Goal: Communication & Community: Answer question/provide support

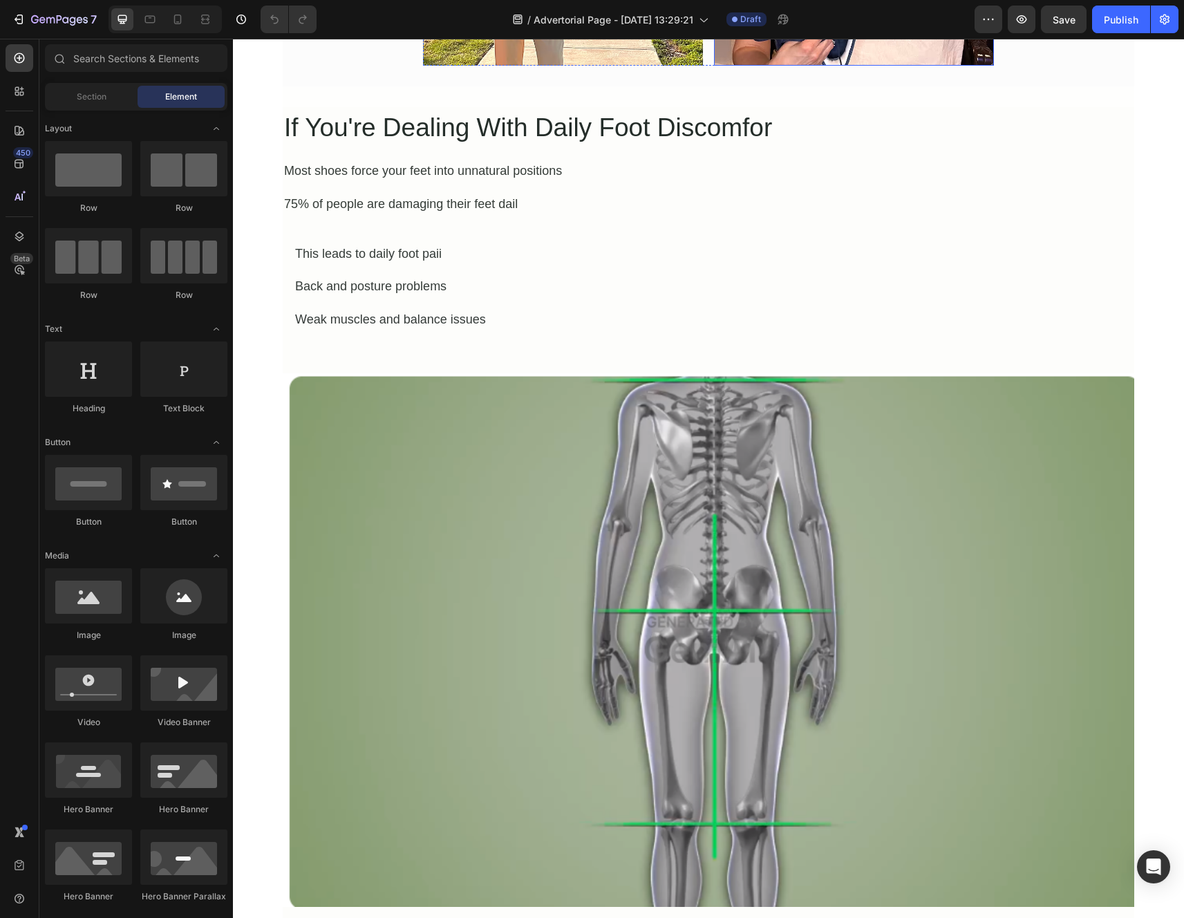
scroll to position [712, 0]
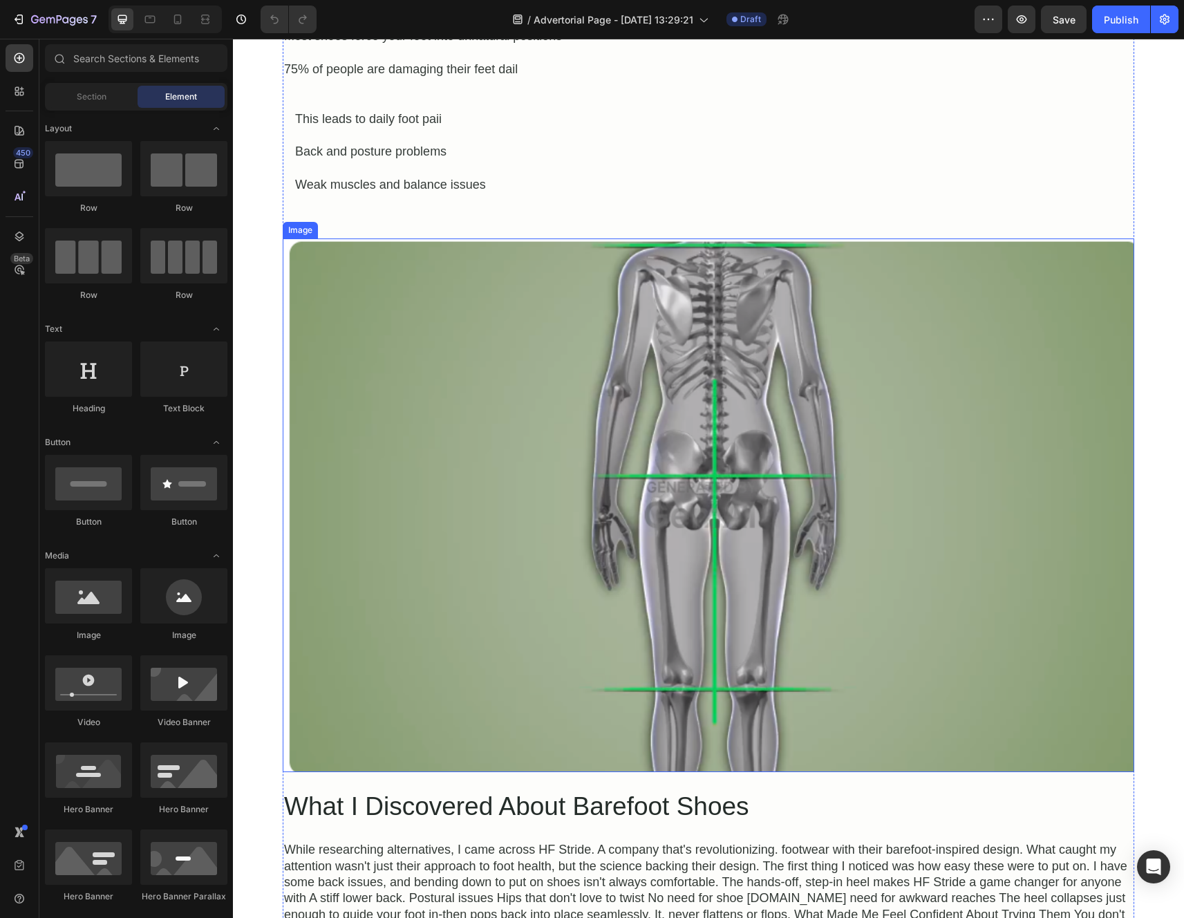
click at [708, 457] on img at bounding box center [708, 504] width 851 height 533
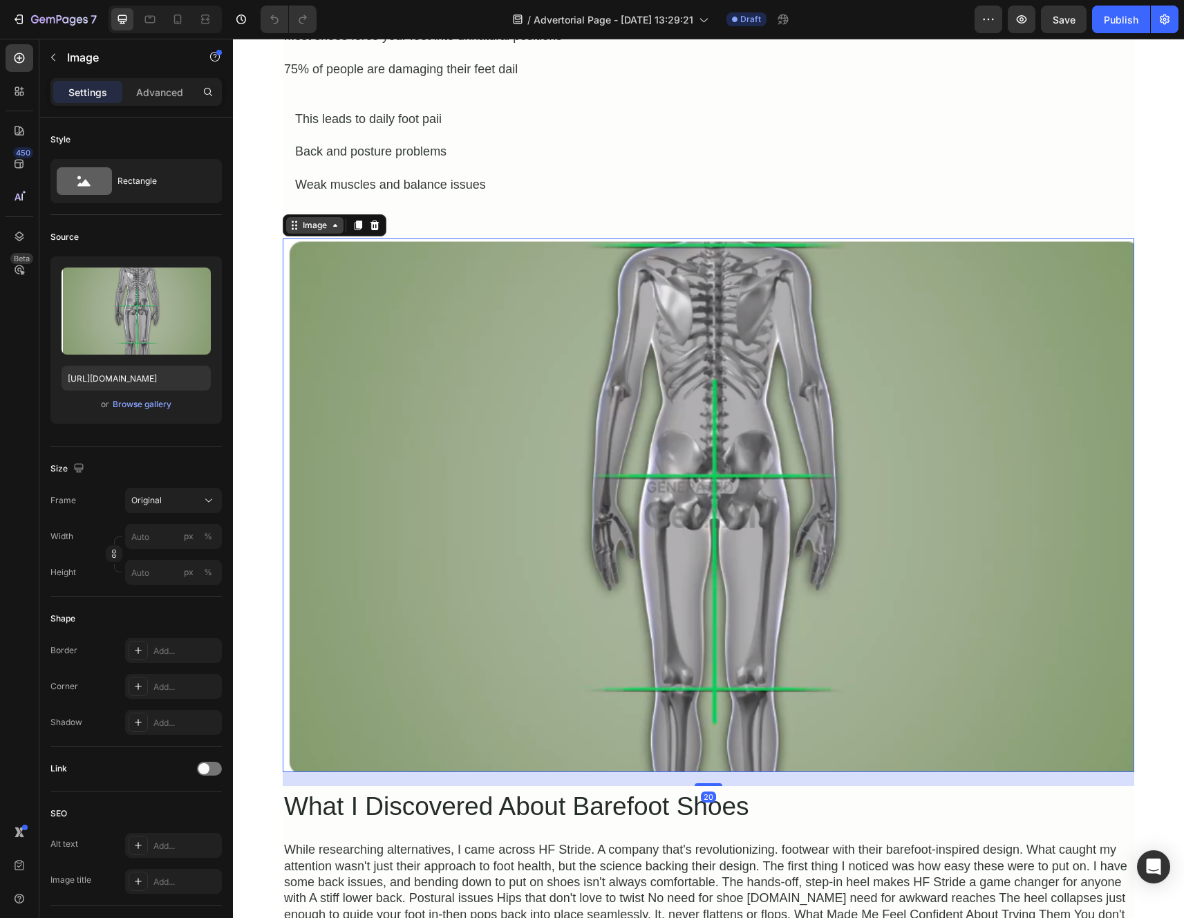
click at [323, 227] on div "Image" at bounding box center [315, 225] width 30 height 12
click at [377, 229] on div at bounding box center [374, 225] width 17 height 17
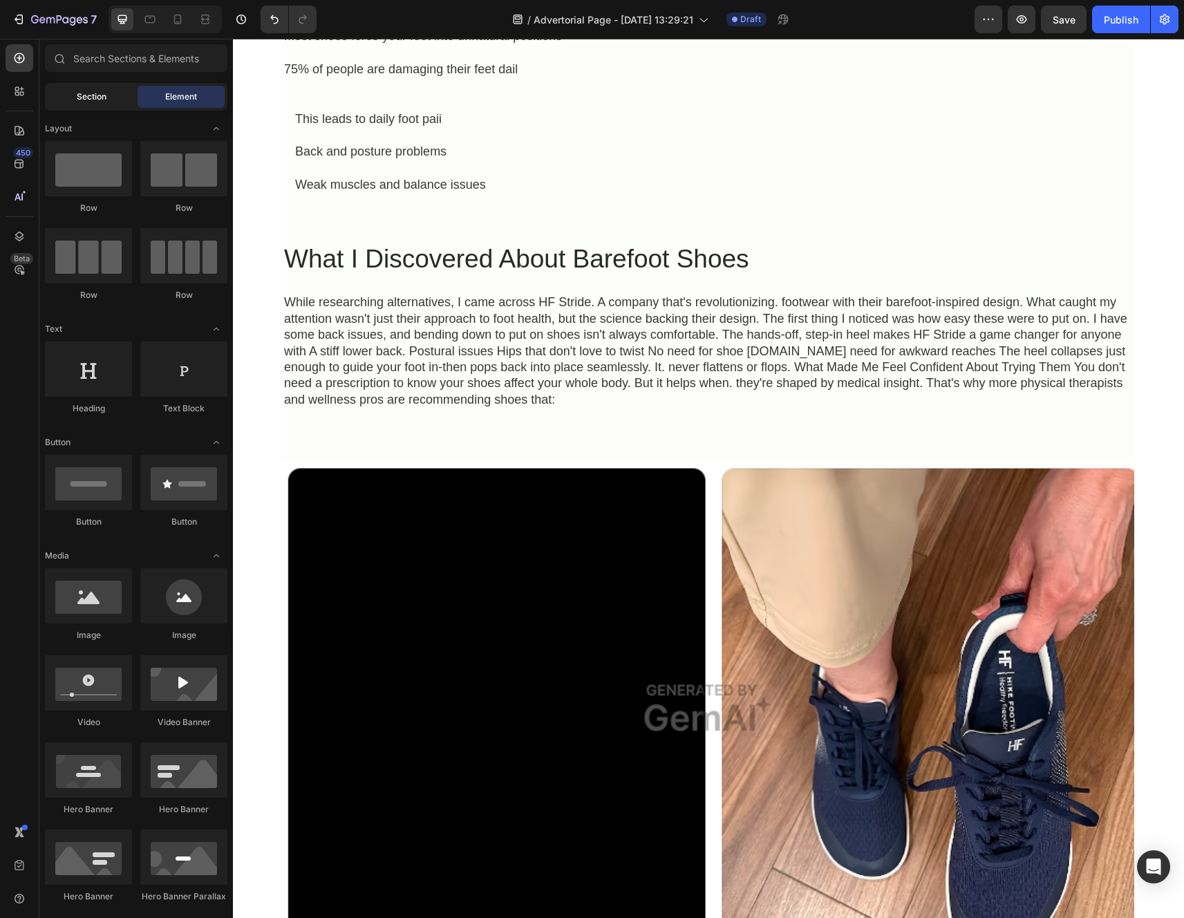
click at [93, 93] on span "Section" at bounding box center [92, 97] width 30 height 12
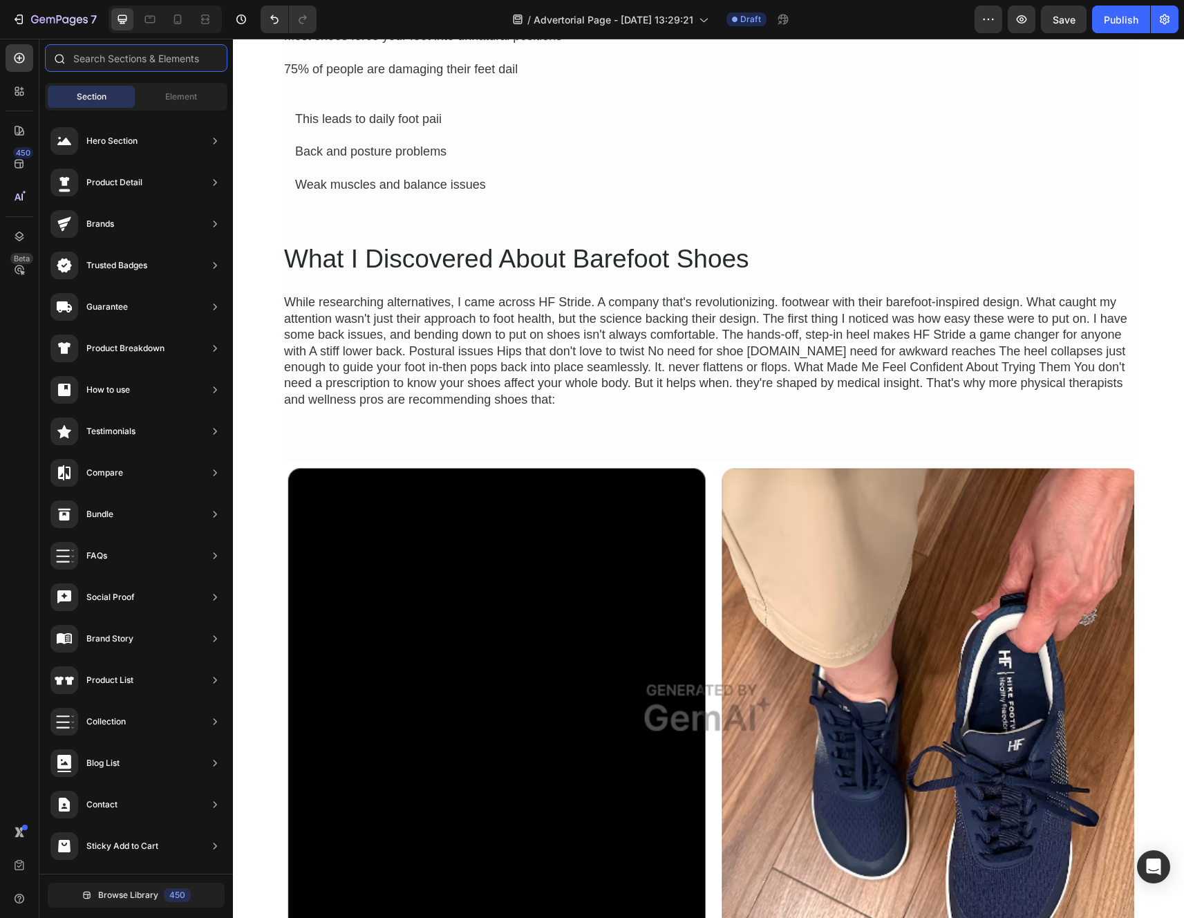
click at [122, 55] on input "text" at bounding box center [136, 58] width 182 height 28
click at [193, 107] on div "Element" at bounding box center [181, 97] width 87 height 22
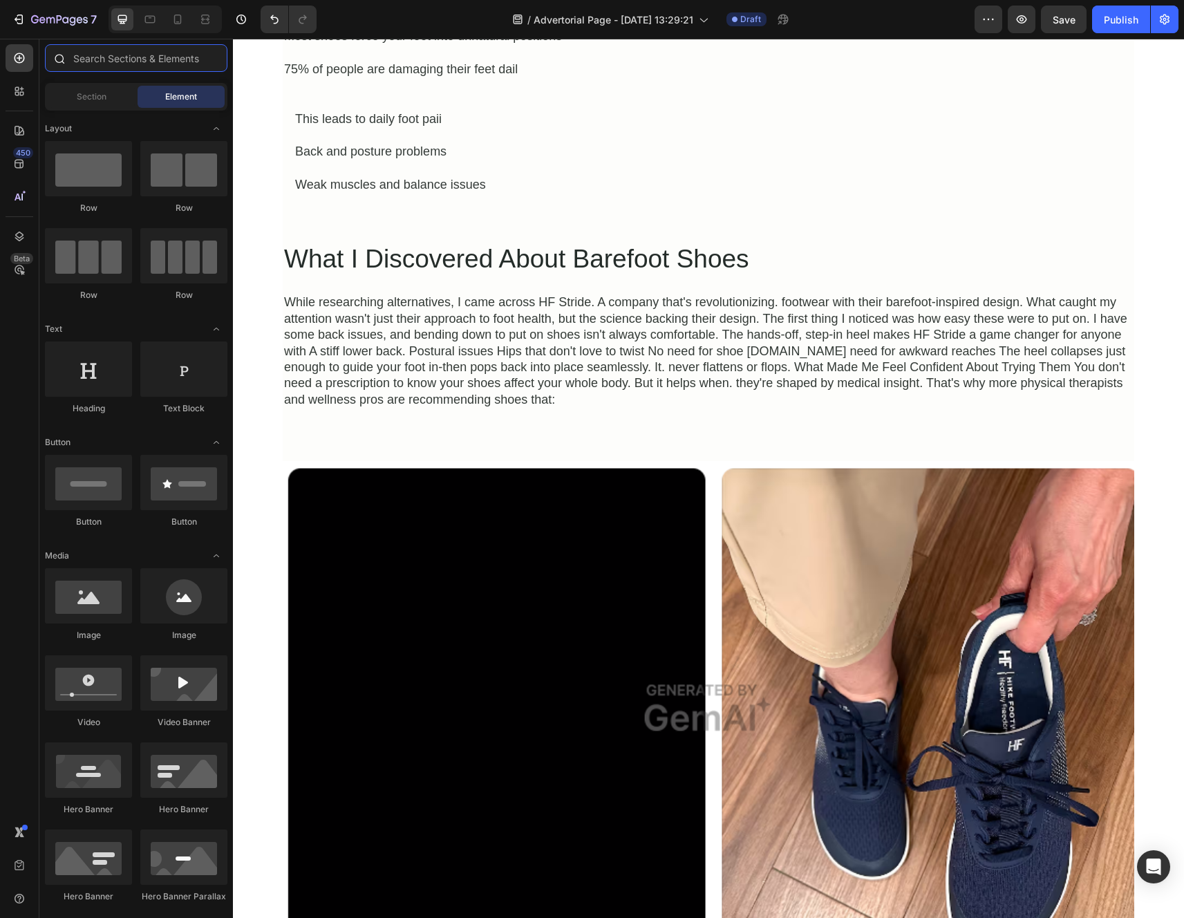
click at [154, 50] on input "text" at bounding box center [136, 58] width 182 height 28
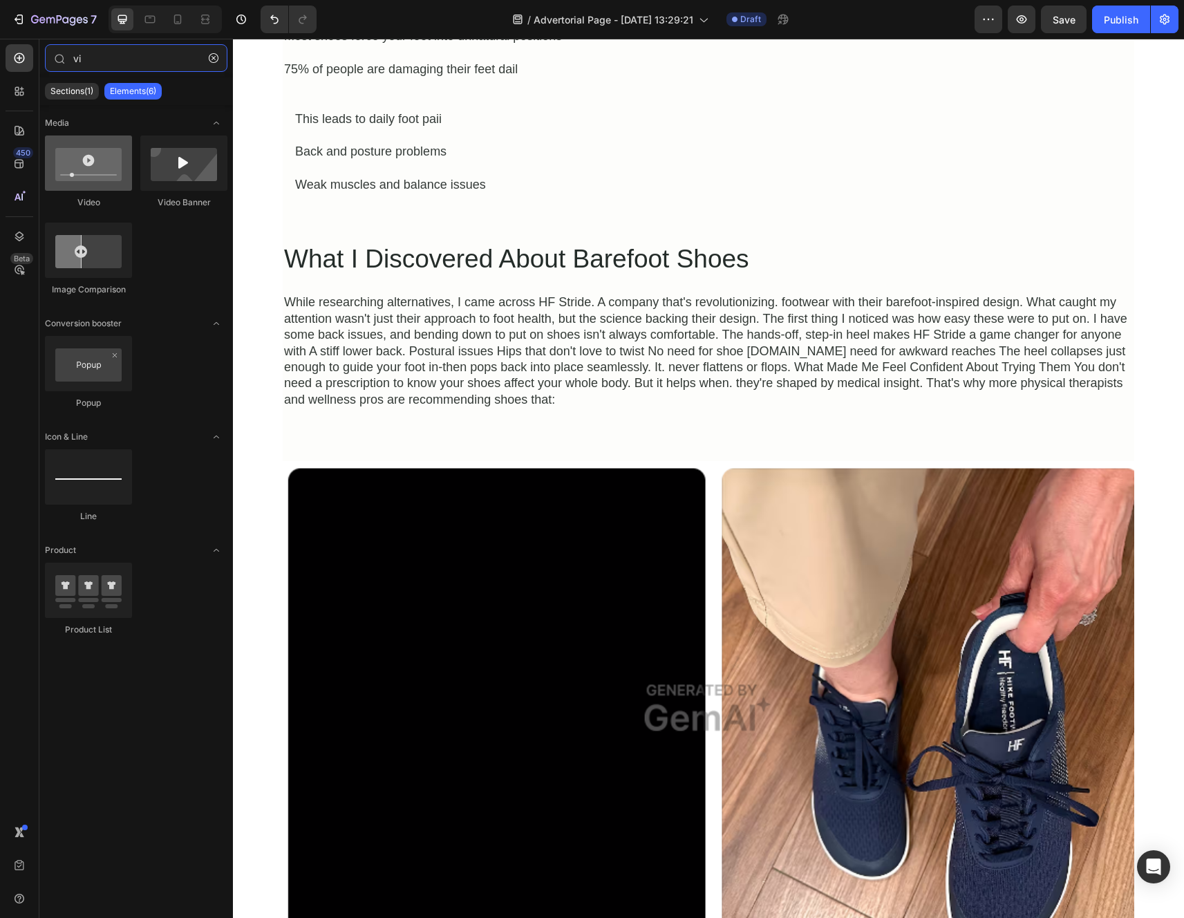
type input "v"
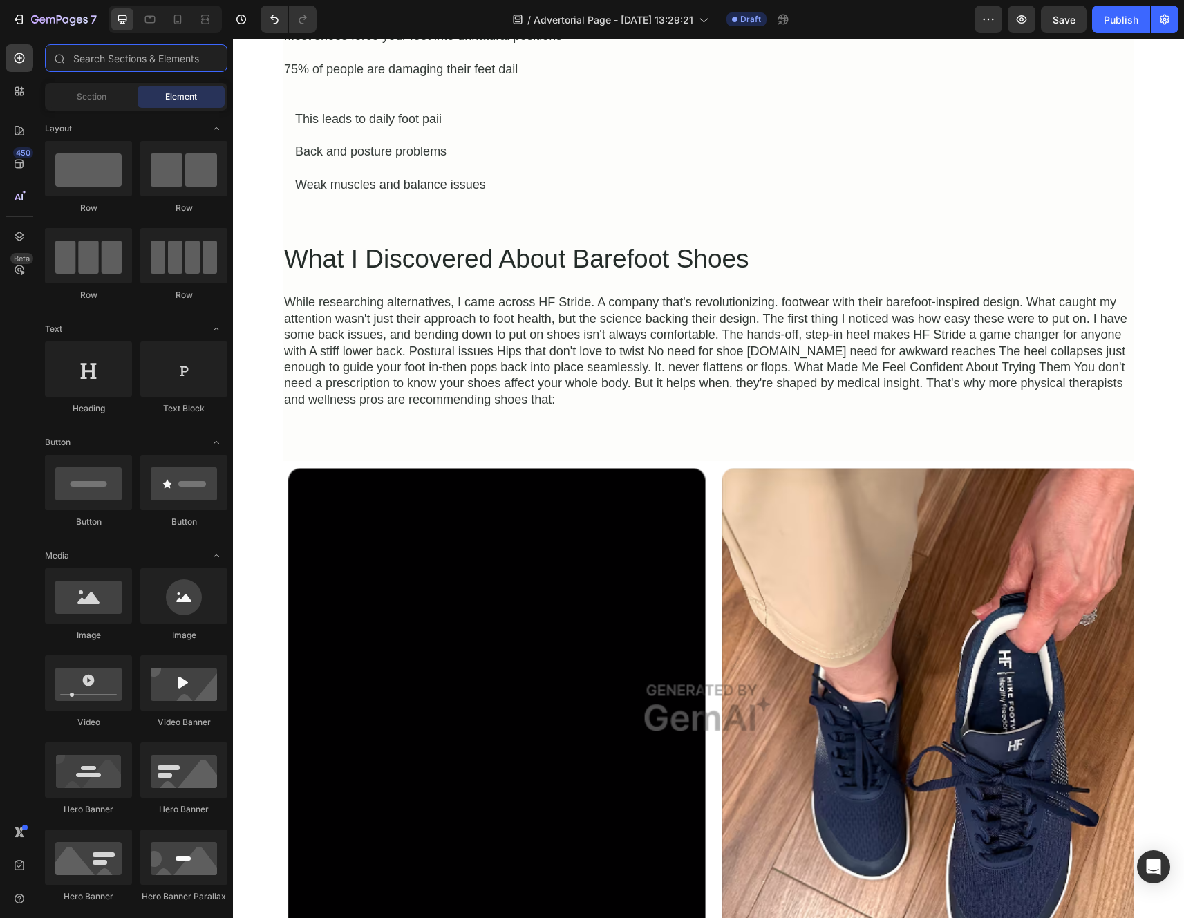
type input "f"
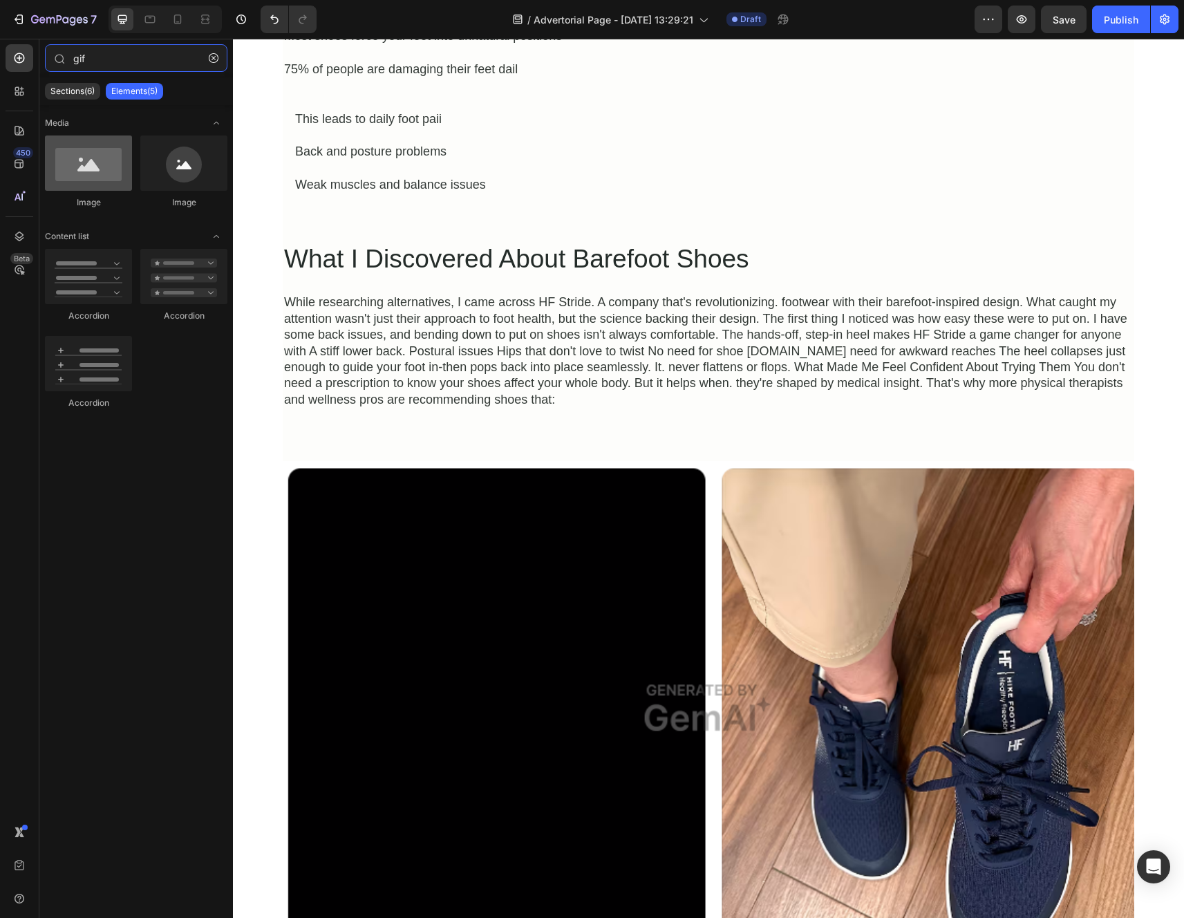
type input "gif"
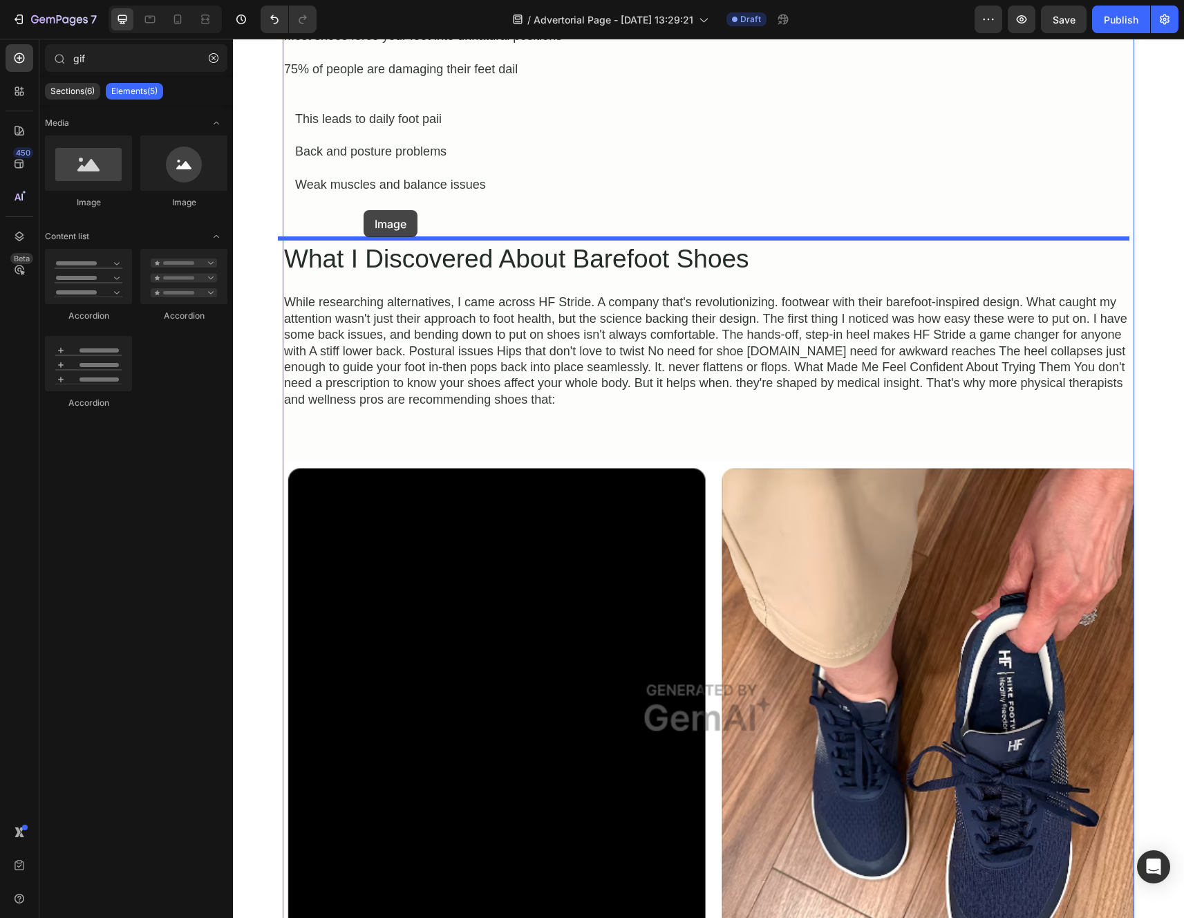
drag, startPoint x: 329, startPoint y: 217, endPoint x: 363, endPoint y: 219, distance: 33.9
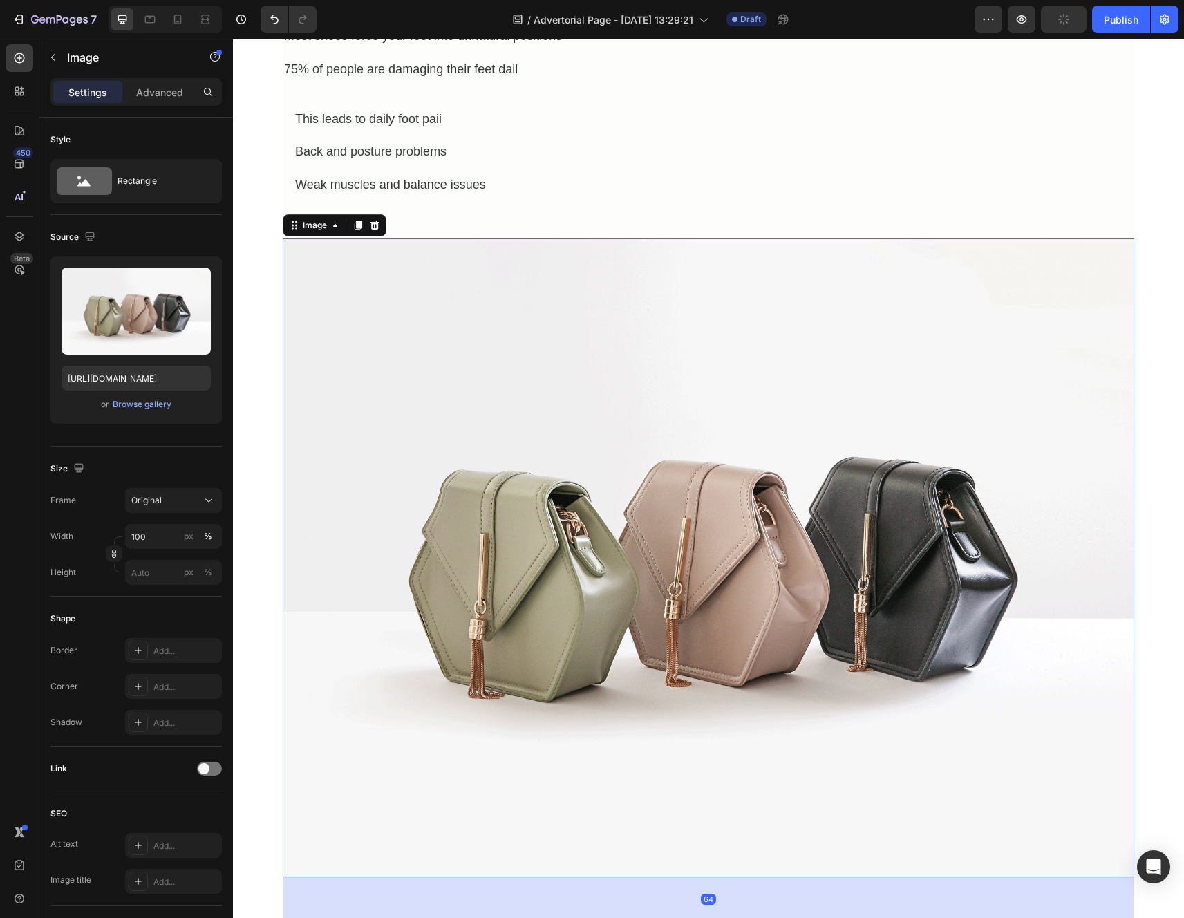
click at [574, 387] on img at bounding box center [708, 557] width 851 height 639
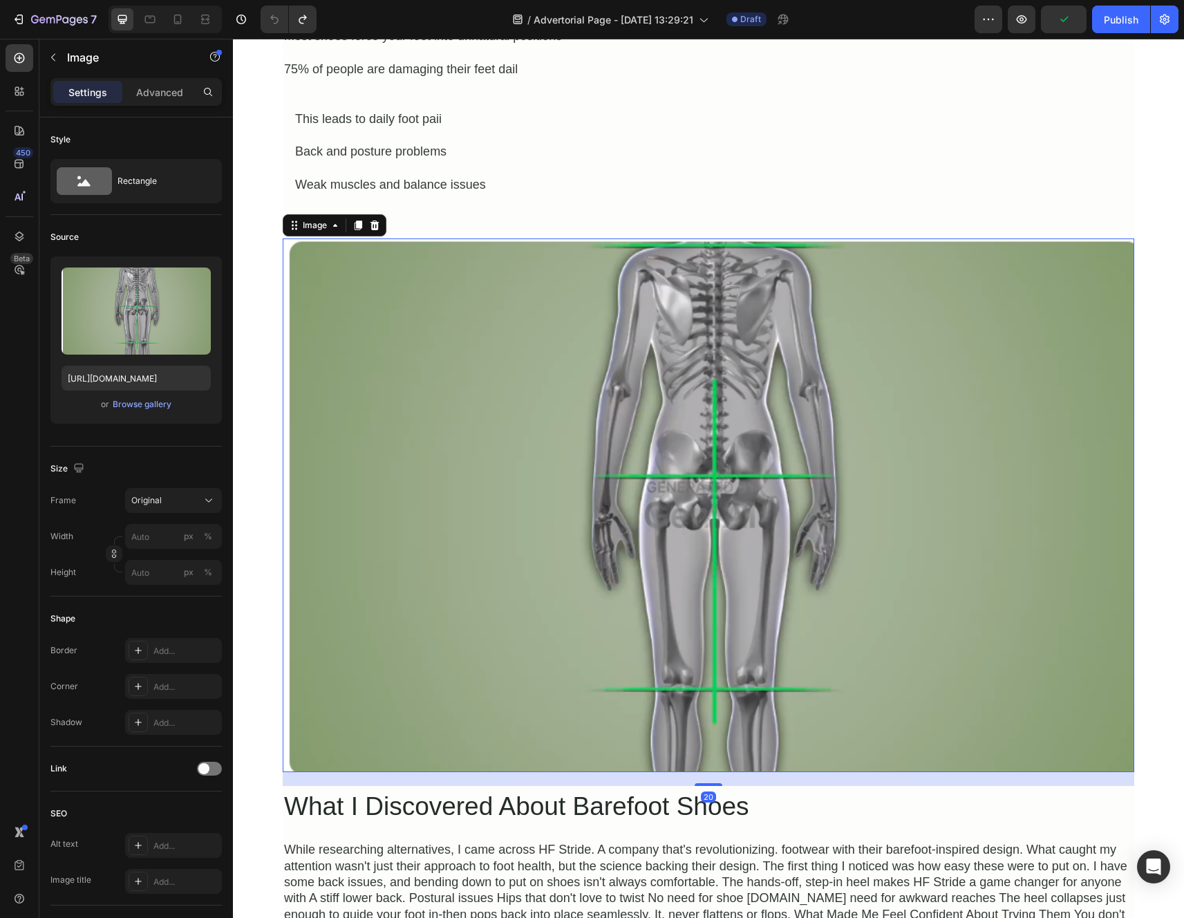
click at [453, 299] on img at bounding box center [708, 504] width 851 height 533
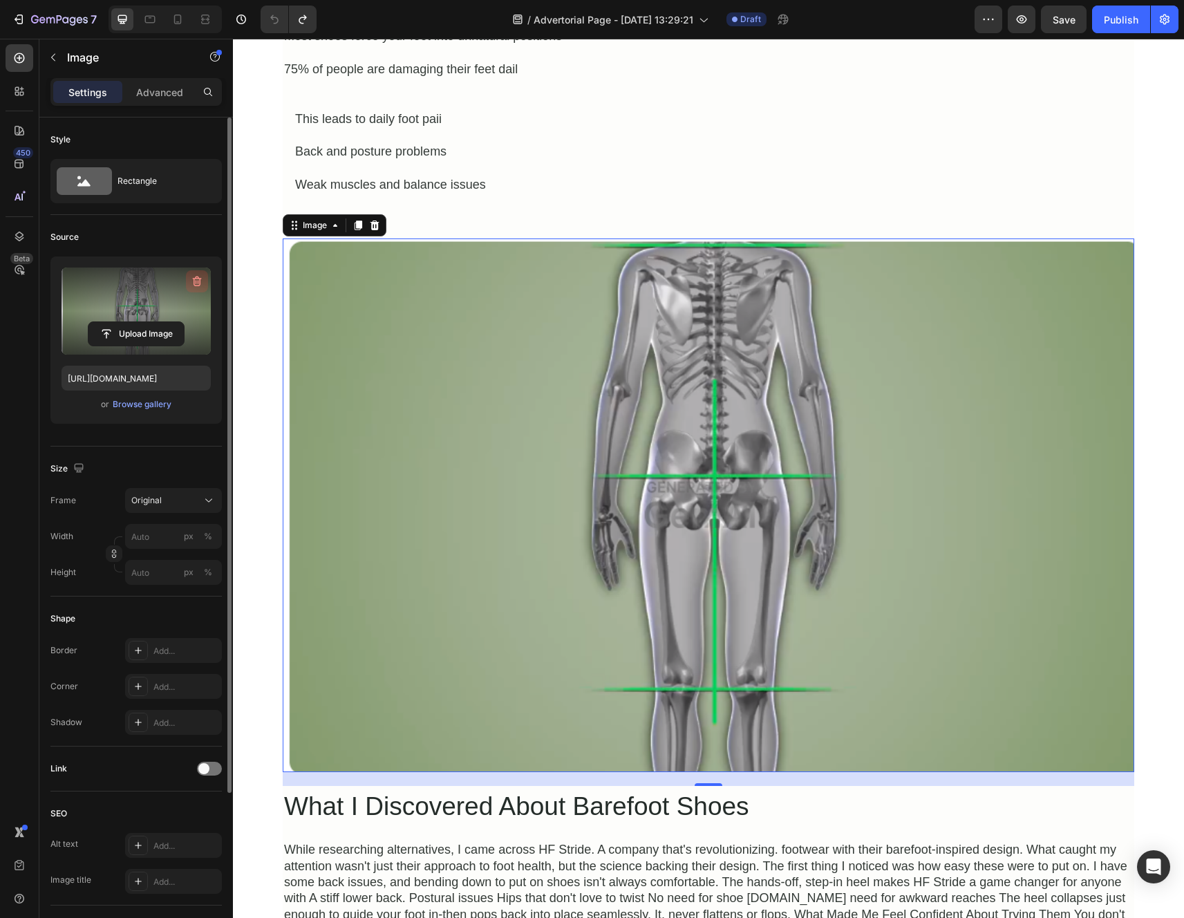
click at [191, 283] on icon "button" at bounding box center [197, 281] width 14 height 14
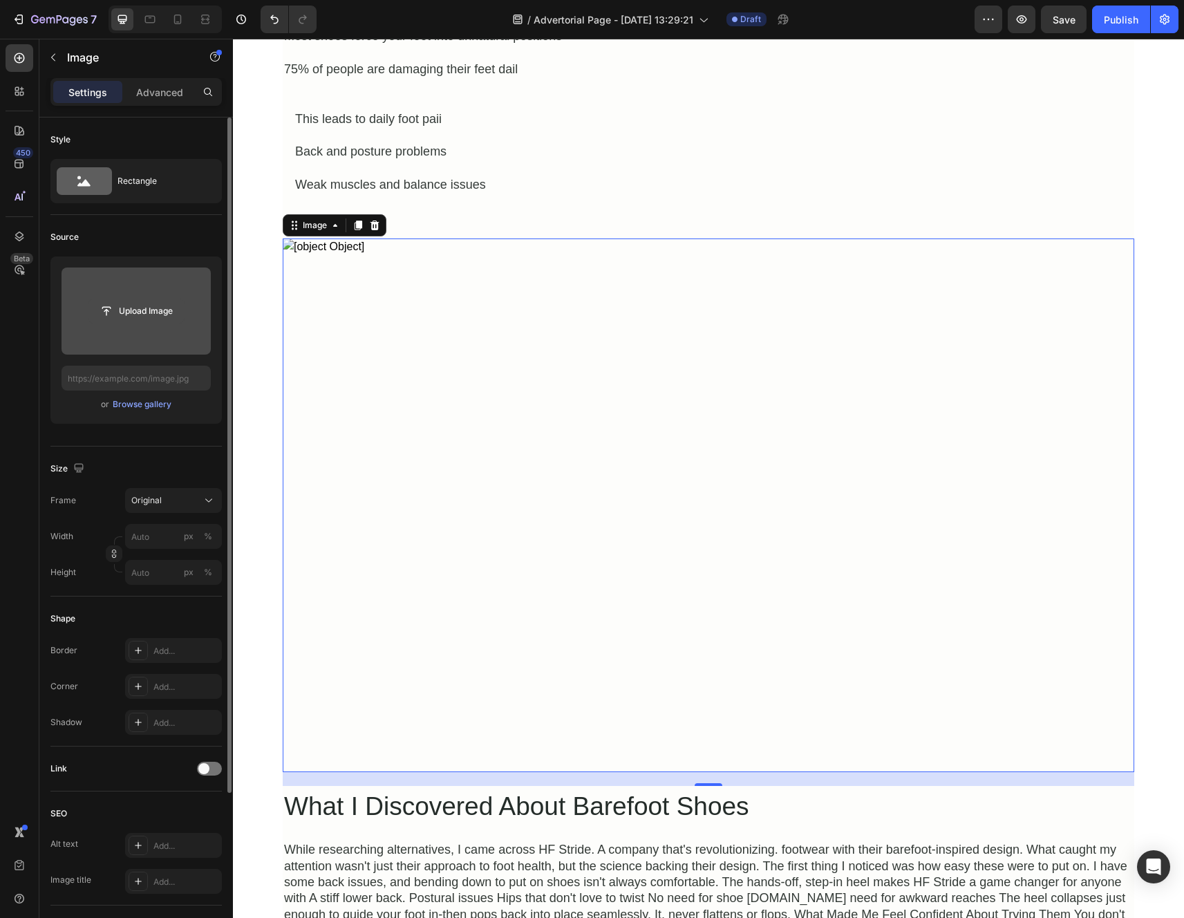
click at [144, 313] on input "file" at bounding box center [135, 310] width 95 height 23
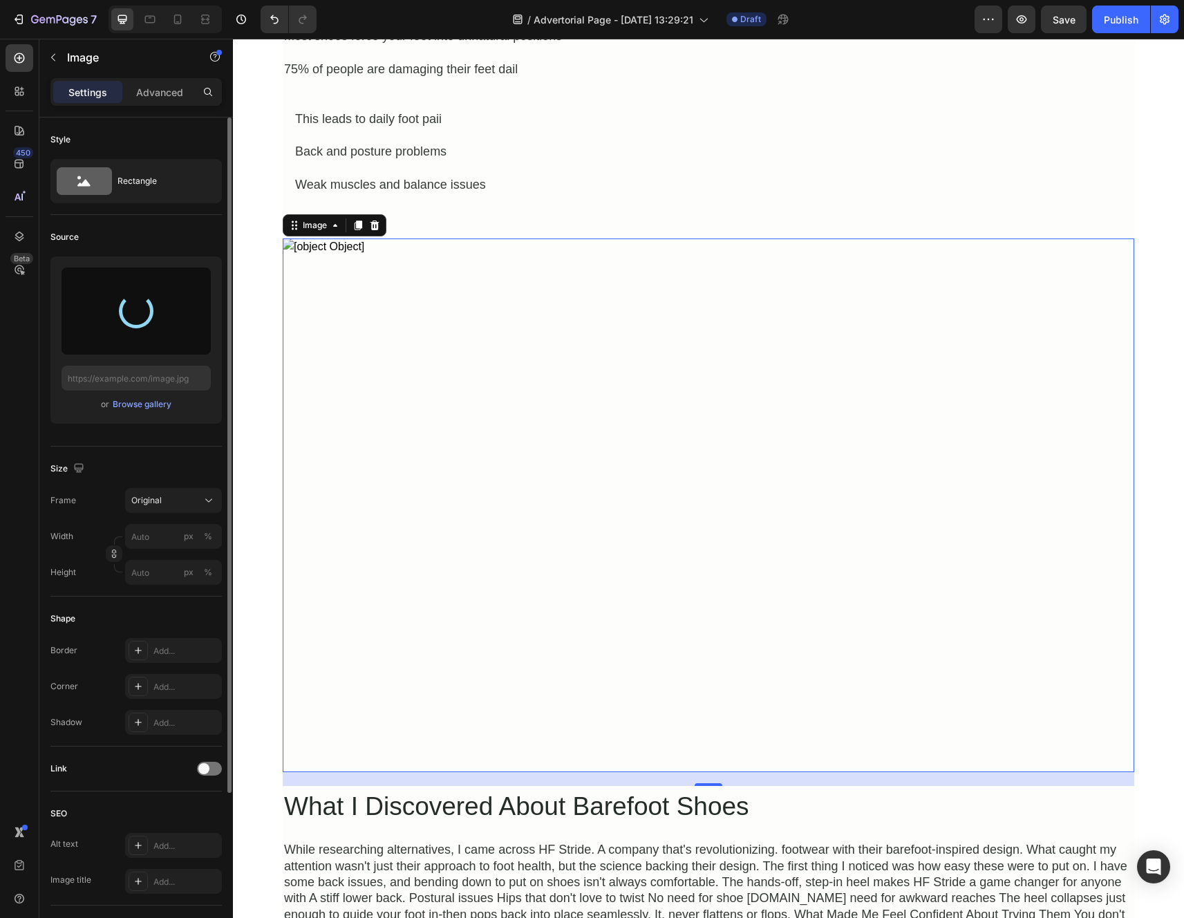
type input "https://cdn.shopify.com/s/files/1/0942/2923/3987/files/gempages_584814928070705…"
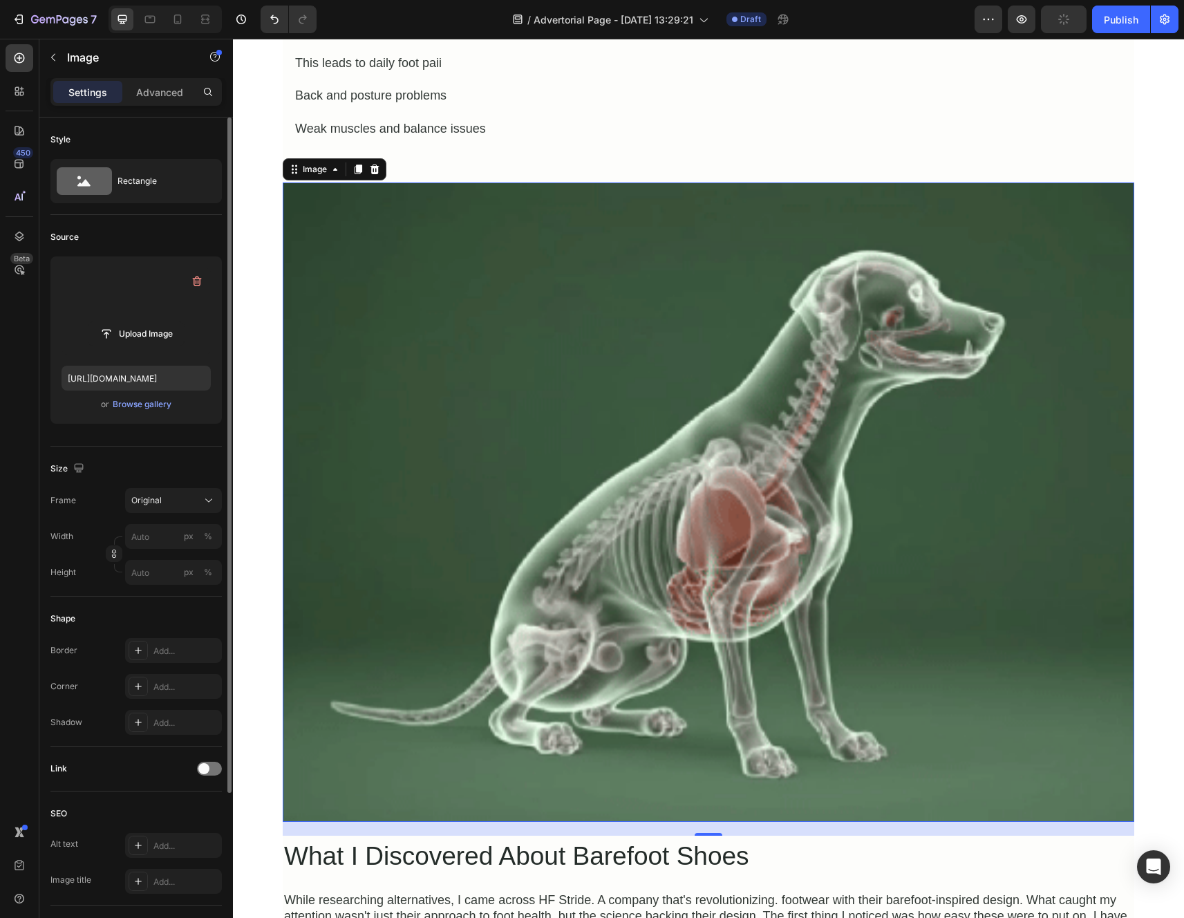
scroll to position [745, 0]
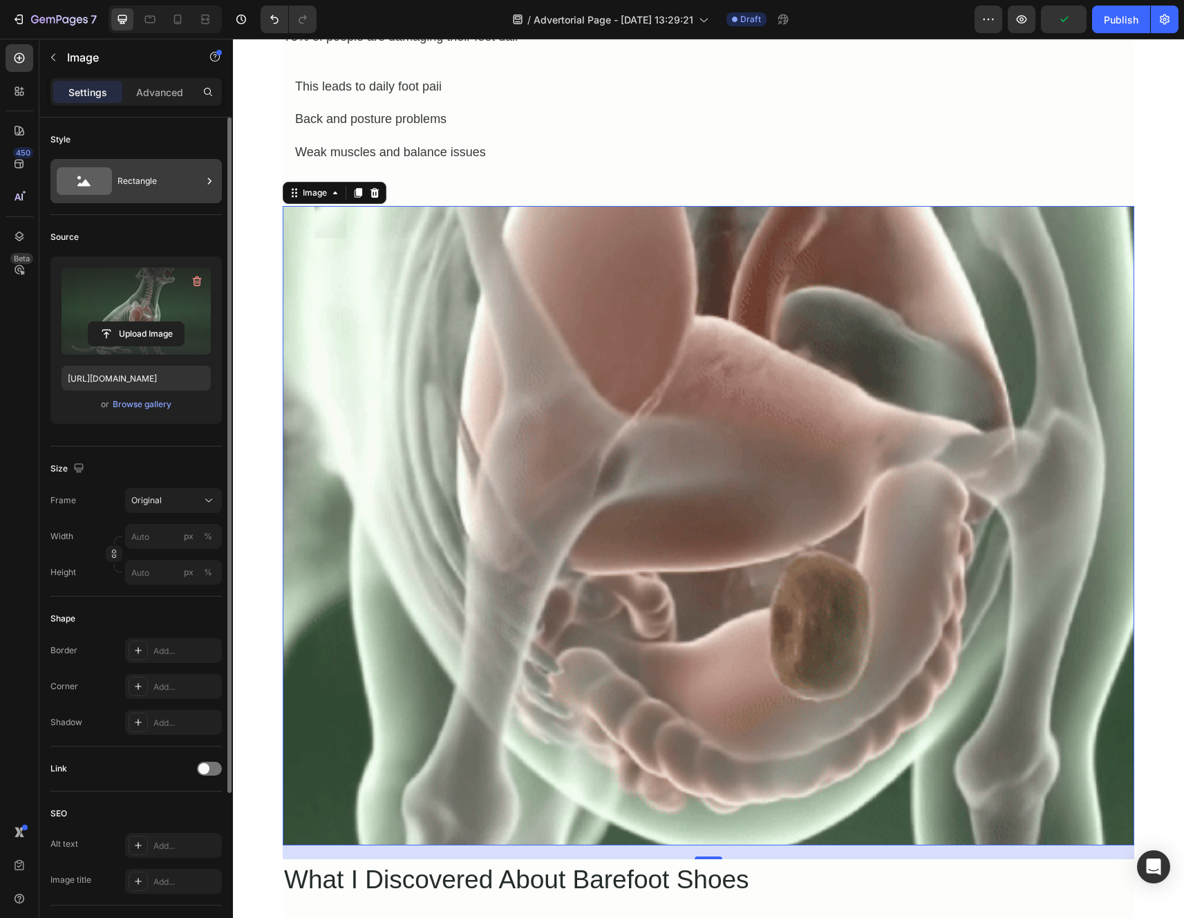
click at [171, 187] on div "Rectangle" at bounding box center [159, 181] width 84 height 32
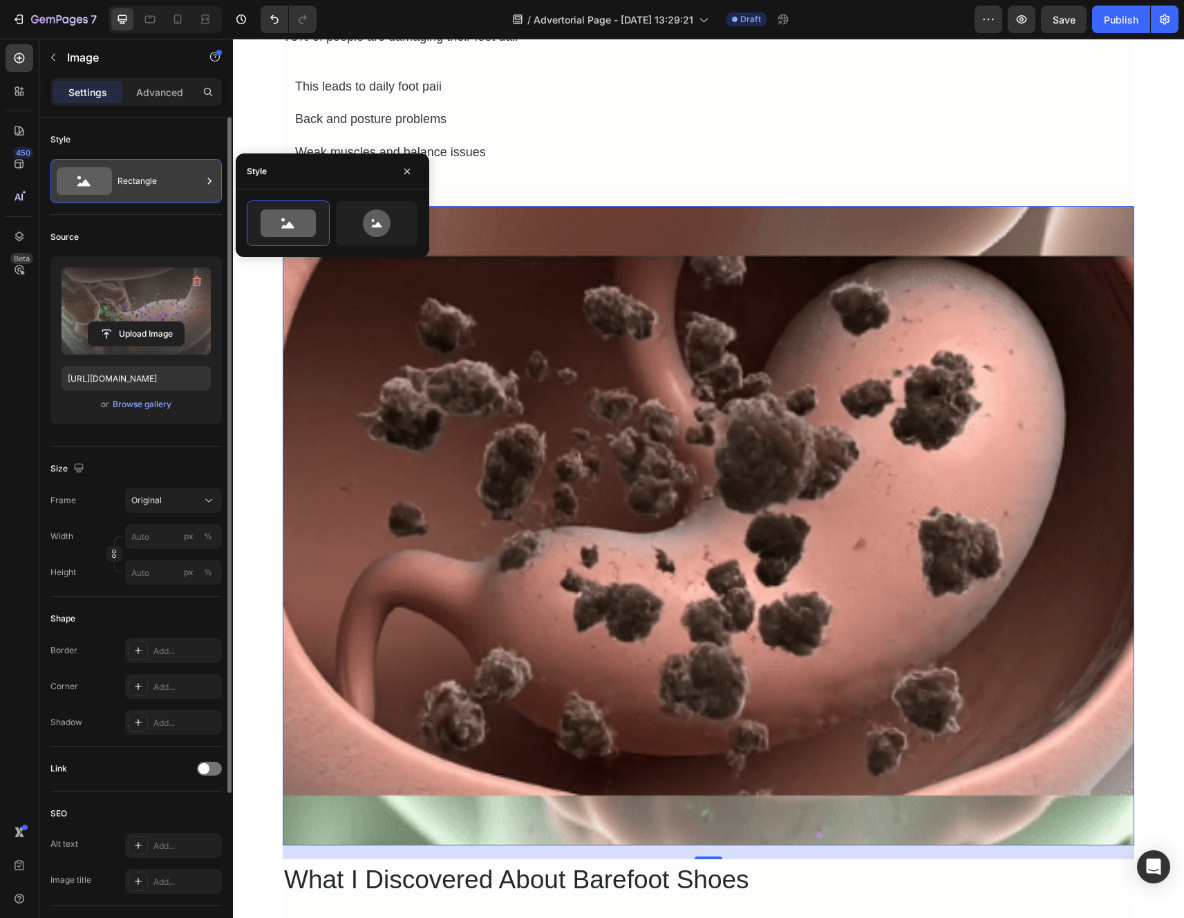
click at [155, 188] on div "Rectangle" at bounding box center [159, 181] width 84 height 32
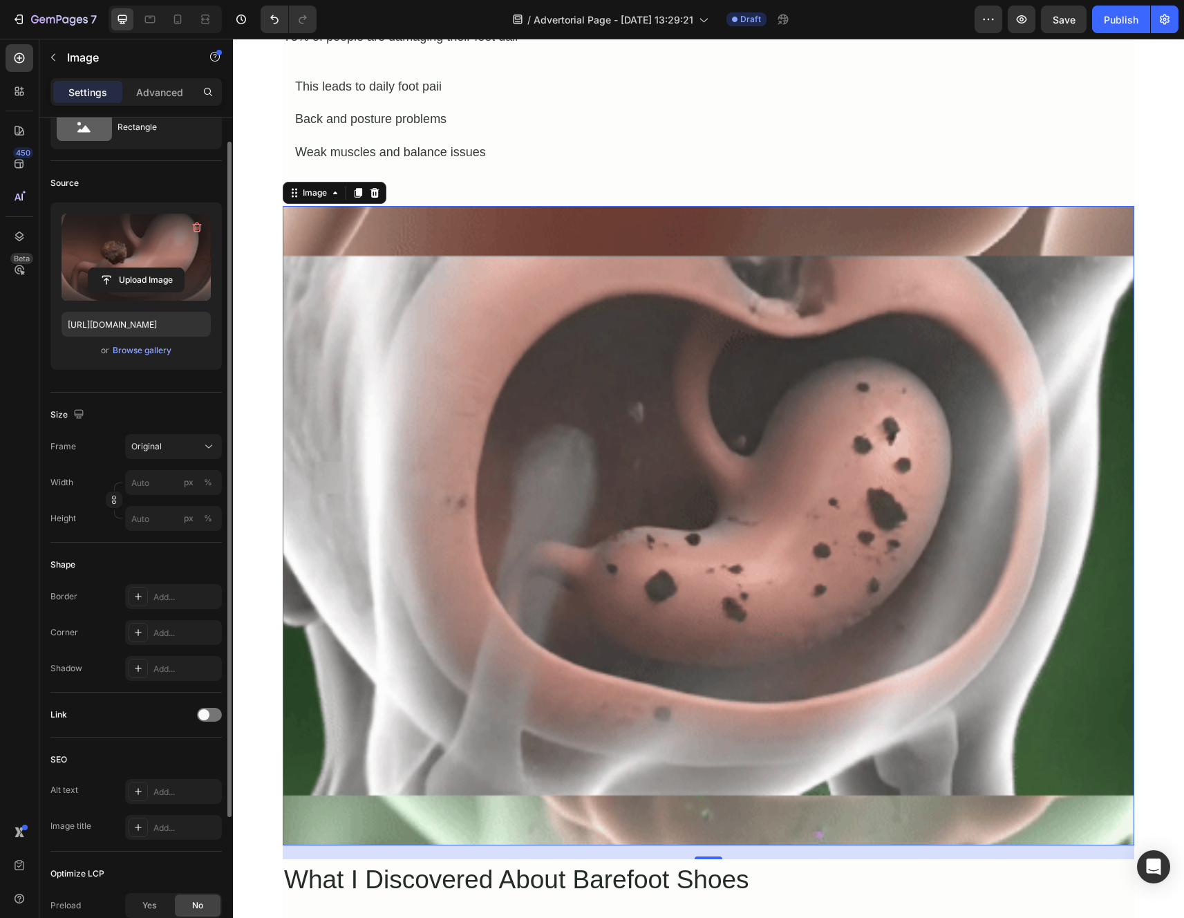
scroll to position [73, 0]
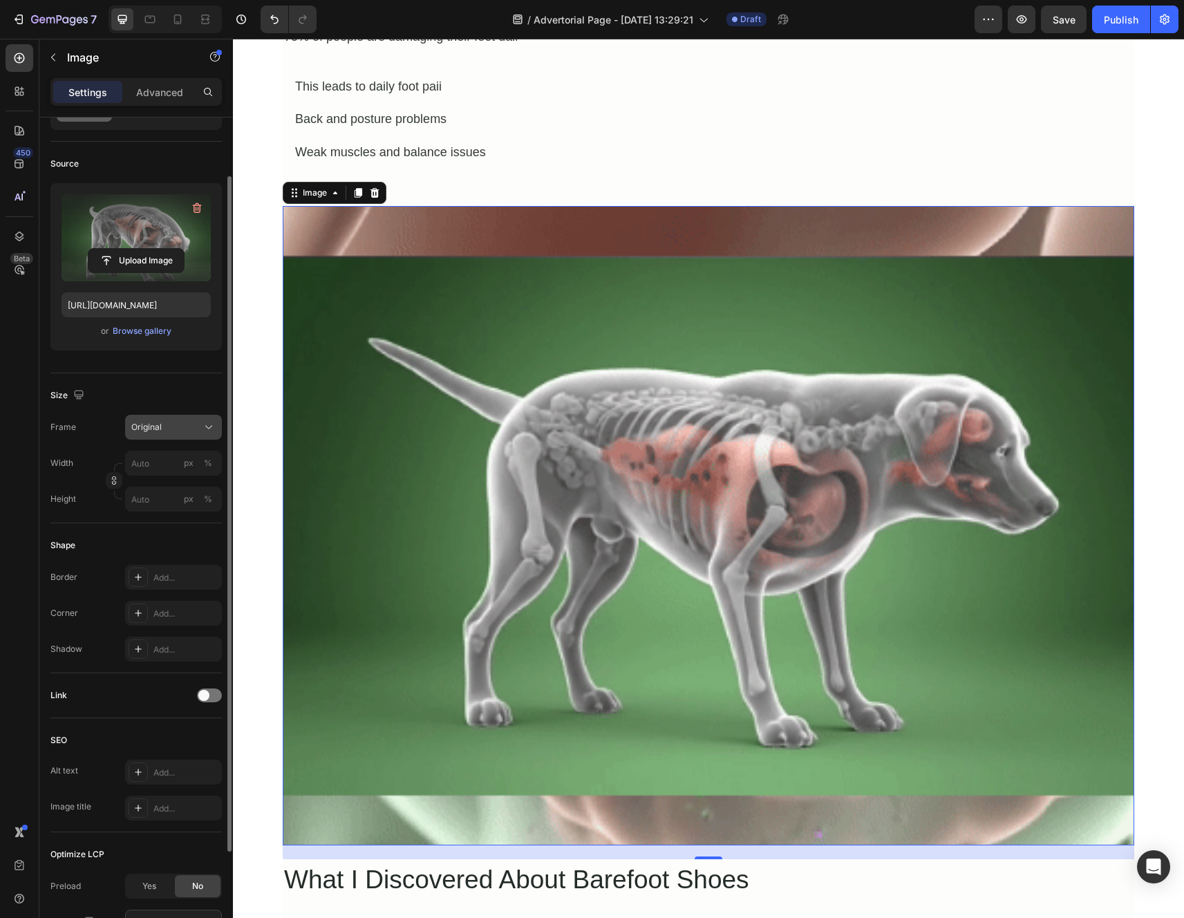
click at [176, 426] on div "Original" at bounding box center [165, 427] width 68 height 12
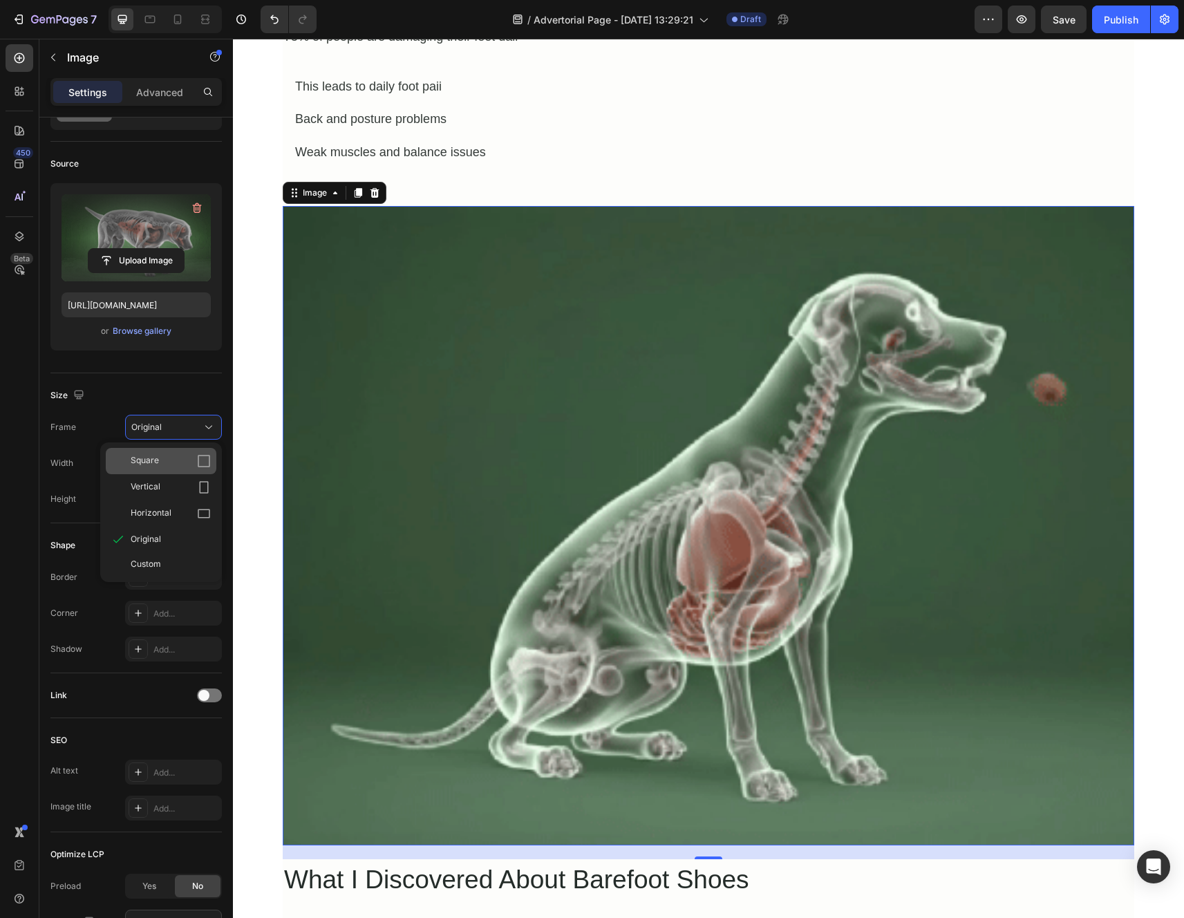
click at [184, 460] on div "Square" at bounding box center [171, 461] width 80 height 14
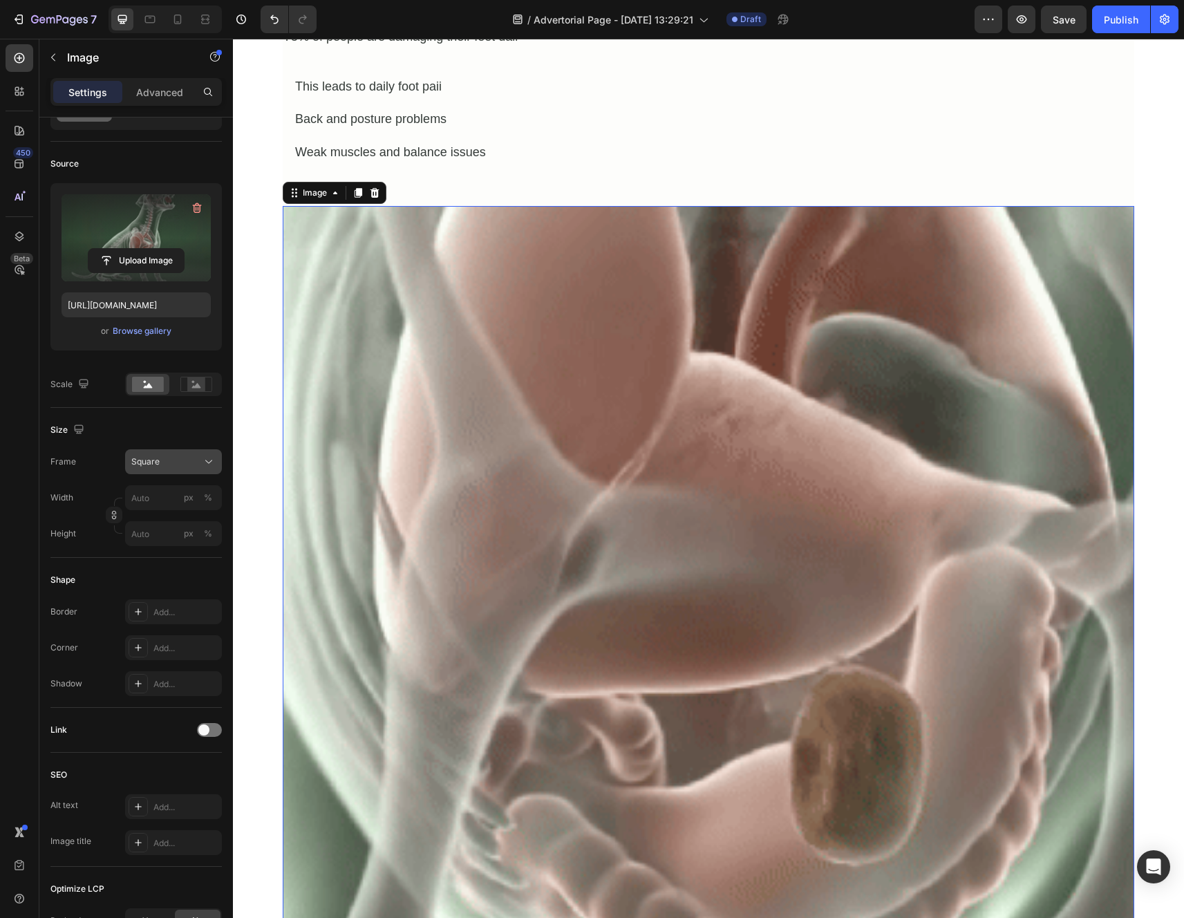
click at [178, 455] on div "Square" at bounding box center [165, 461] width 68 height 12
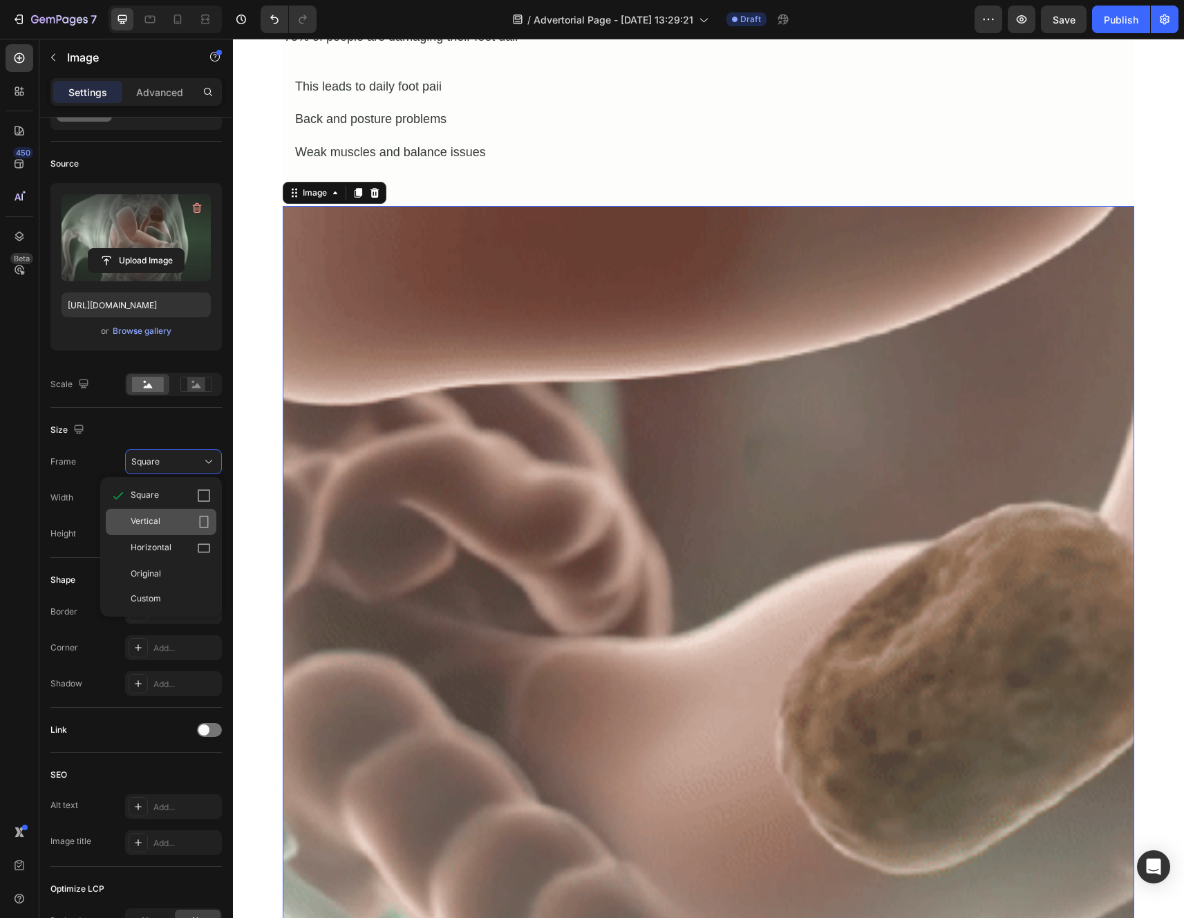
click at [176, 515] on div "Vertical" at bounding box center [171, 522] width 80 height 14
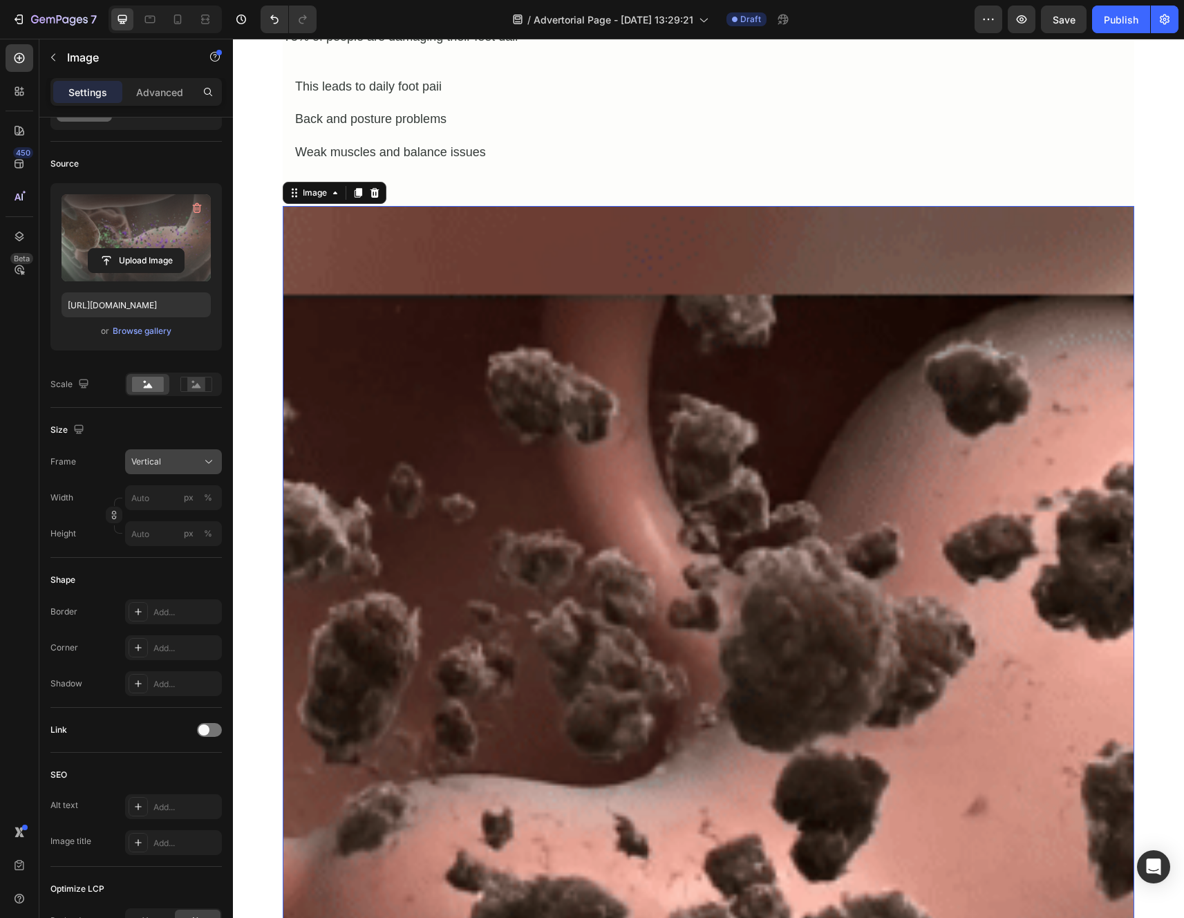
click at [178, 456] on div "Vertical" at bounding box center [165, 461] width 68 height 12
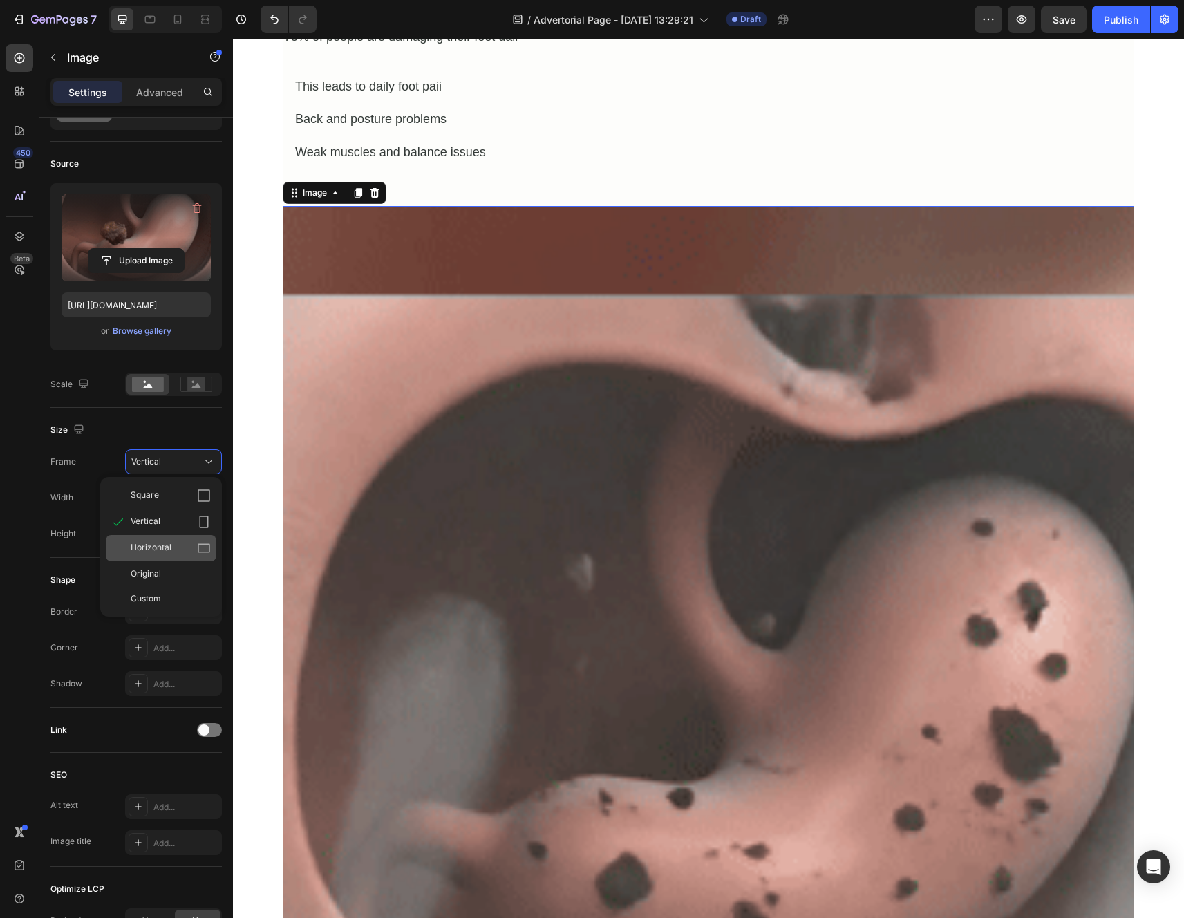
click at [164, 545] on span "Horizontal" at bounding box center [151, 548] width 41 height 14
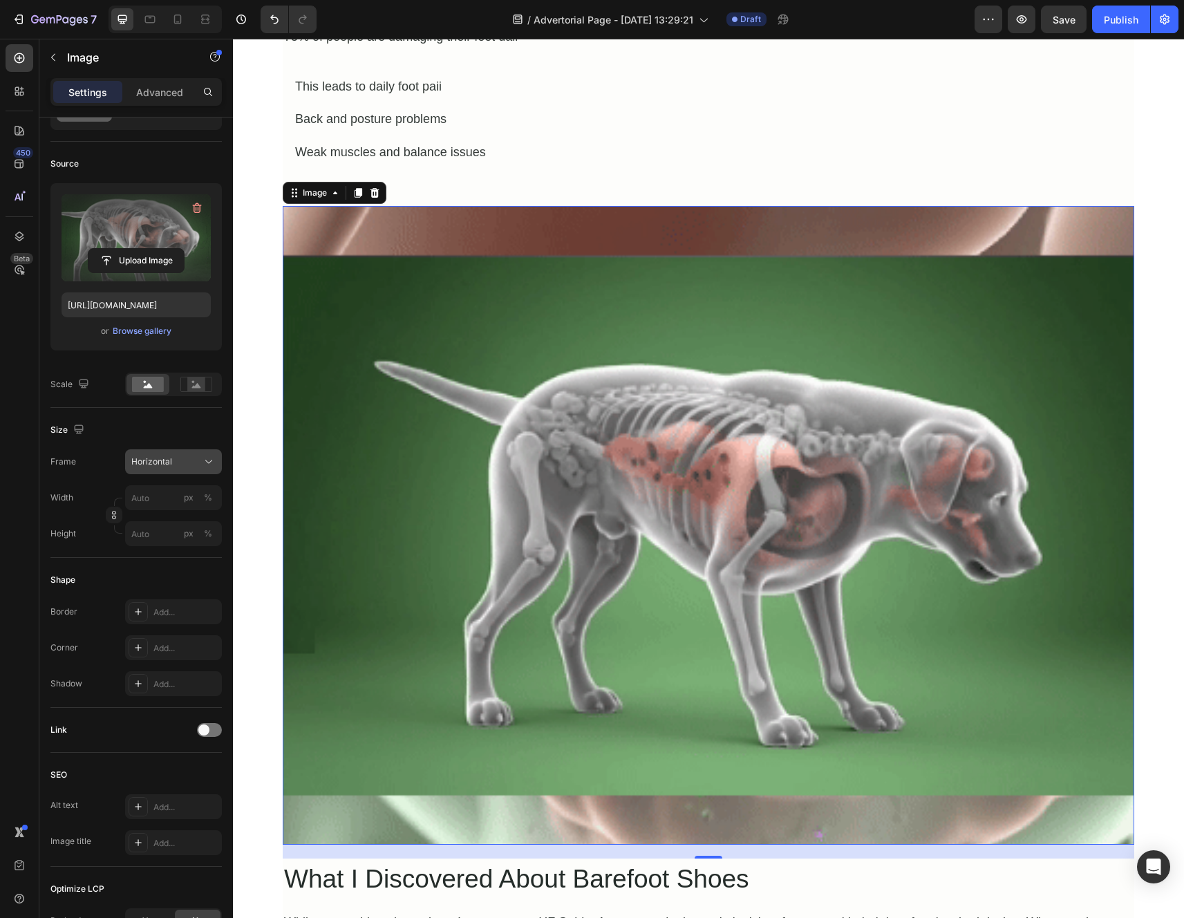
click at [175, 458] on div "Horizontal" at bounding box center [165, 461] width 68 height 12
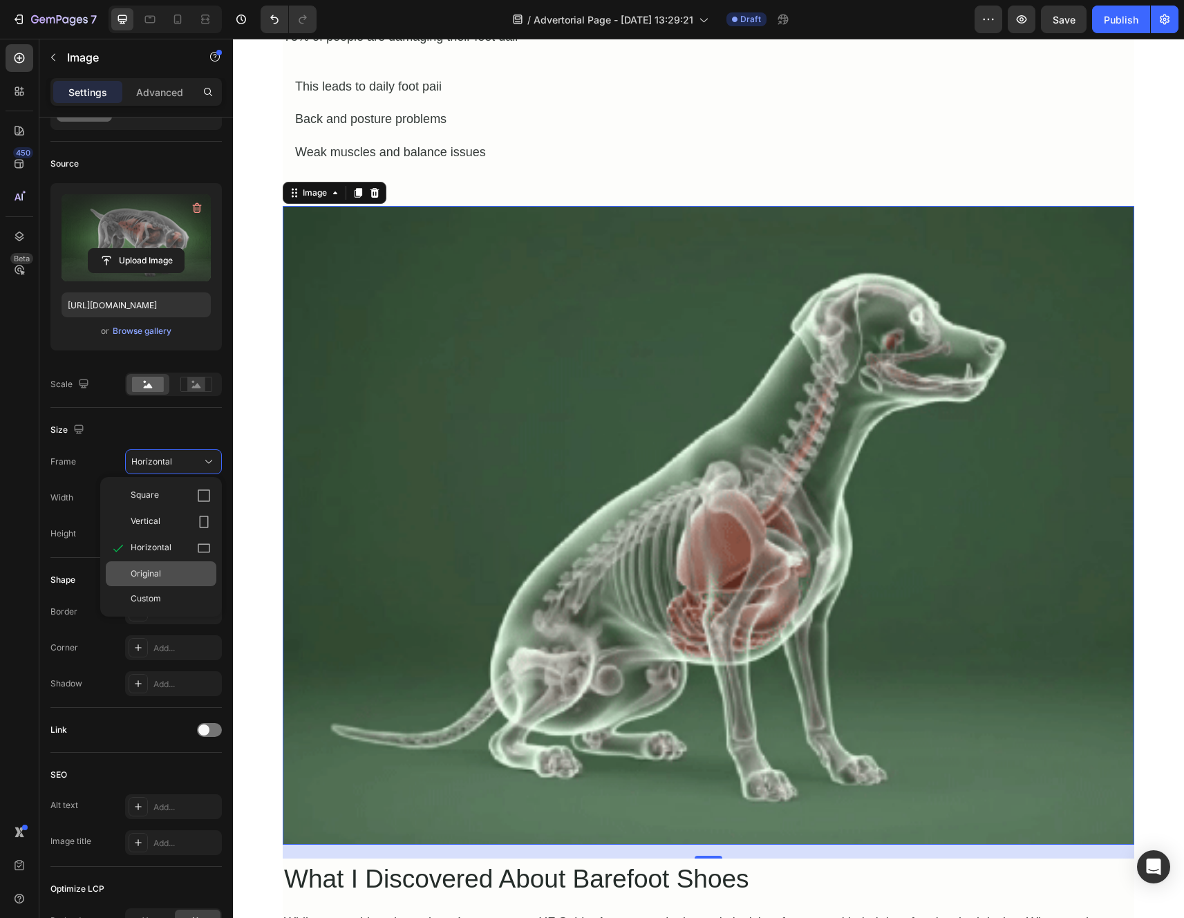
click at [168, 576] on div "Original" at bounding box center [171, 573] width 80 height 12
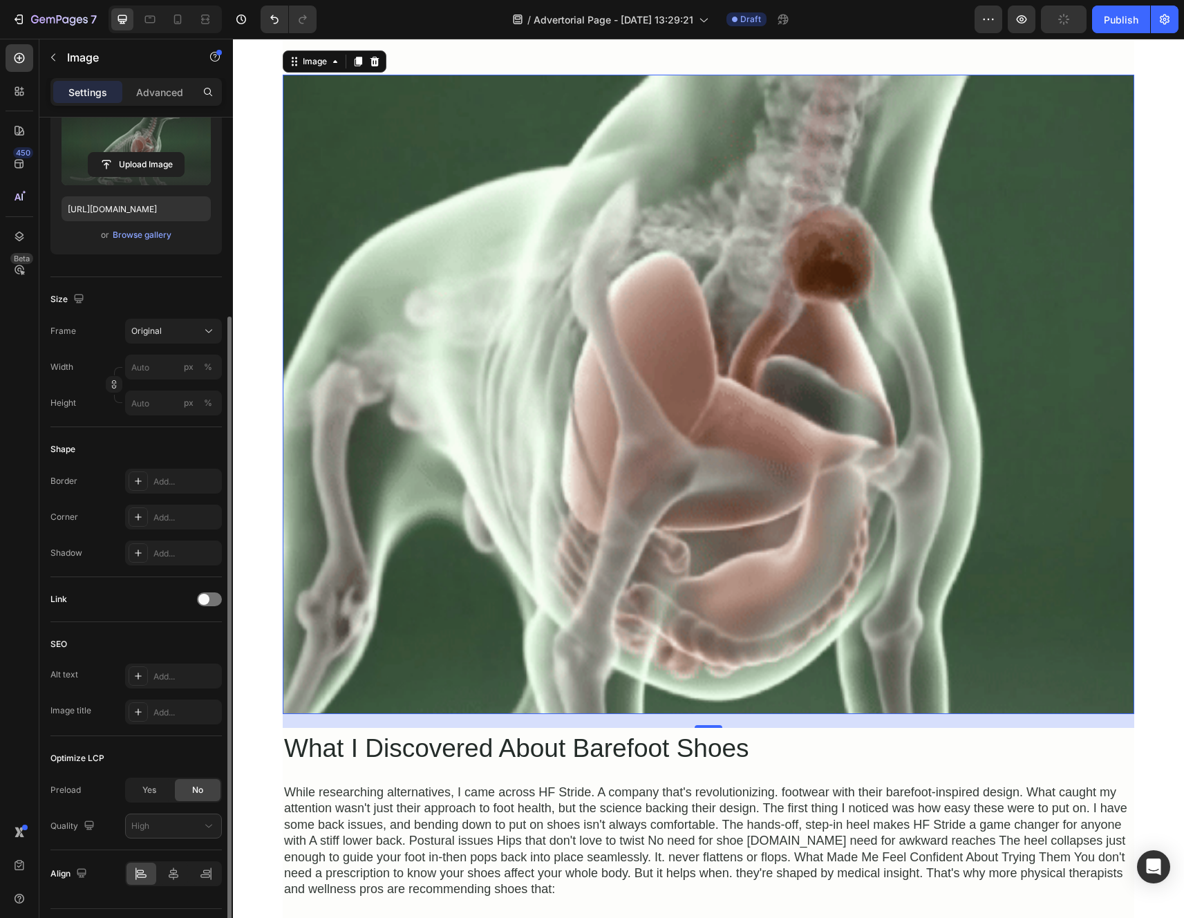
scroll to position [204, 0]
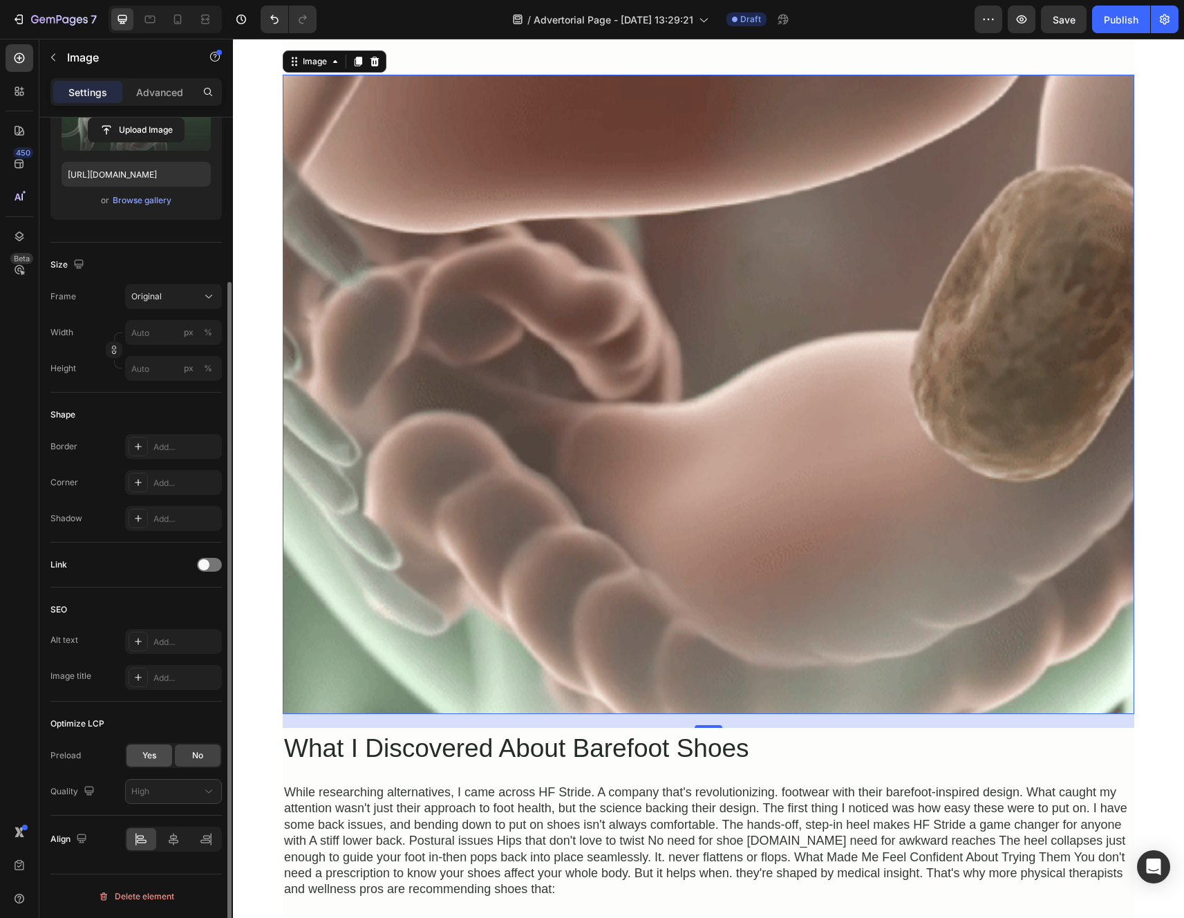
click at [152, 755] on span "Yes" at bounding box center [149, 755] width 14 height 12
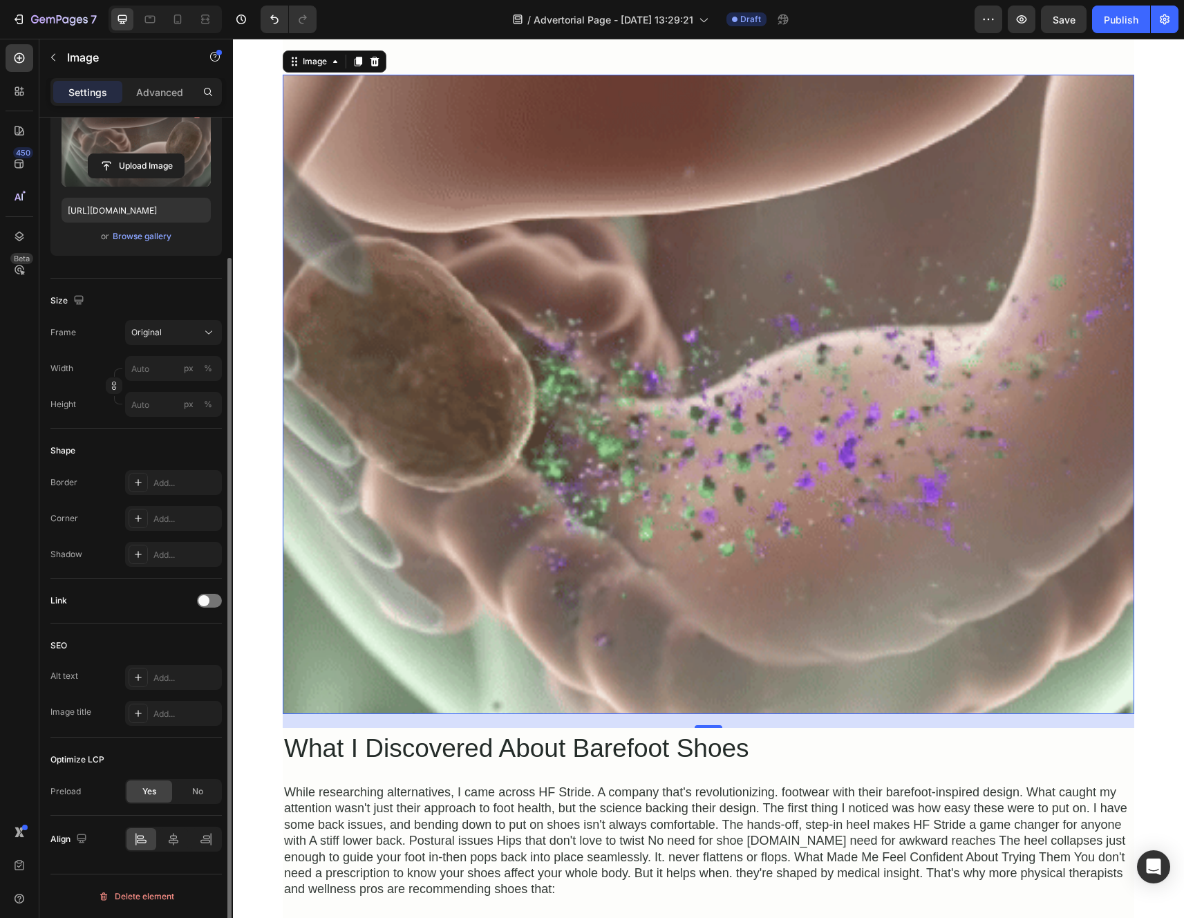
scroll to position [168, 0]
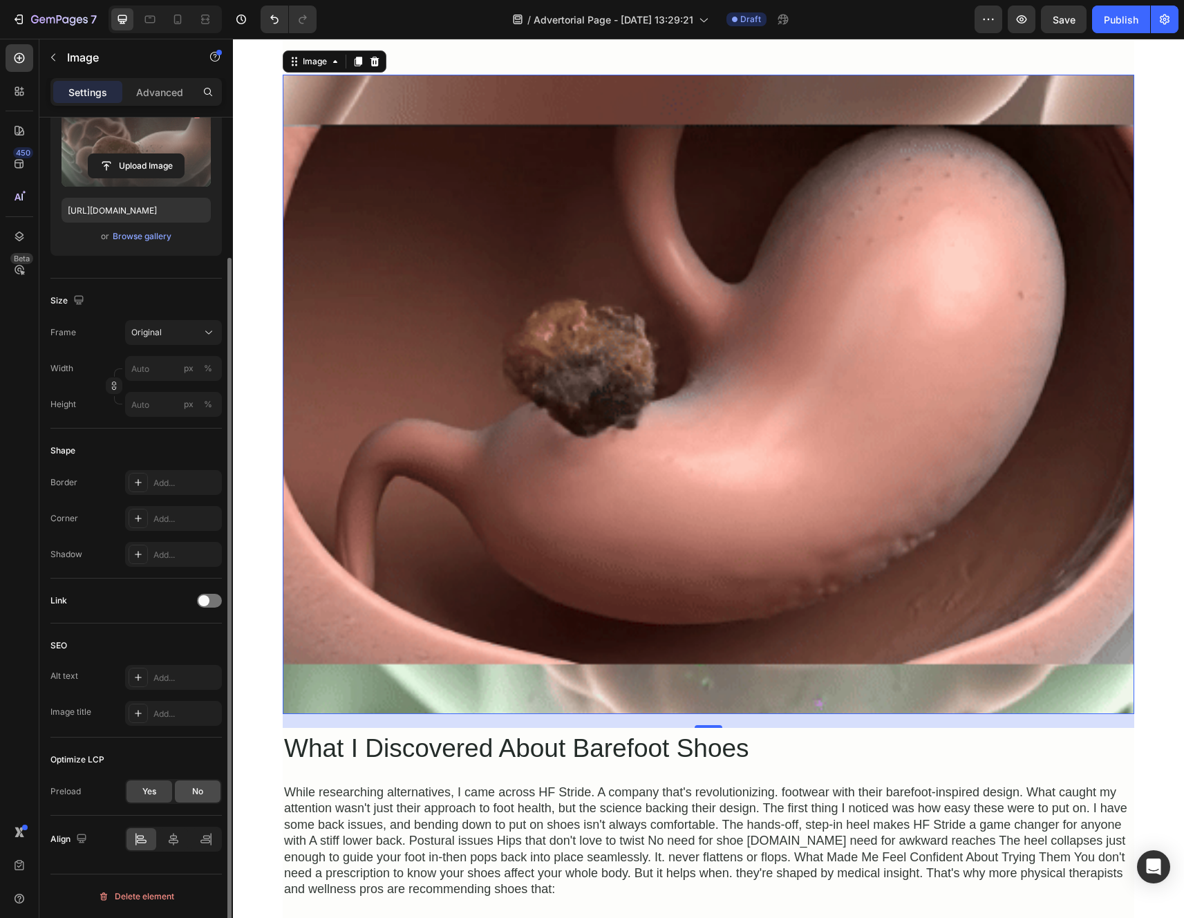
click at [189, 794] on div "No" at bounding box center [198, 791] width 46 height 22
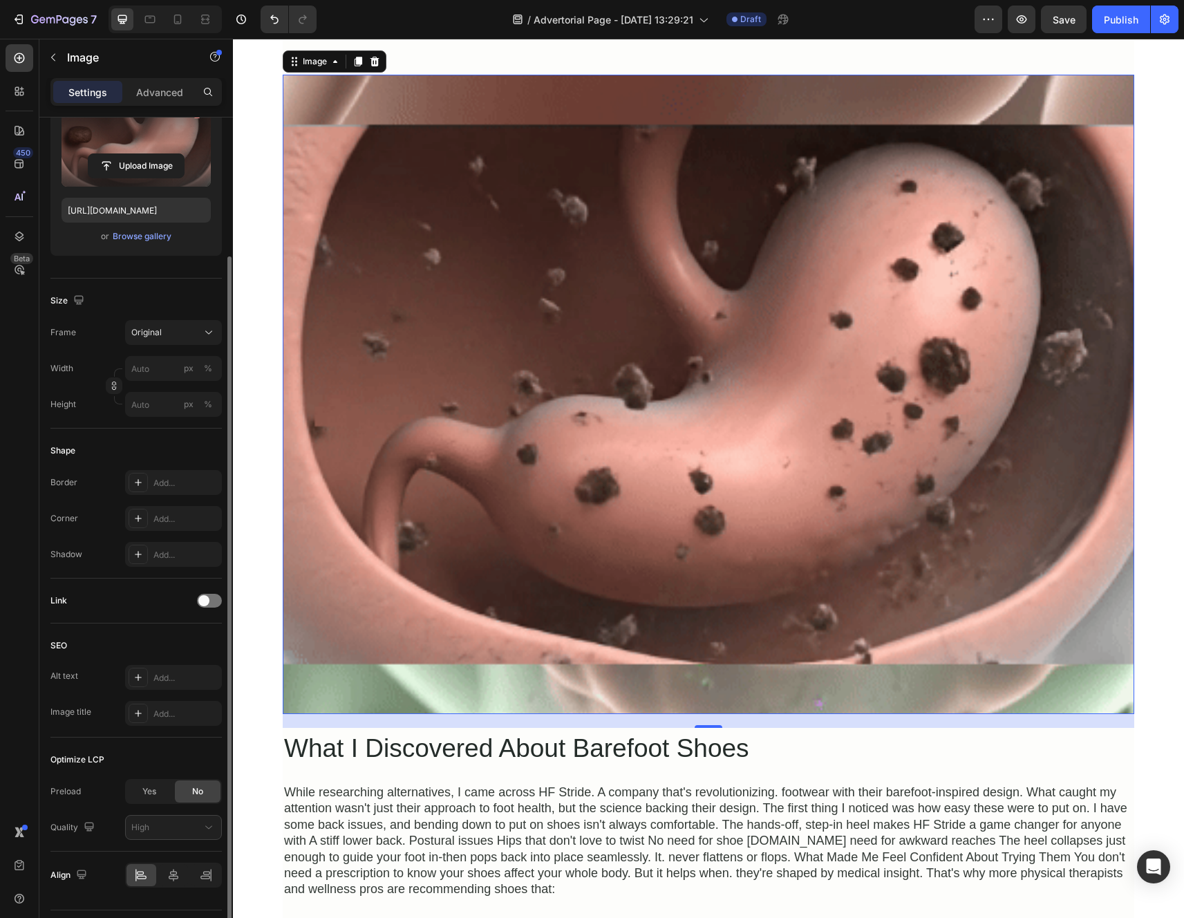
scroll to position [194, 0]
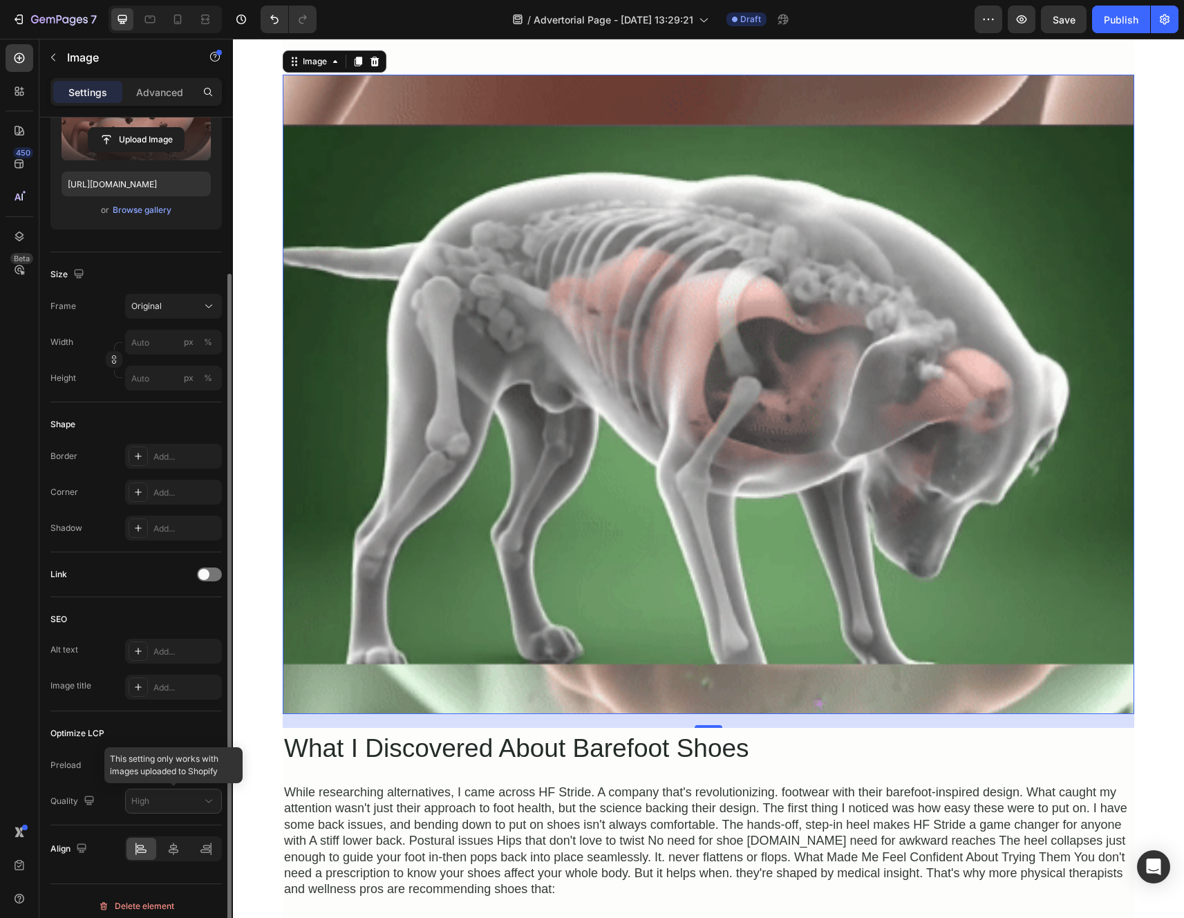
click at [158, 799] on div at bounding box center [173, 800] width 97 height 25
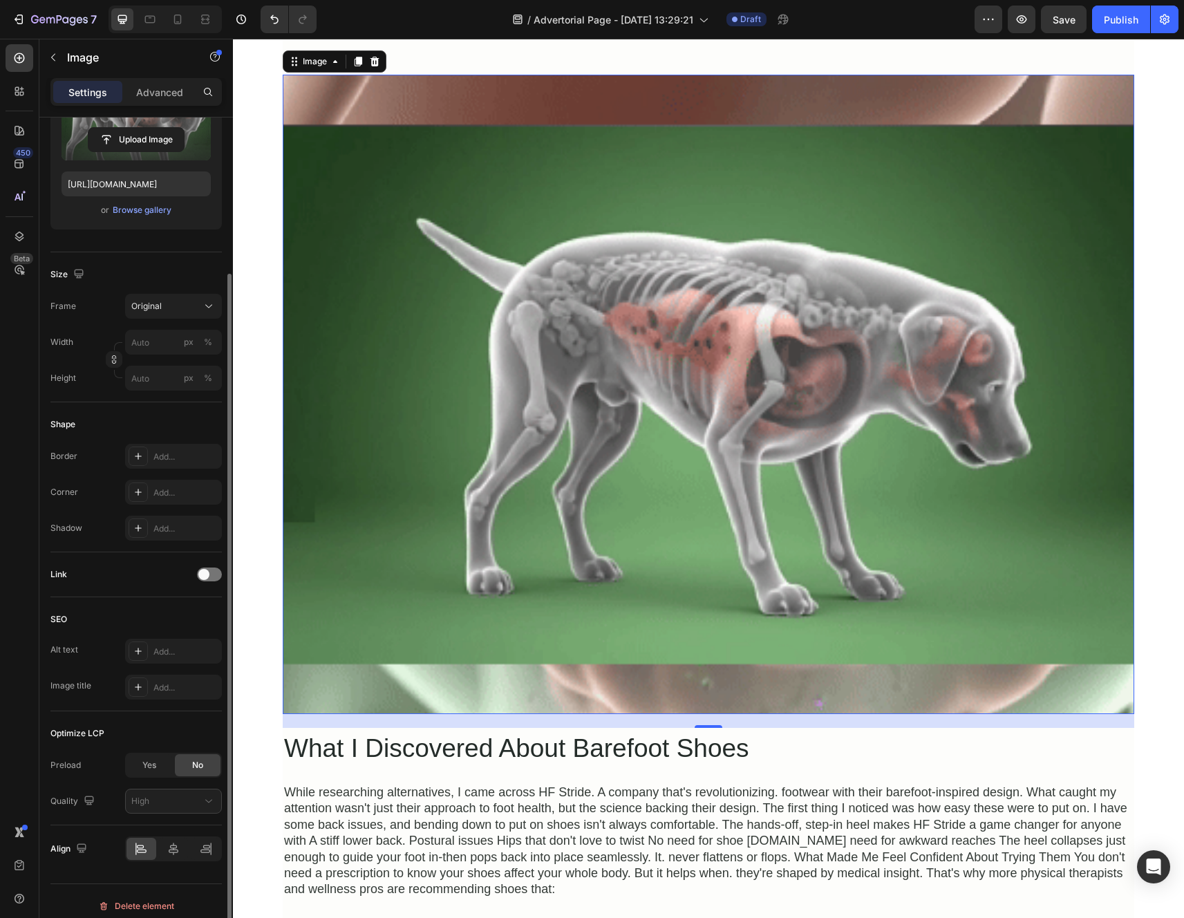
scroll to position [204, 0]
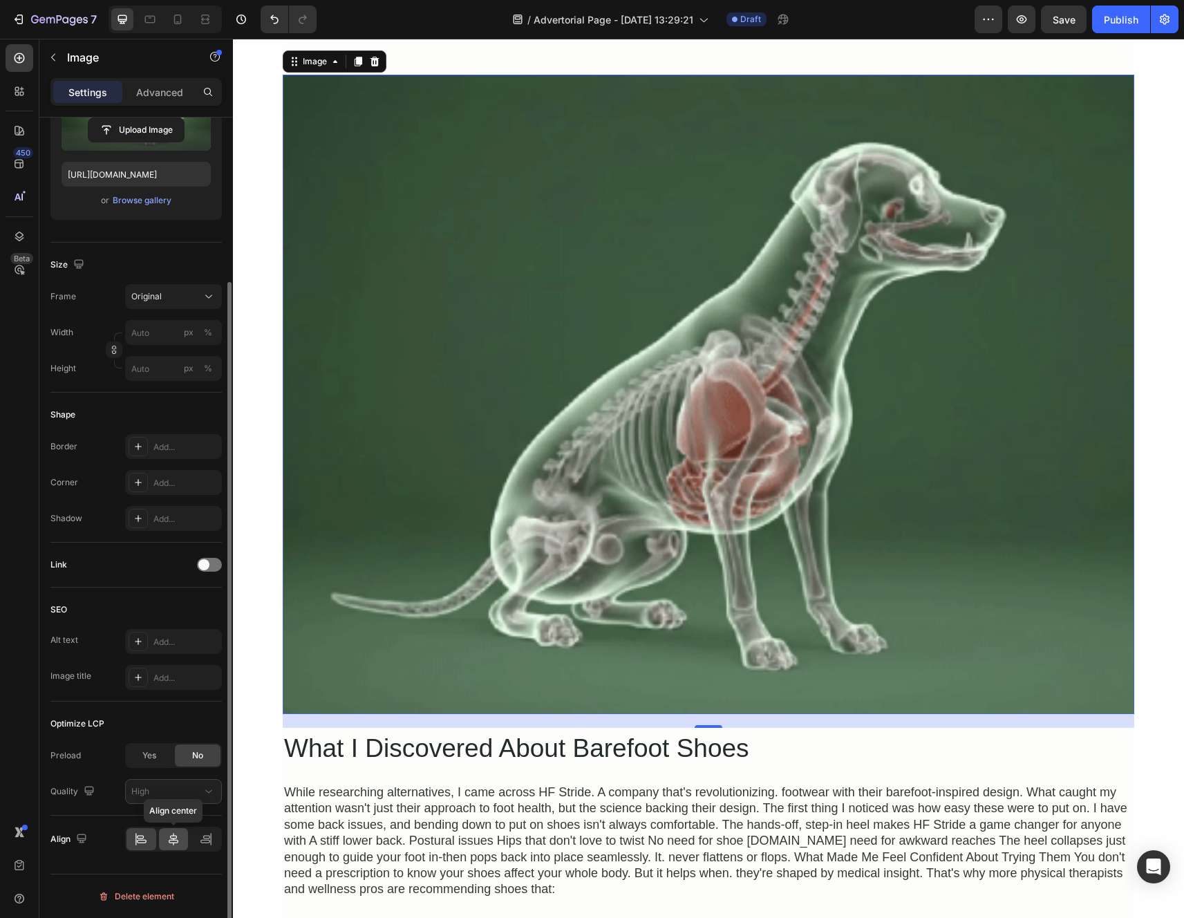
click at [167, 842] on icon at bounding box center [174, 839] width 14 height 14
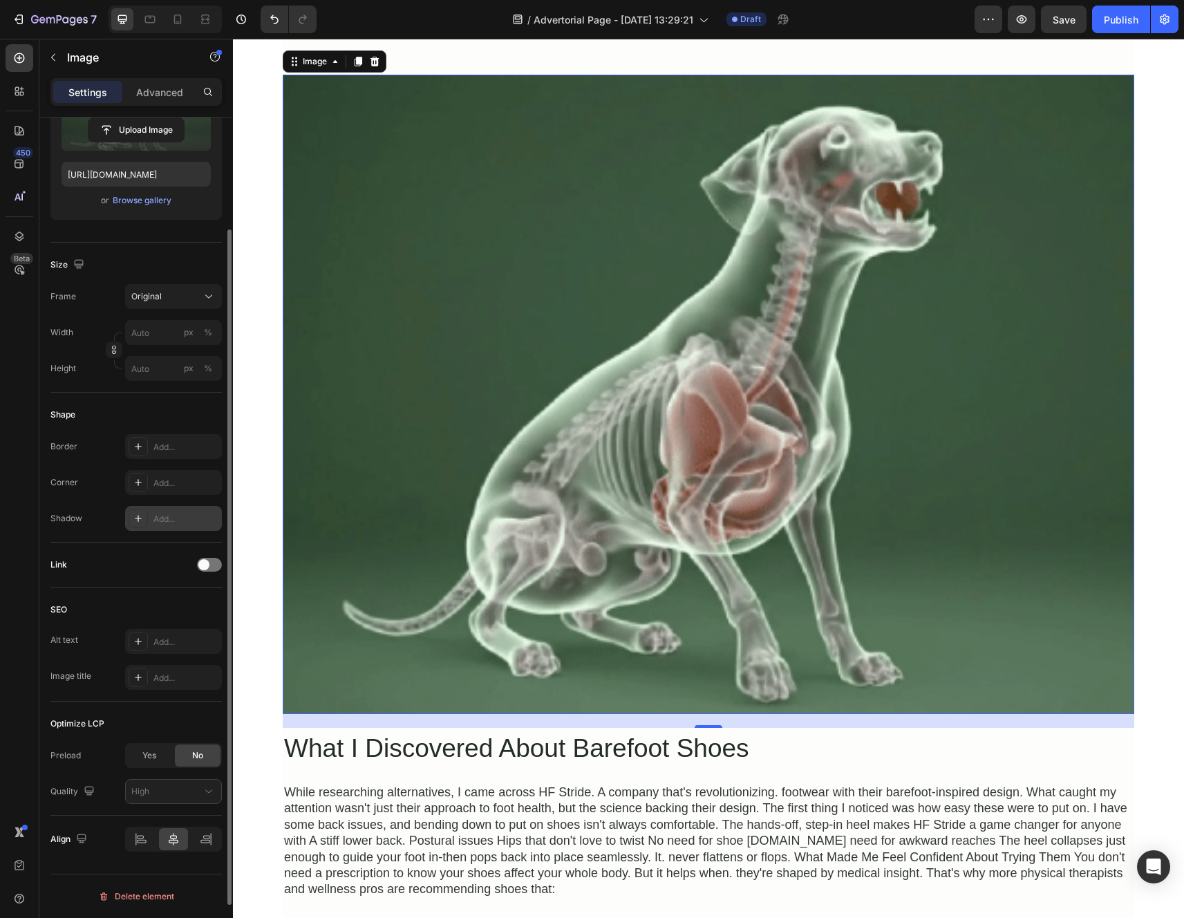
scroll to position [0, 0]
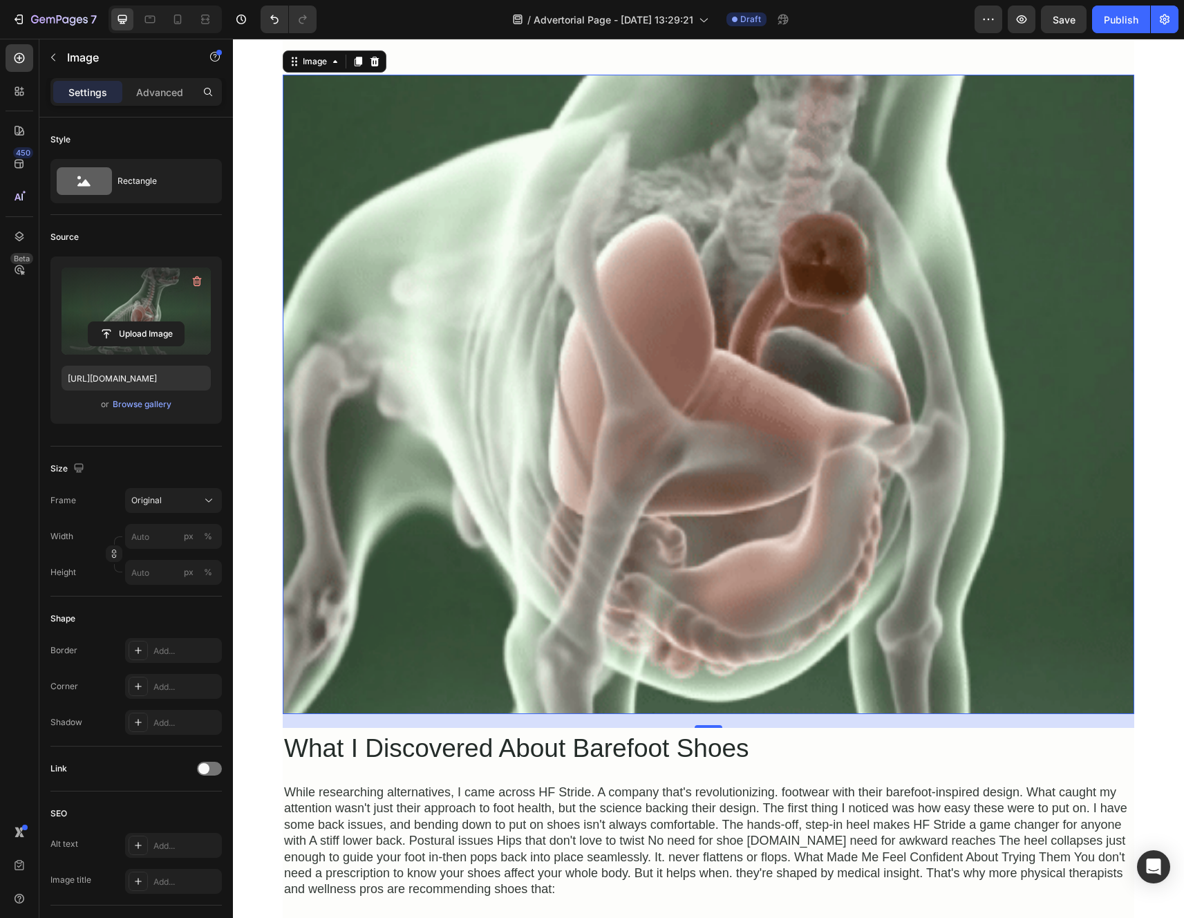
click at [247, 80] on div "If You're Dealing With Daily Foot Discomfor Heading Most shoes force your feet …" at bounding box center [708, 930] width 951 height 3479
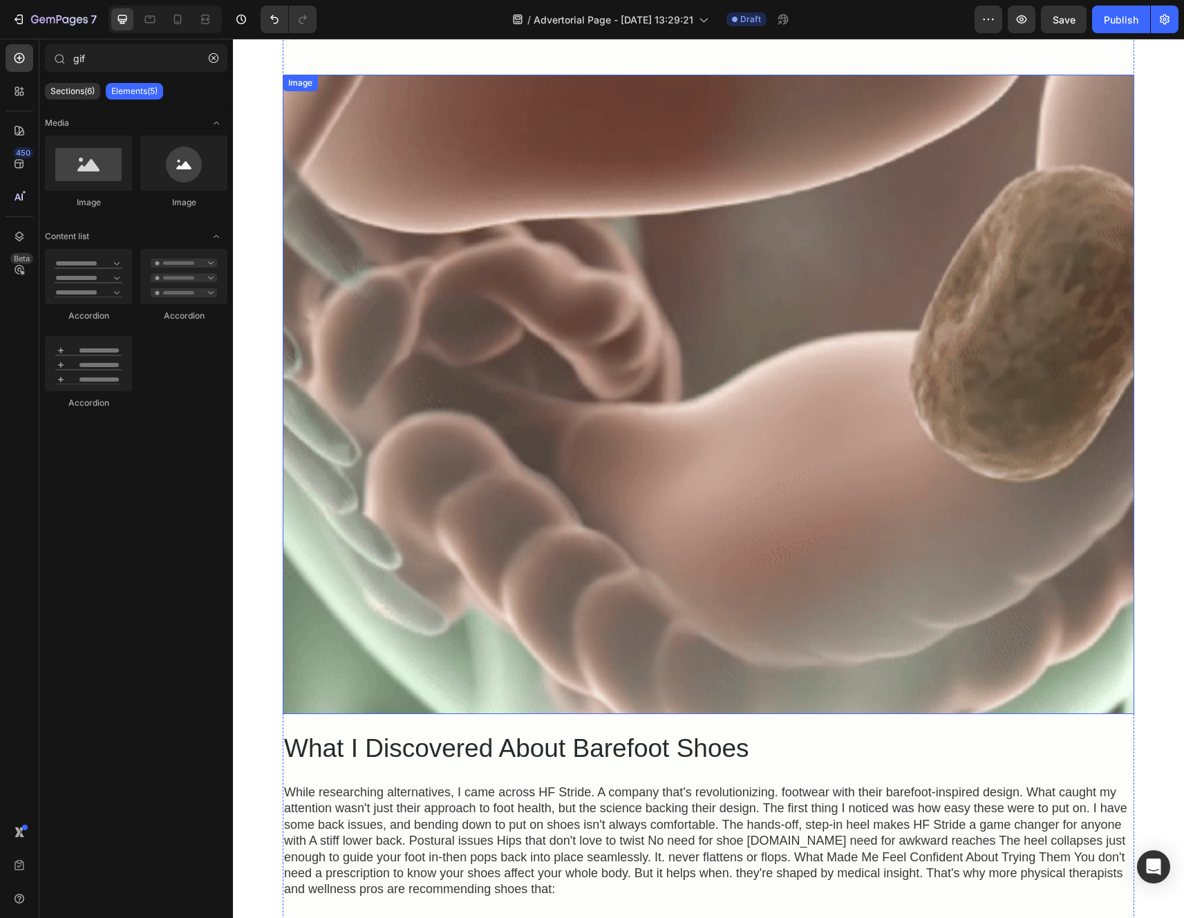
click at [409, 105] on img at bounding box center [708, 394] width 851 height 639
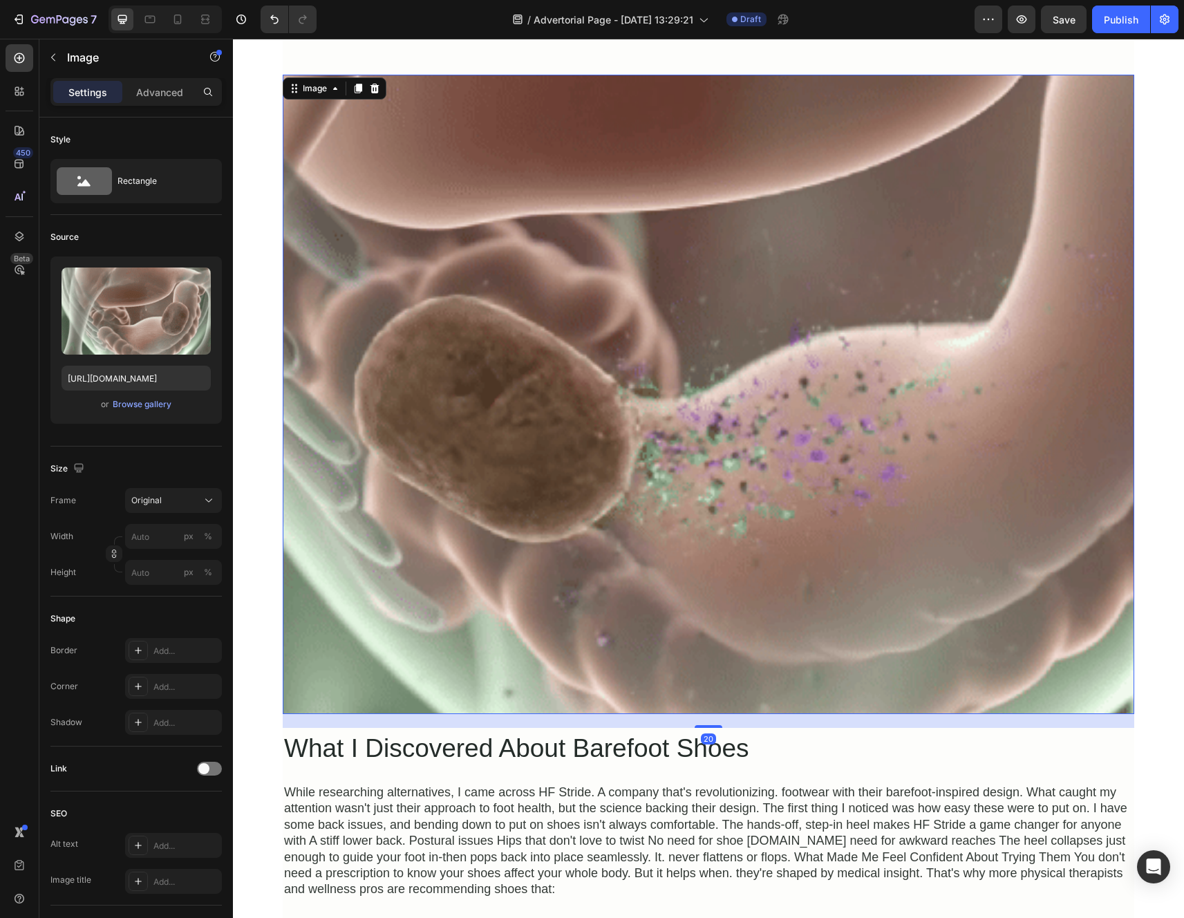
click at [388, 200] on img at bounding box center [708, 394] width 851 height 639
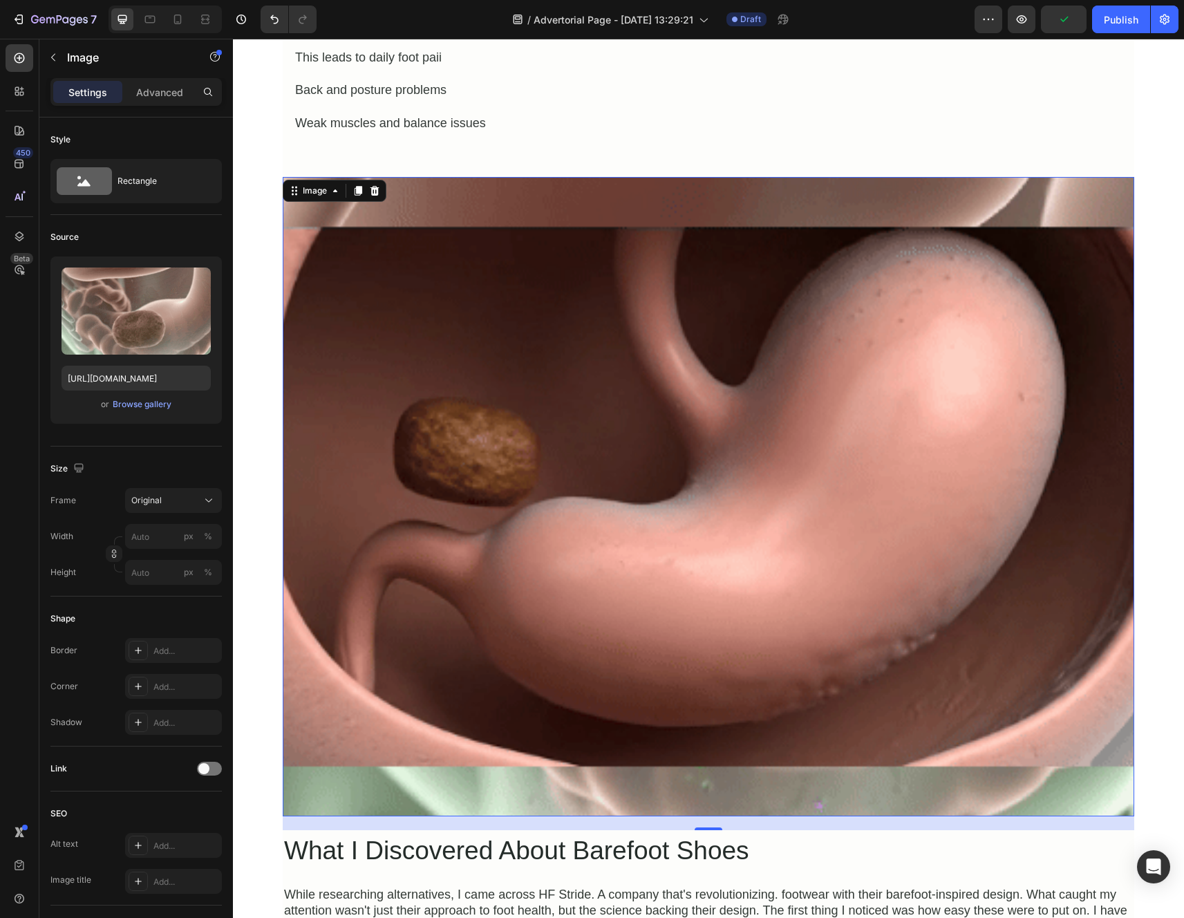
scroll to position [776, 0]
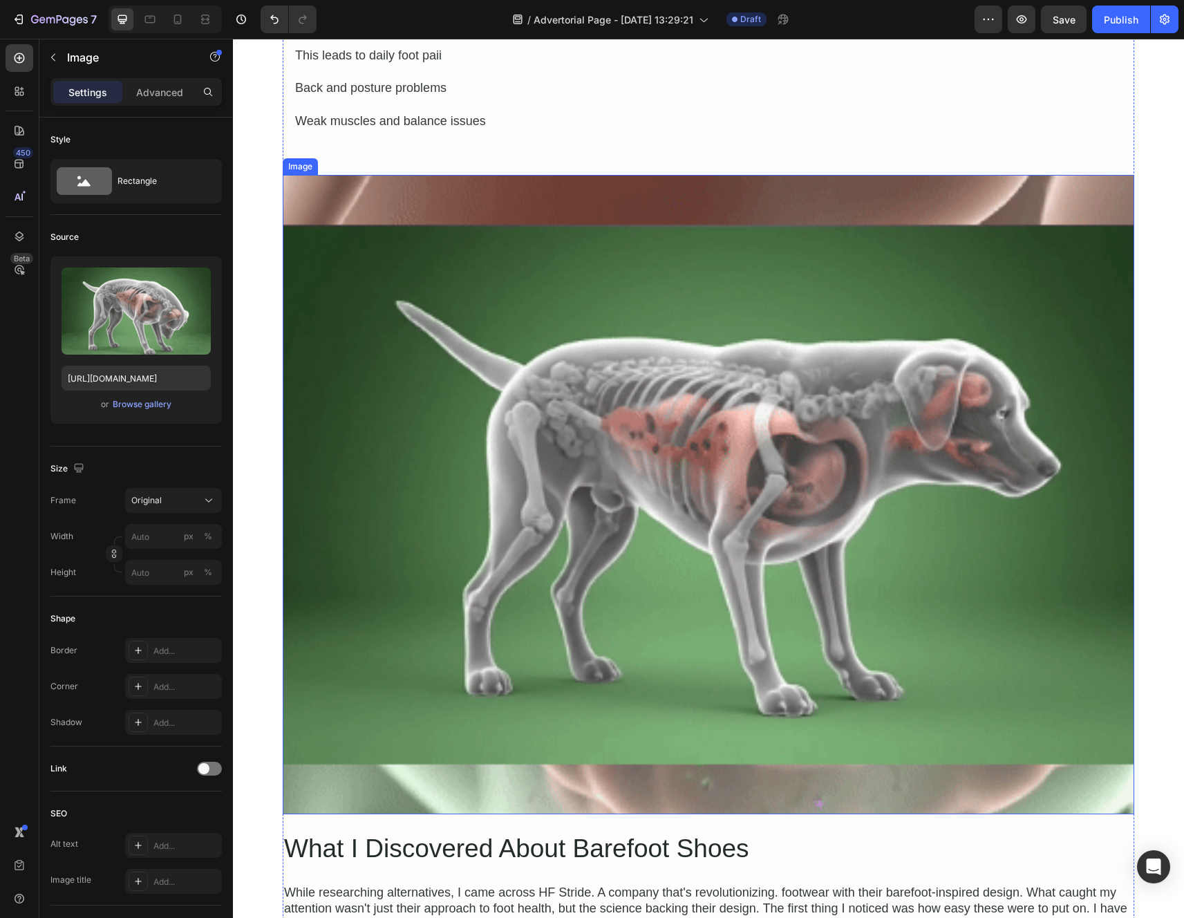
click at [350, 214] on img at bounding box center [708, 494] width 851 height 639
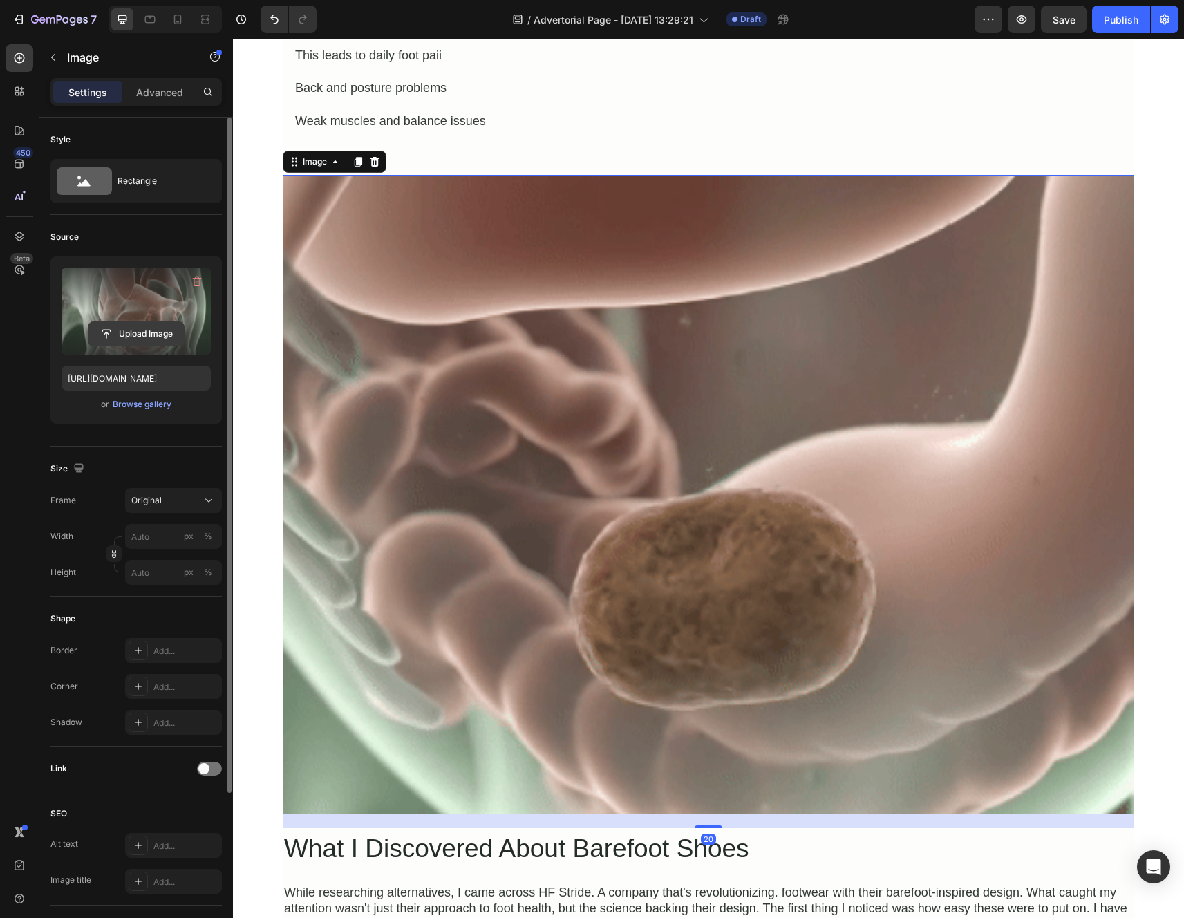
click at [158, 335] on input "file" at bounding box center [135, 333] width 95 height 23
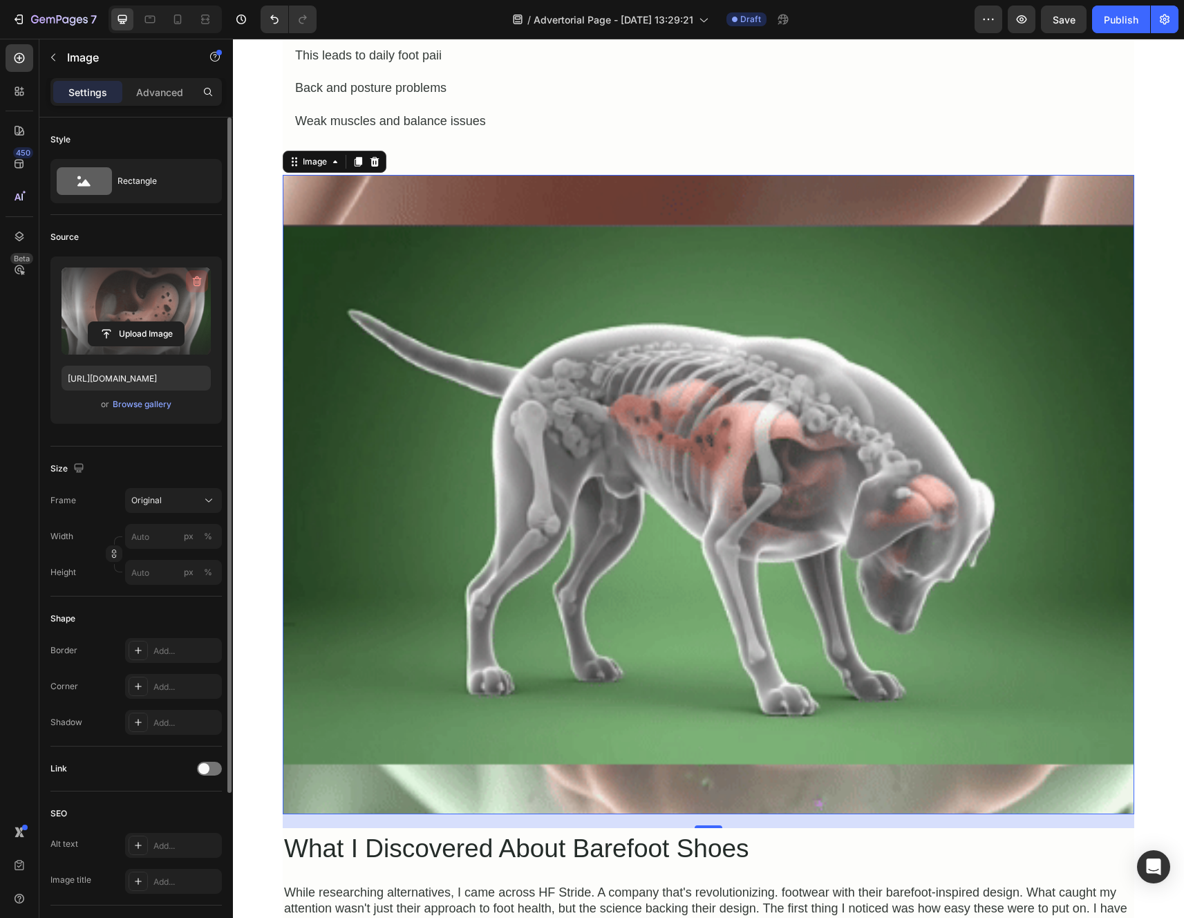
click at [198, 285] on icon "button" at bounding box center [197, 281] width 14 height 14
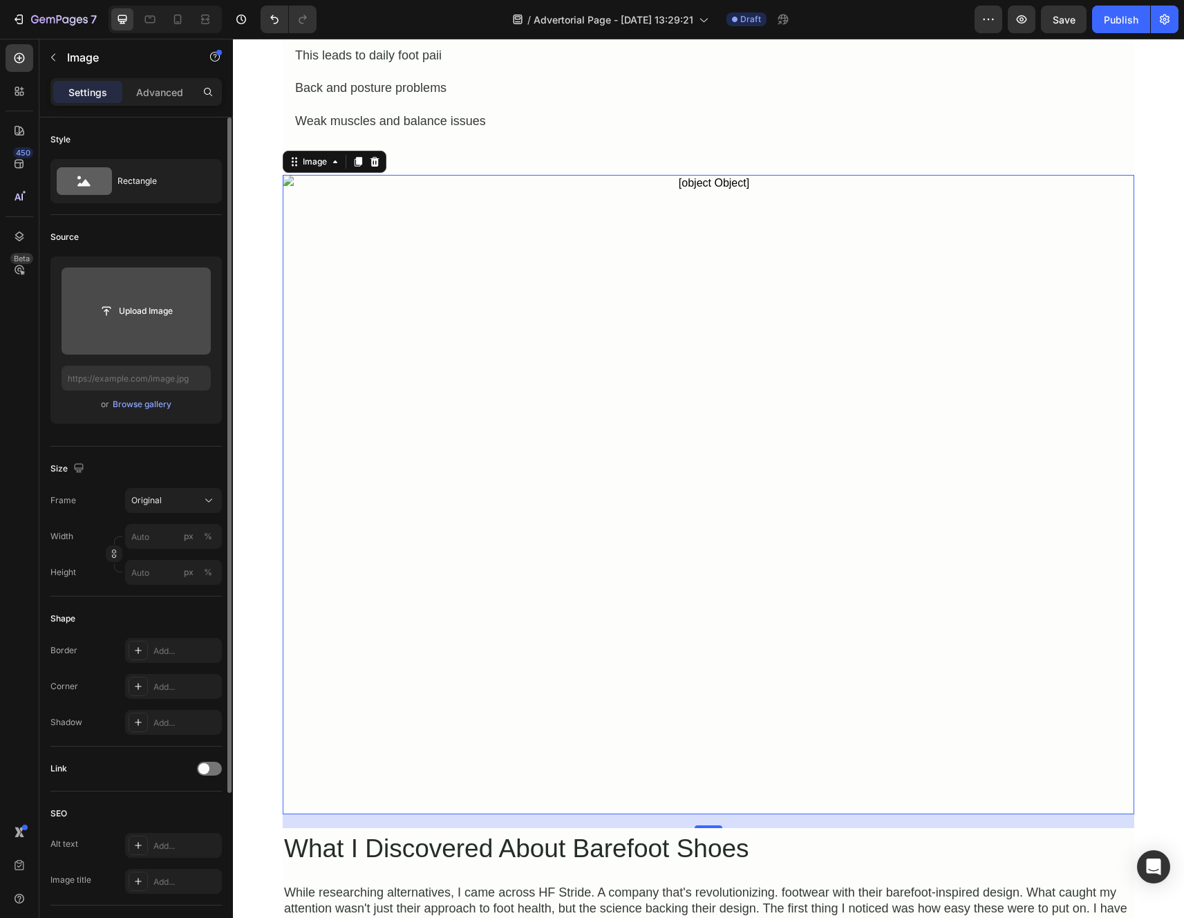
click at [132, 317] on input "file" at bounding box center [135, 310] width 95 height 23
type input "C:\fakepath\fursure chew poison gif.gif"
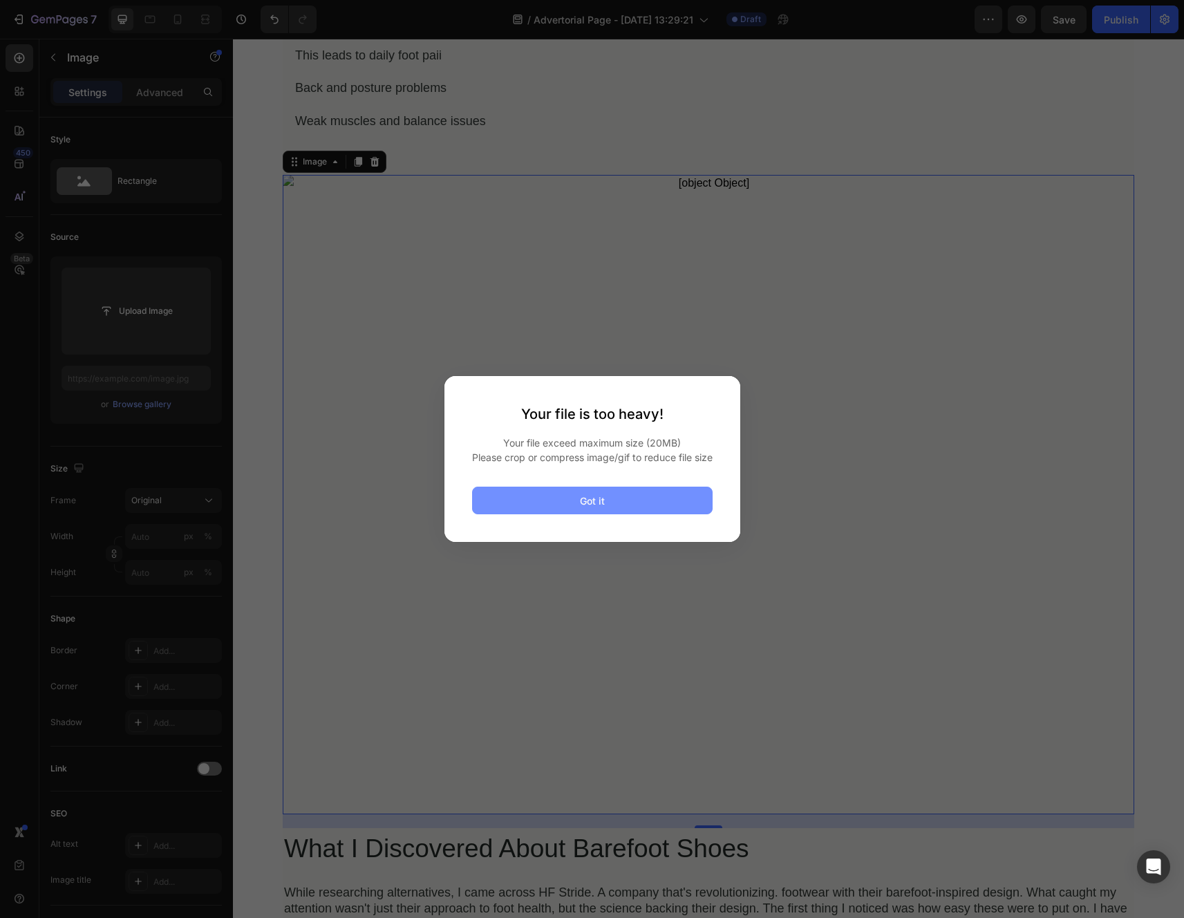
click at [609, 509] on button "Got it" at bounding box center [592, 500] width 240 height 28
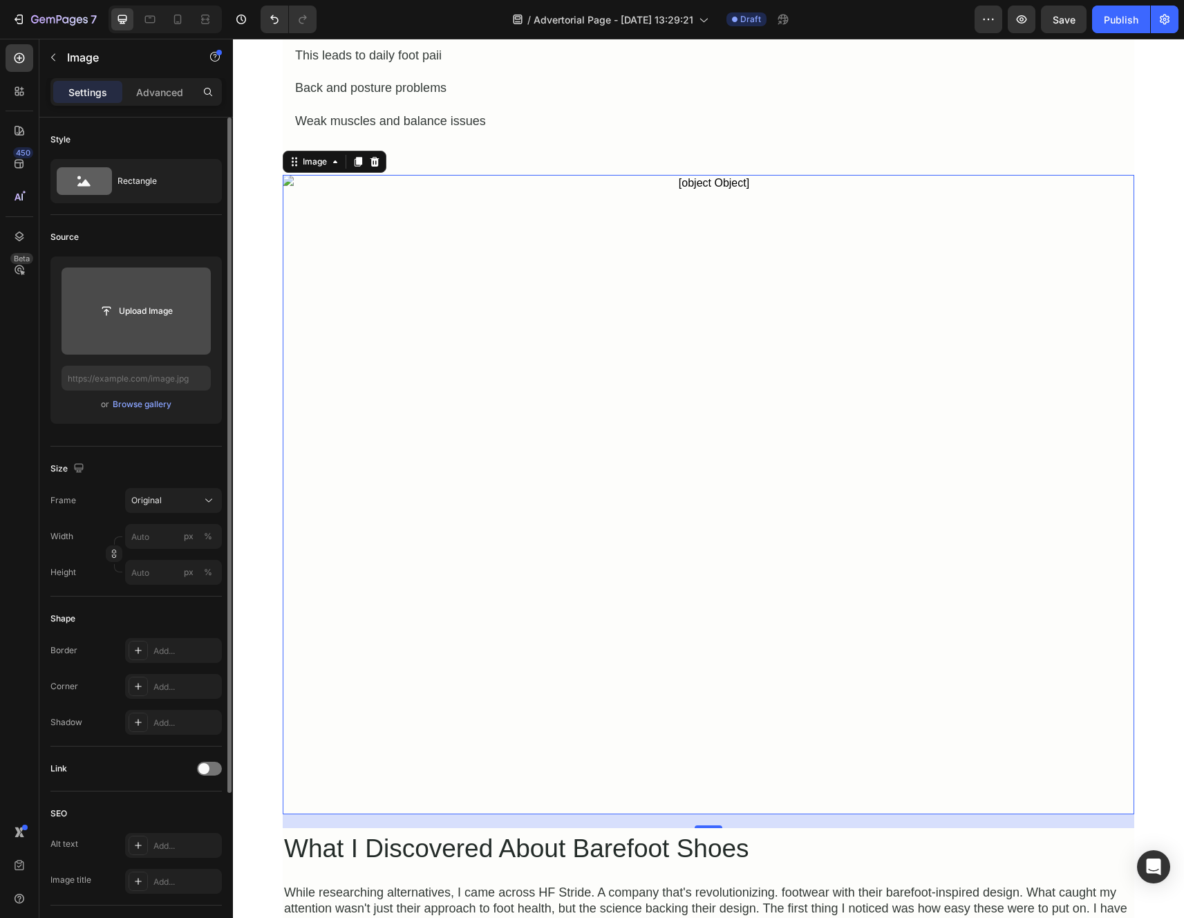
click at [185, 329] on input "file" at bounding box center [136, 310] width 149 height 87
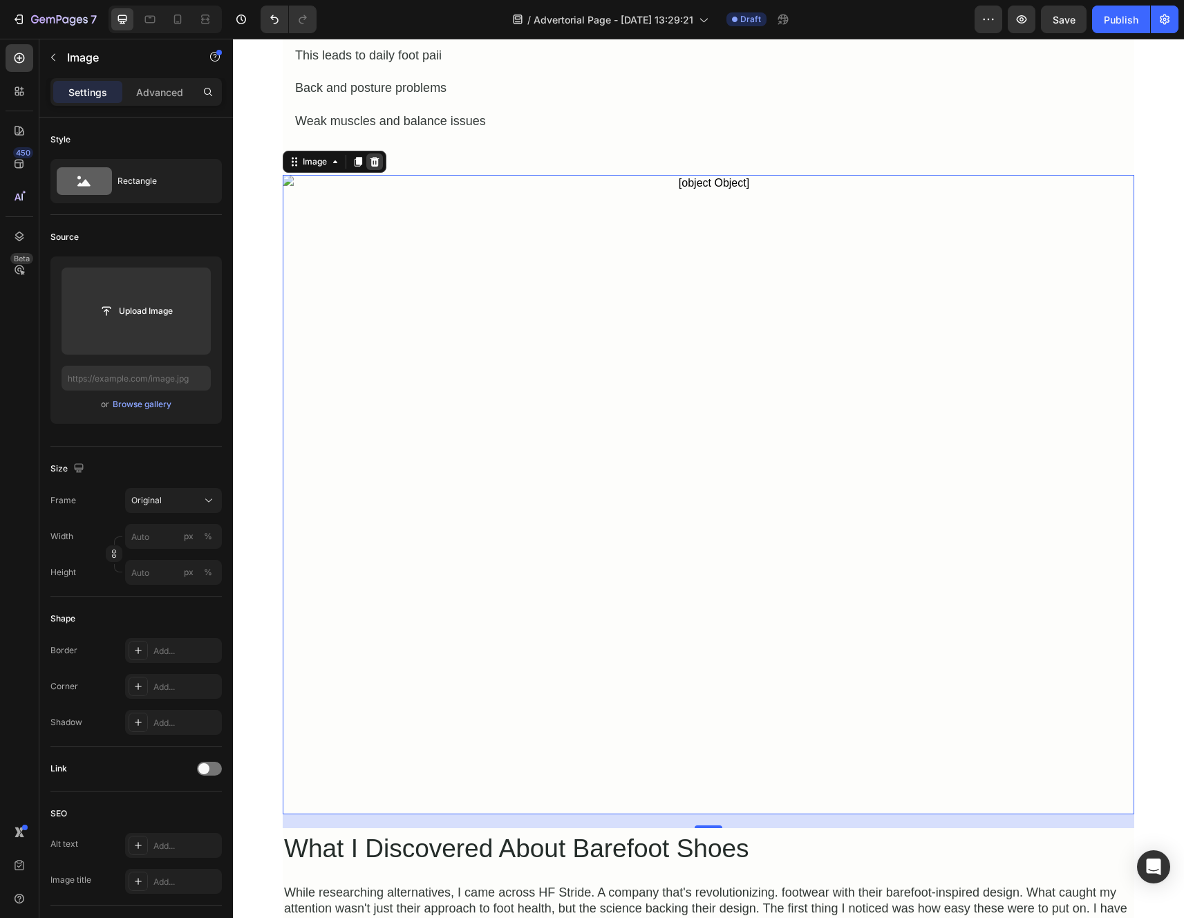
click at [371, 164] on icon at bounding box center [374, 162] width 9 height 10
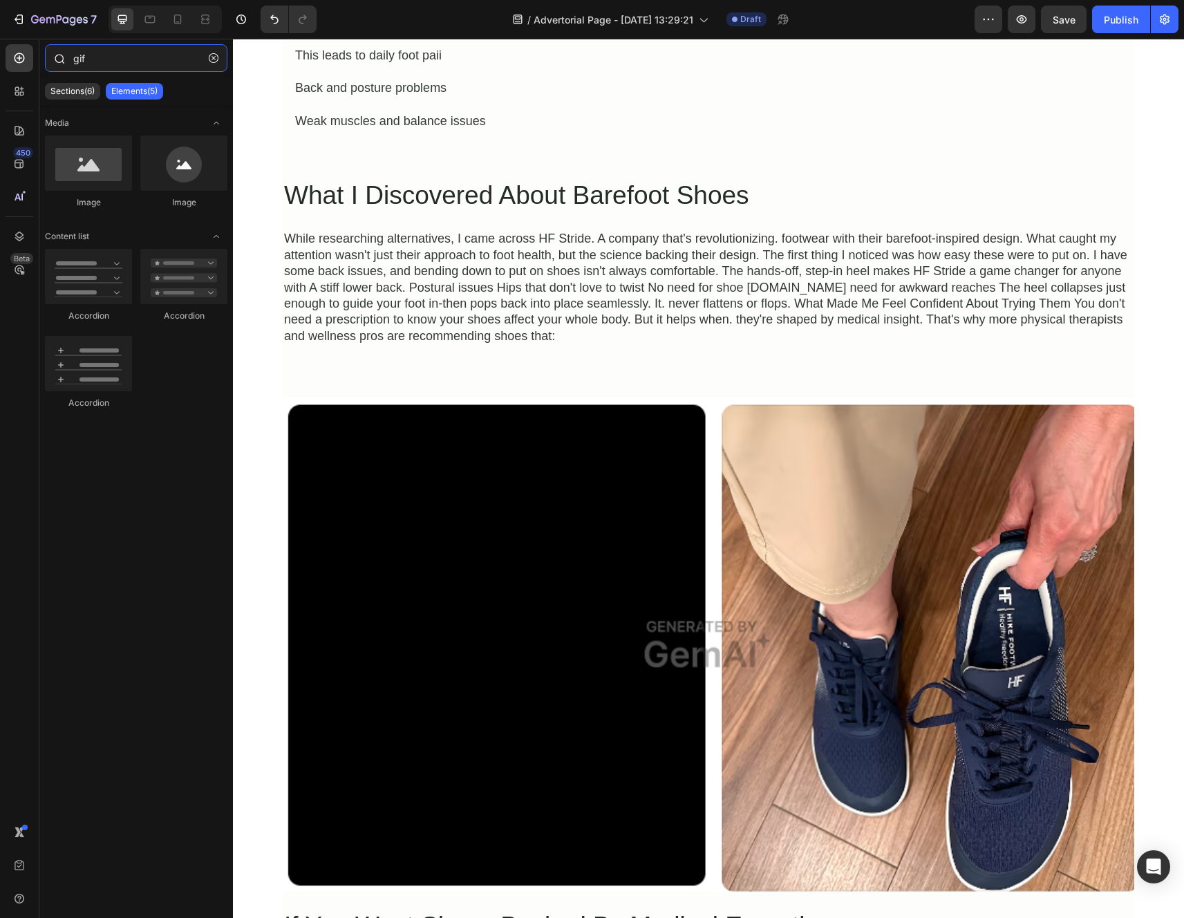
drag, startPoint x: 105, startPoint y: 61, endPoint x: 55, endPoint y: 55, distance: 50.8
click at [55, 55] on div "gif" at bounding box center [135, 60] width 193 height 33
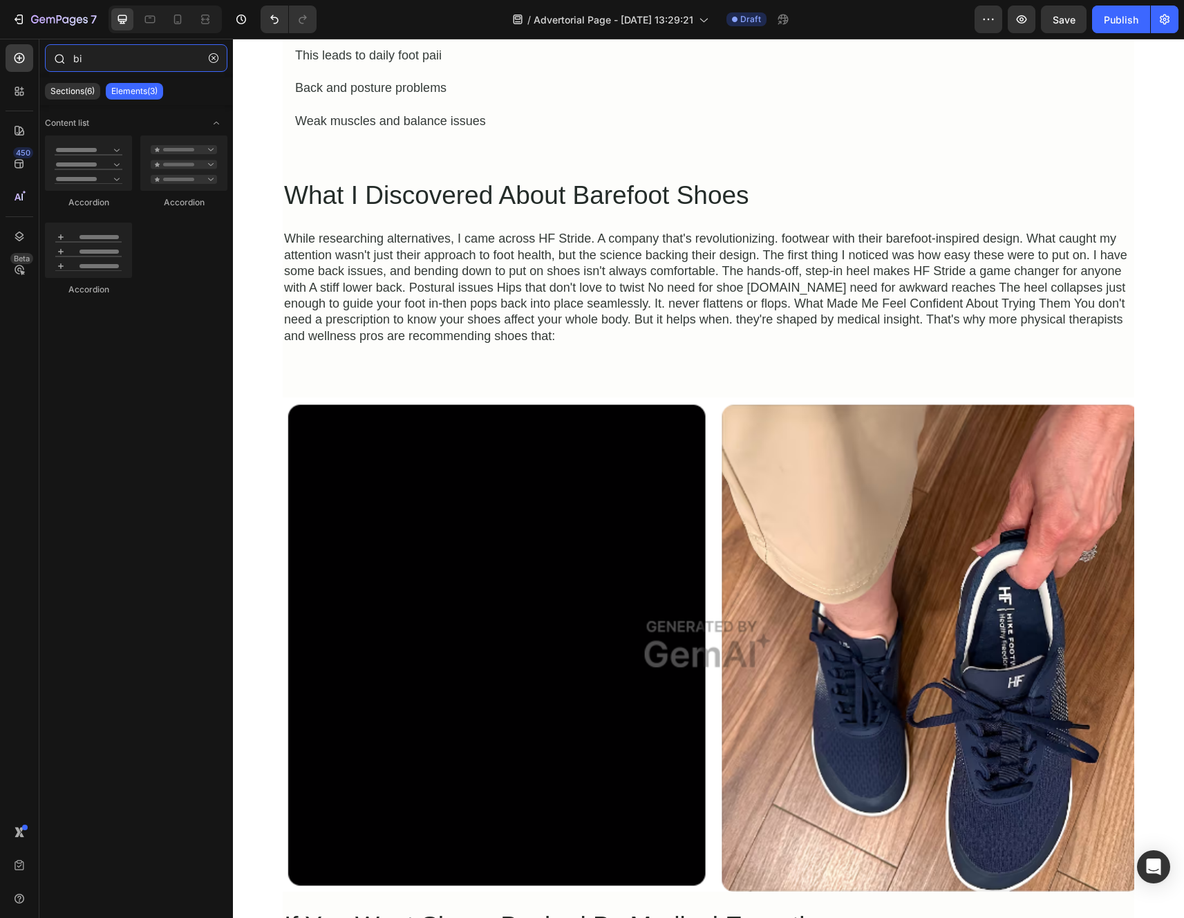
type input "b"
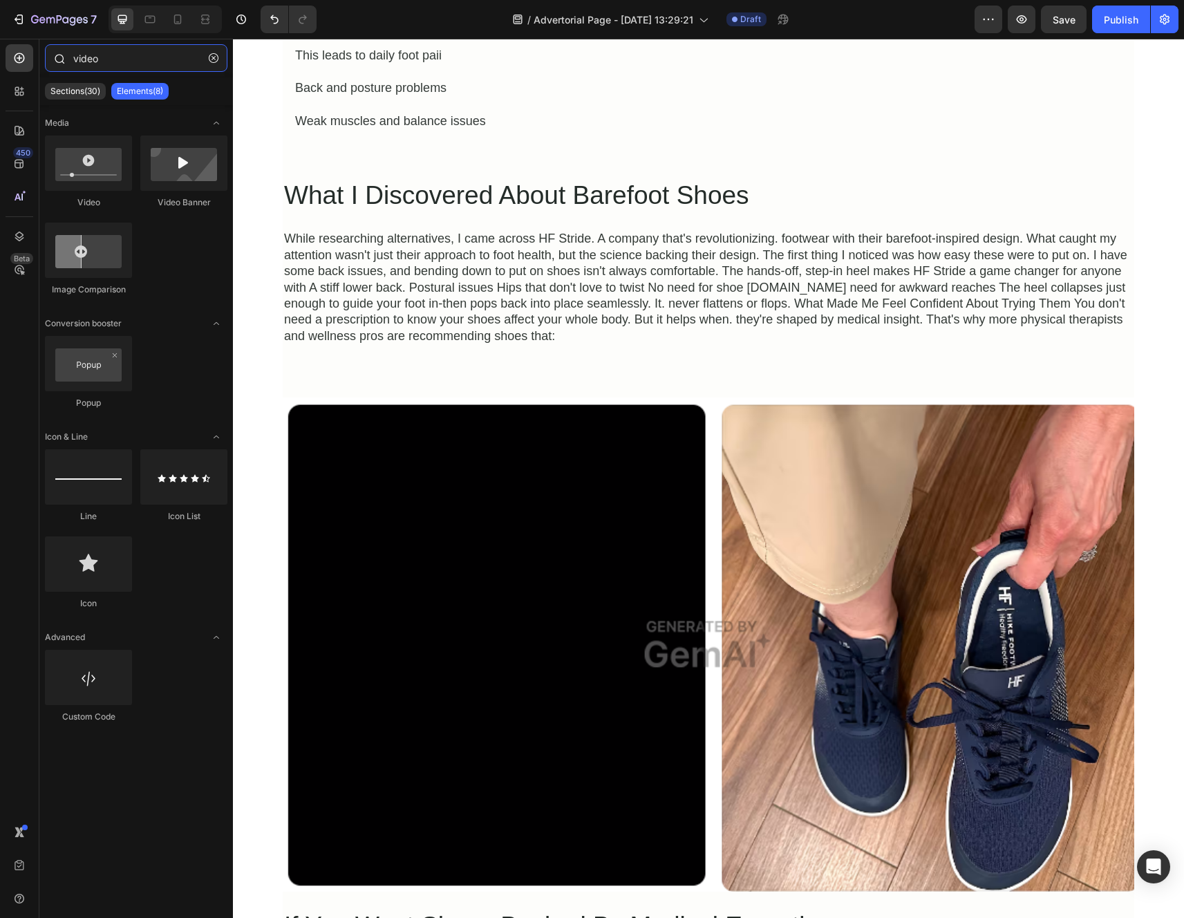
type input "video"
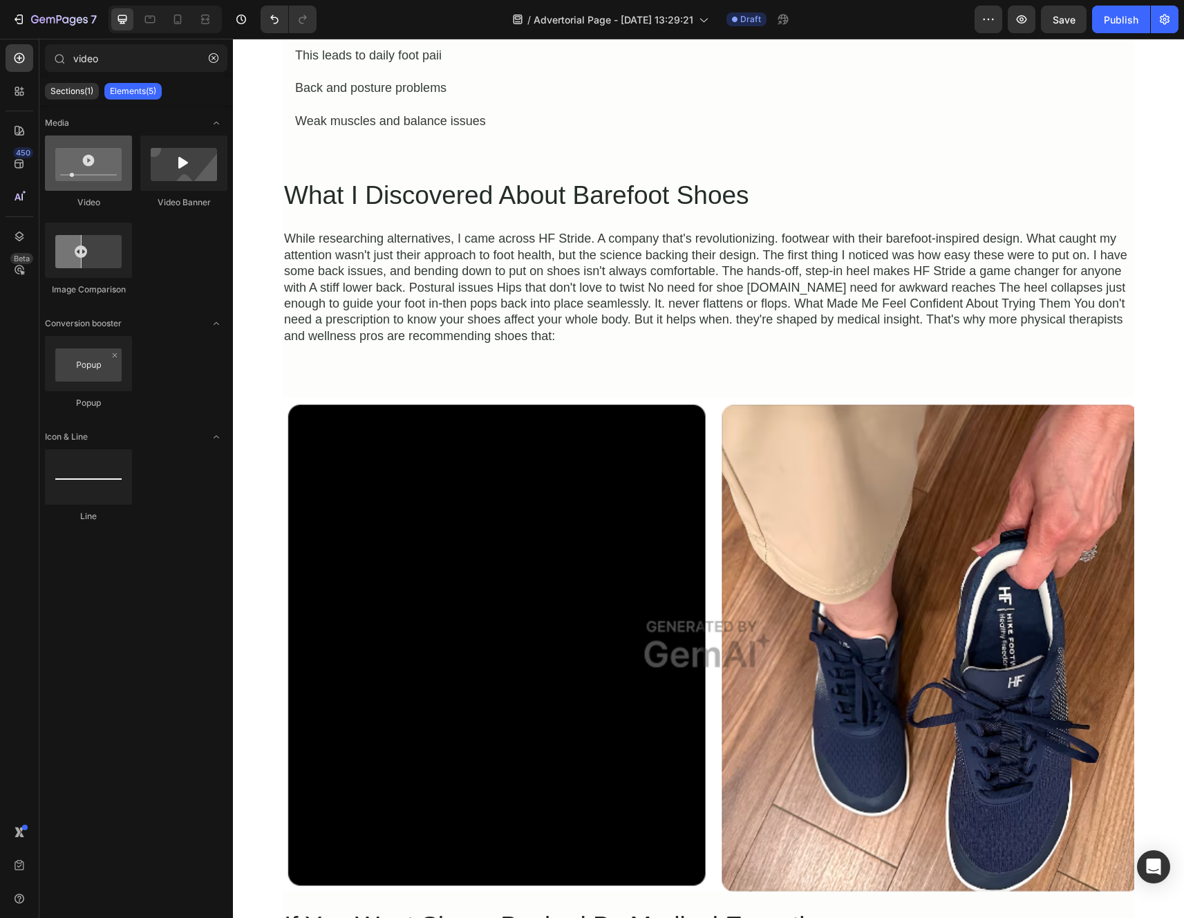
click at [108, 184] on div at bounding box center [88, 162] width 87 height 55
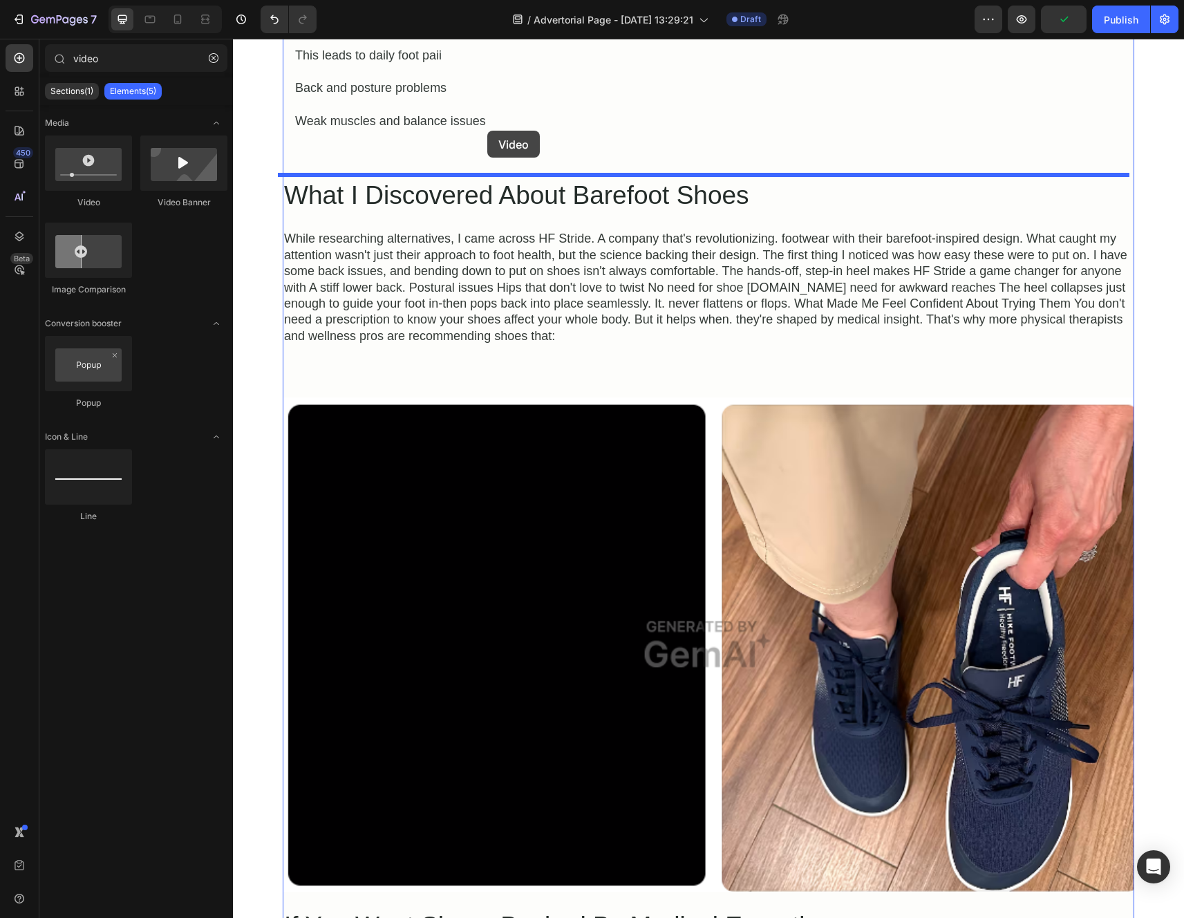
drag, startPoint x: 339, startPoint y: 219, endPoint x: 487, endPoint y: 133, distance: 171.9
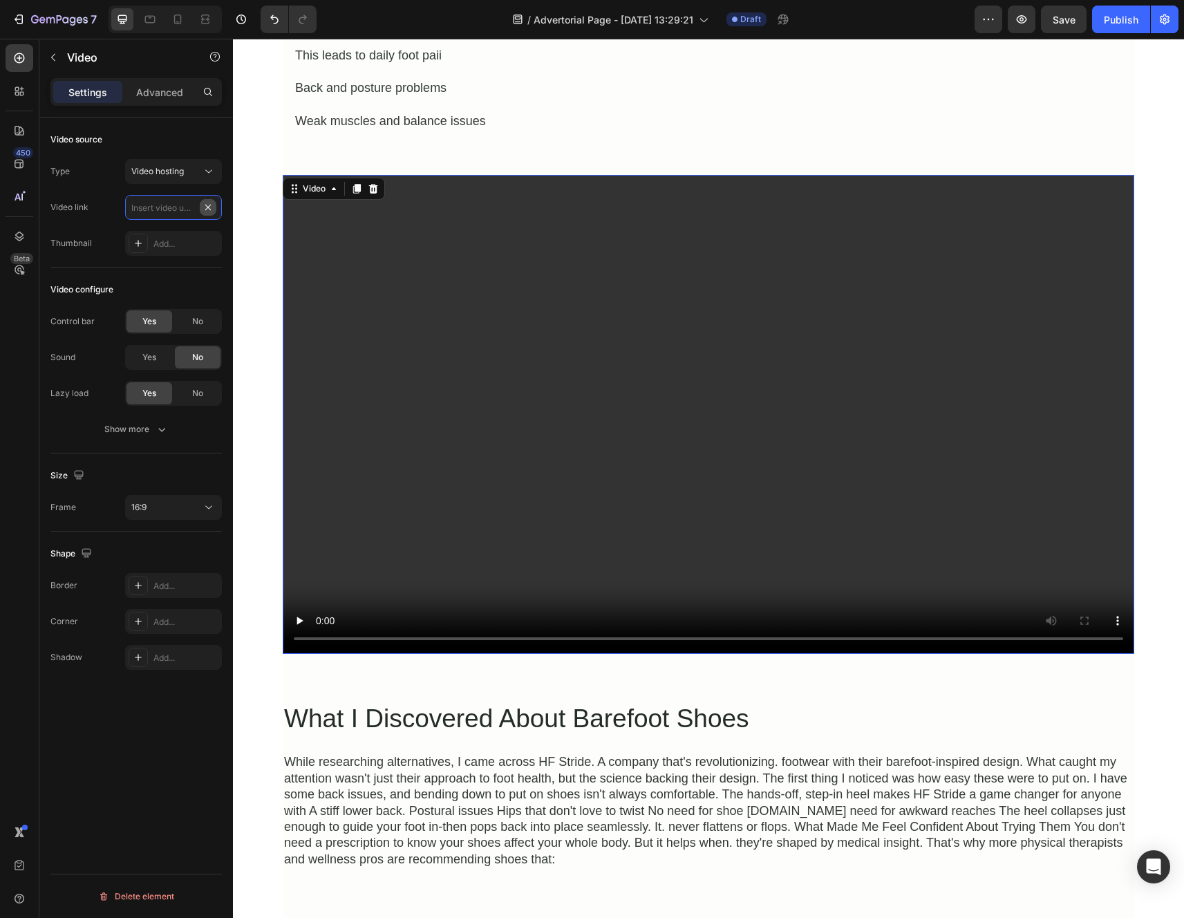
scroll to position [0, 0]
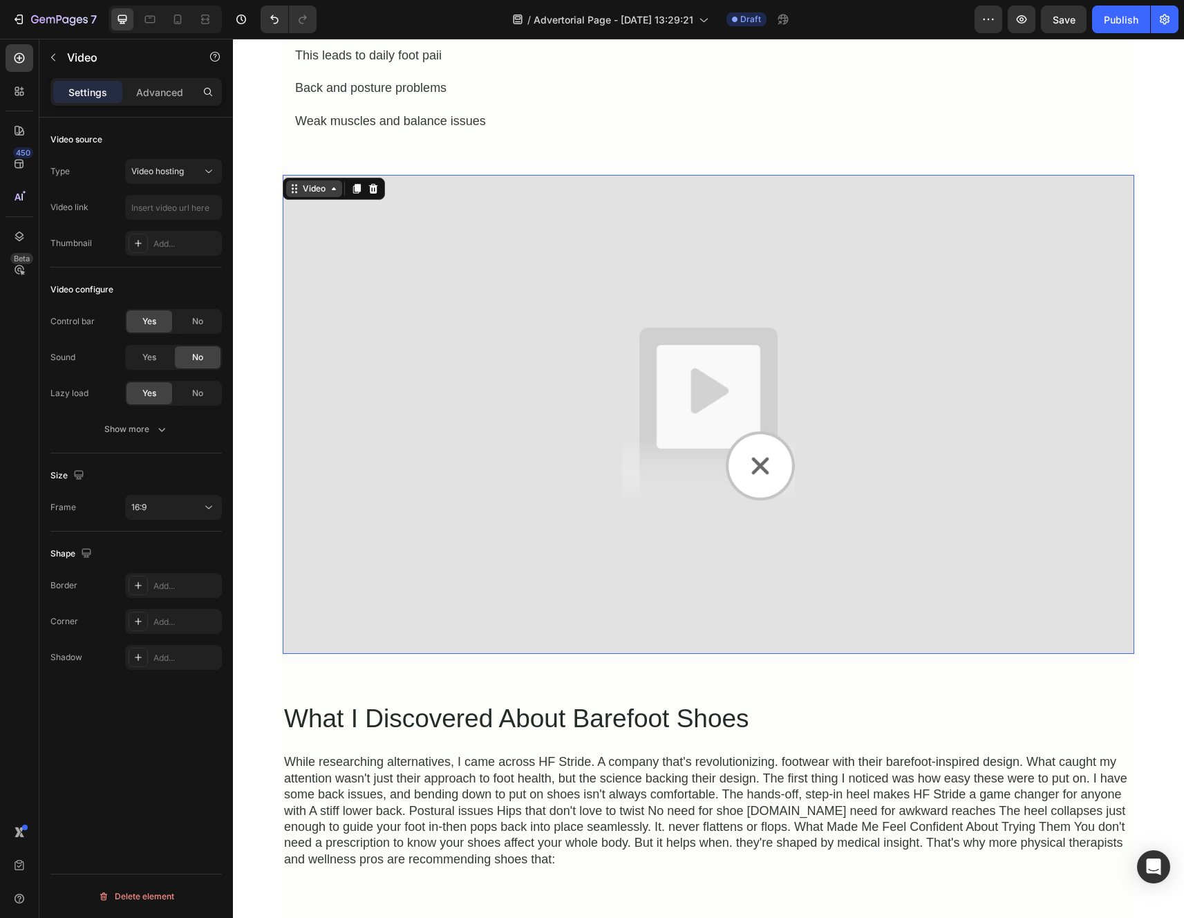
click at [309, 185] on div "Video" at bounding box center [314, 188] width 28 height 12
click at [169, 93] on p "Advanced" at bounding box center [159, 92] width 47 height 15
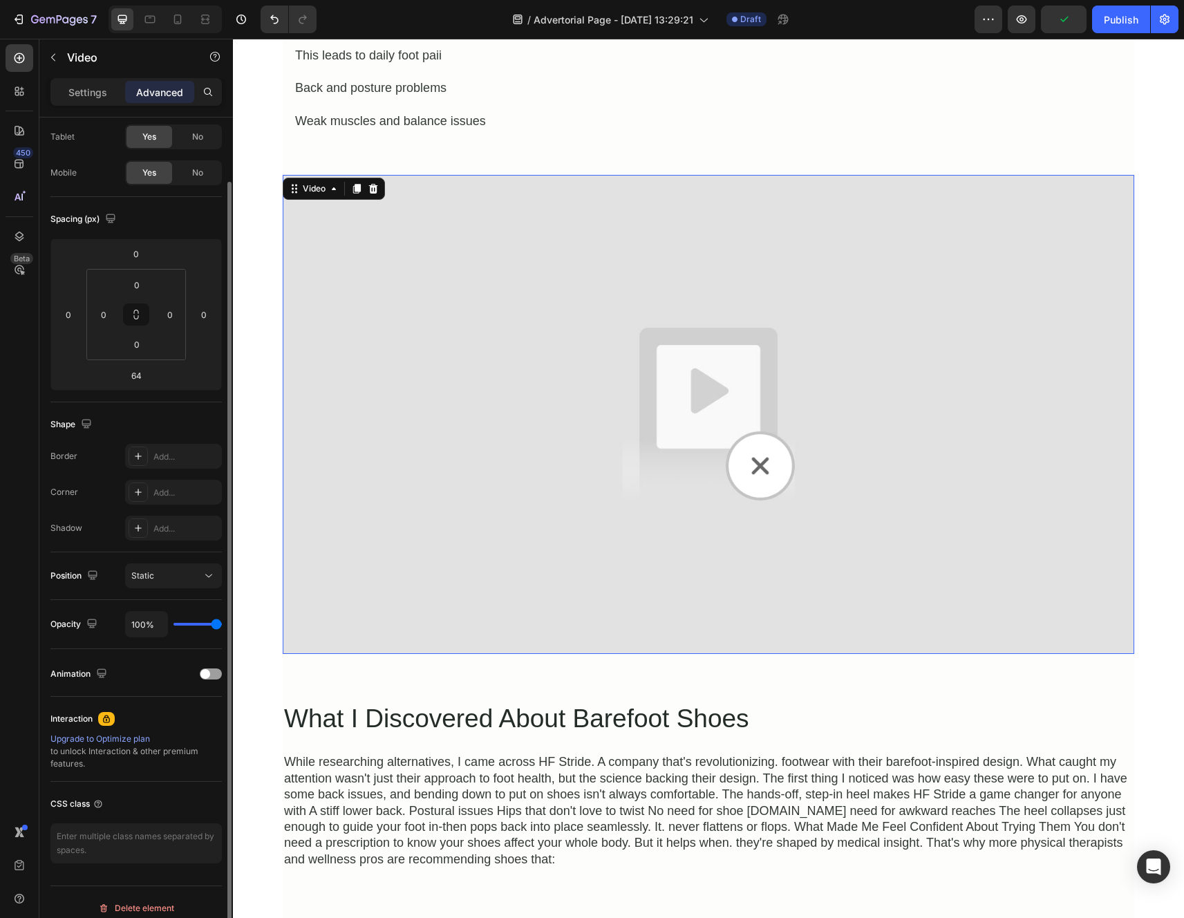
scroll to position [82, 0]
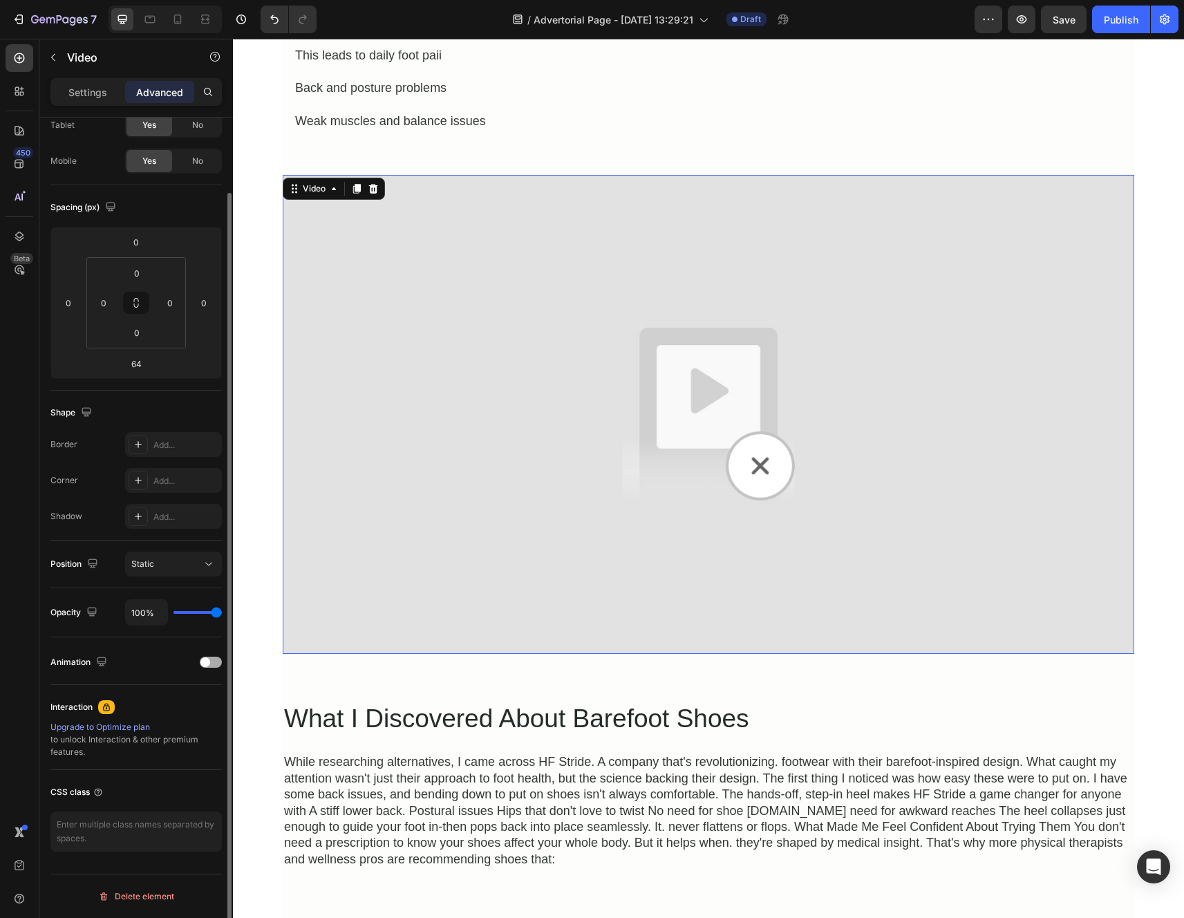
click at [209, 668] on div "Animation" at bounding box center [135, 662] width 171 height 22
click at [211, 663] on div at bounding box center [211, 661] width 22 height 11
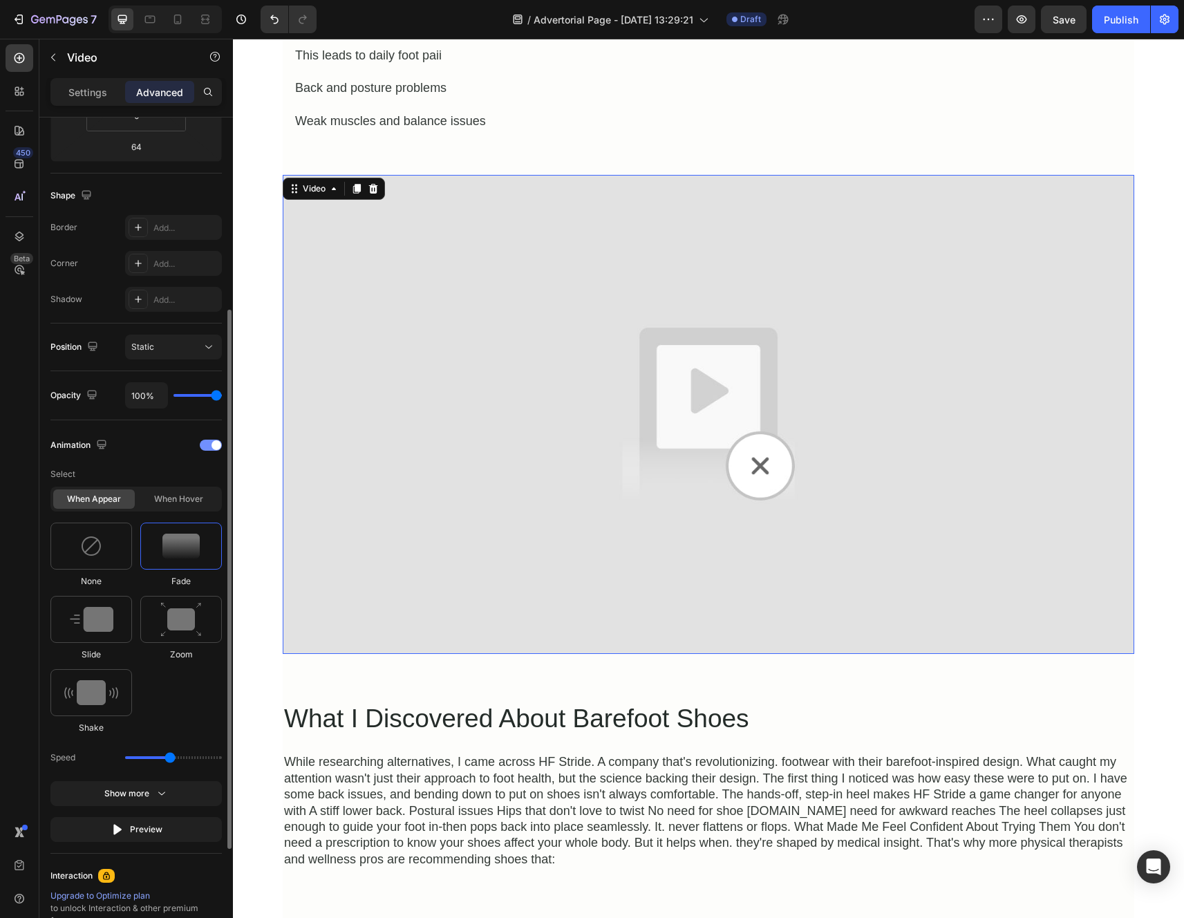
scroll to position [323, 0]
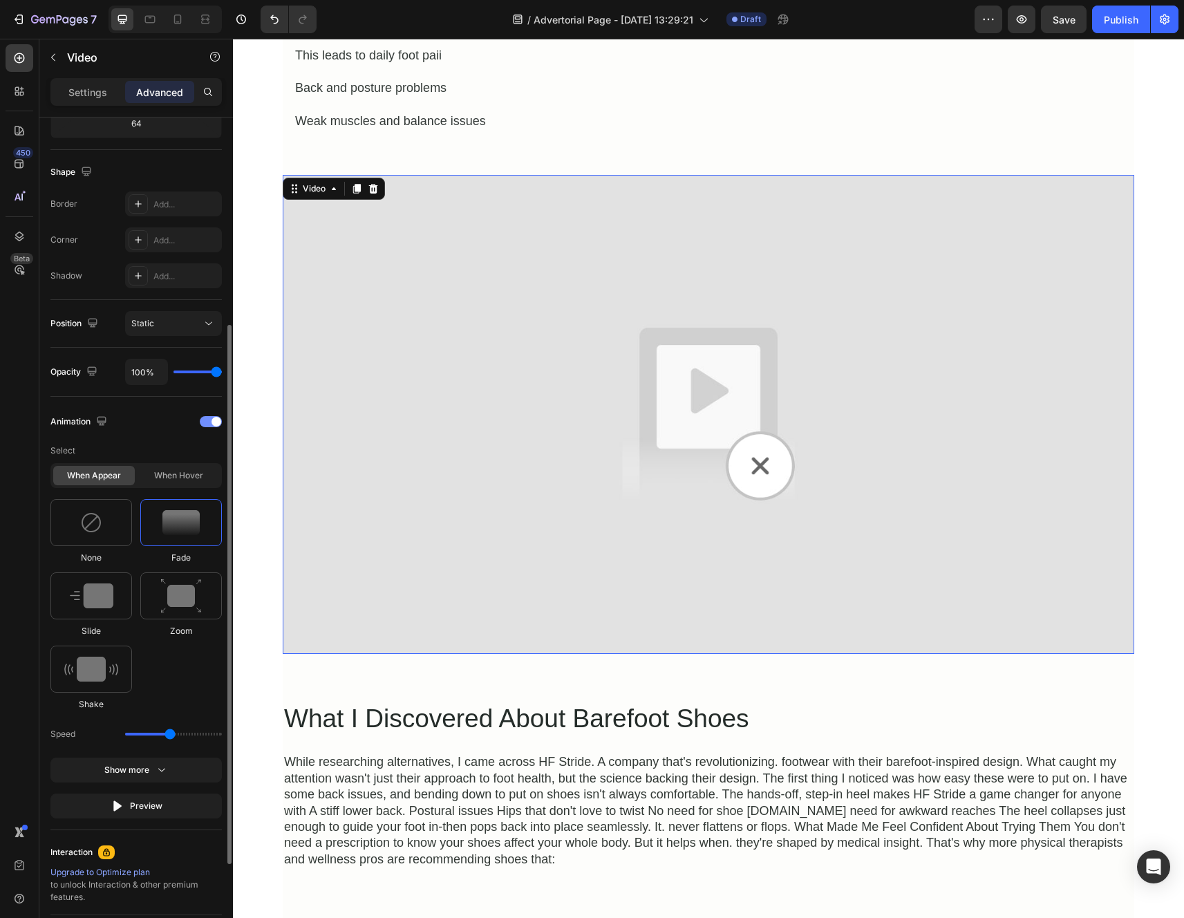
click at [209, 424] on div at bounding box center [211, 421] width 22 height 11
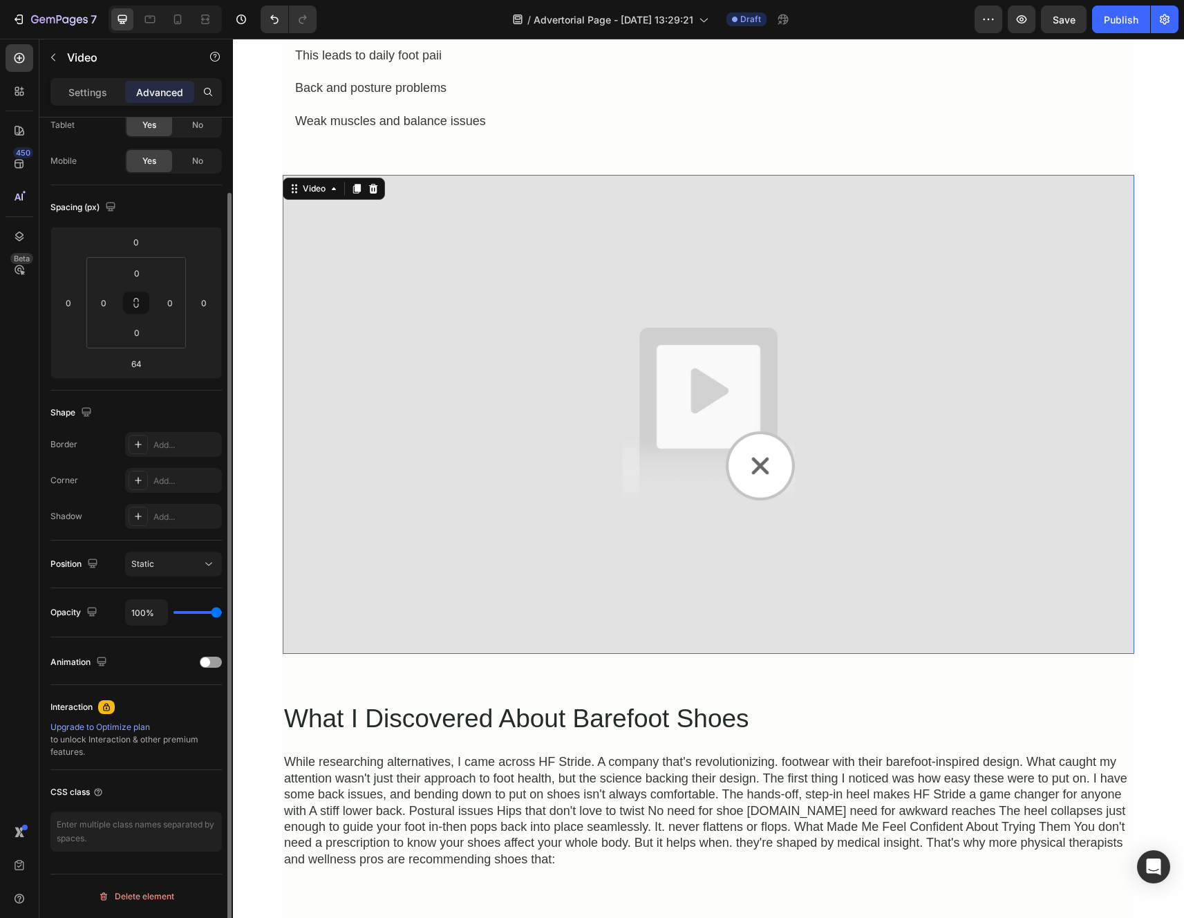
scroll to position [0, 0]
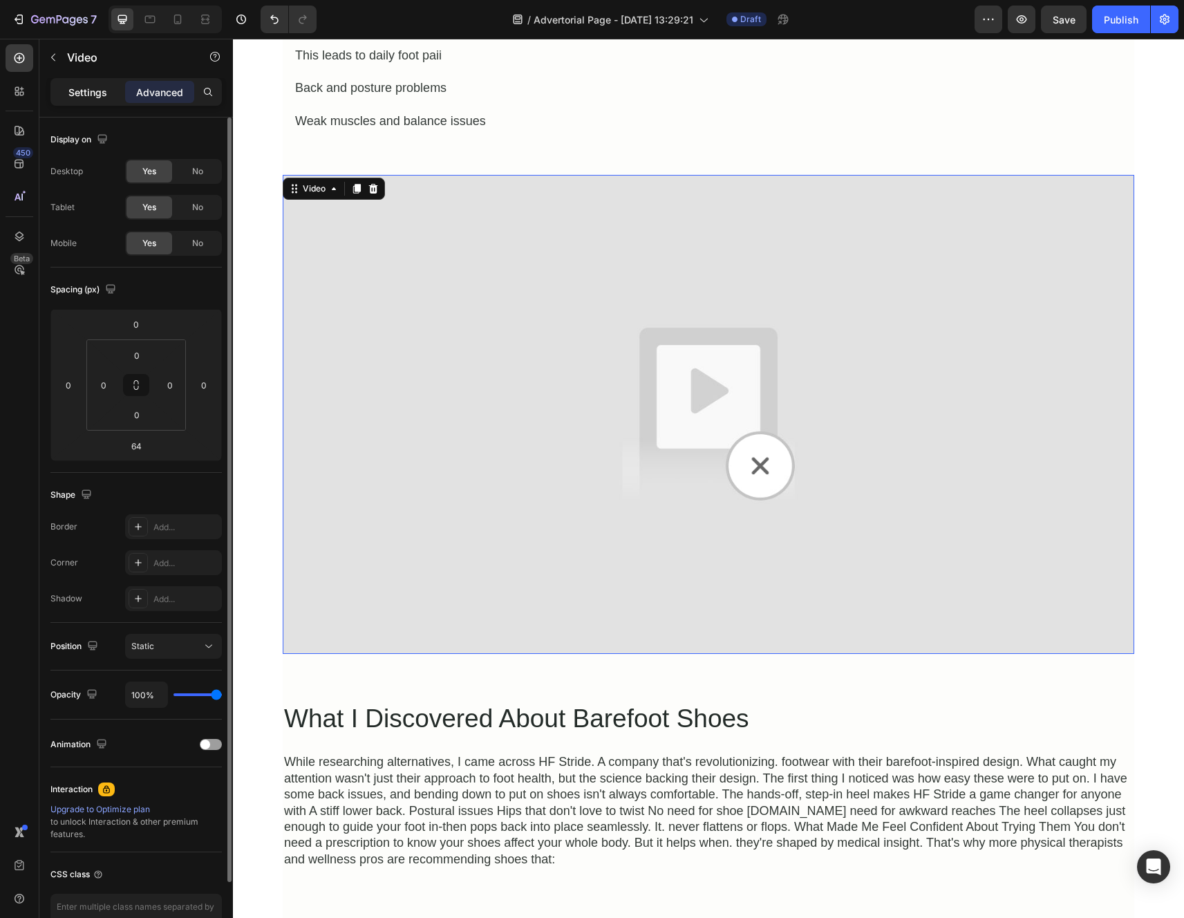
click at [100, 95] on p "Settings" at bounding box center [87, 92] width 39 height 15
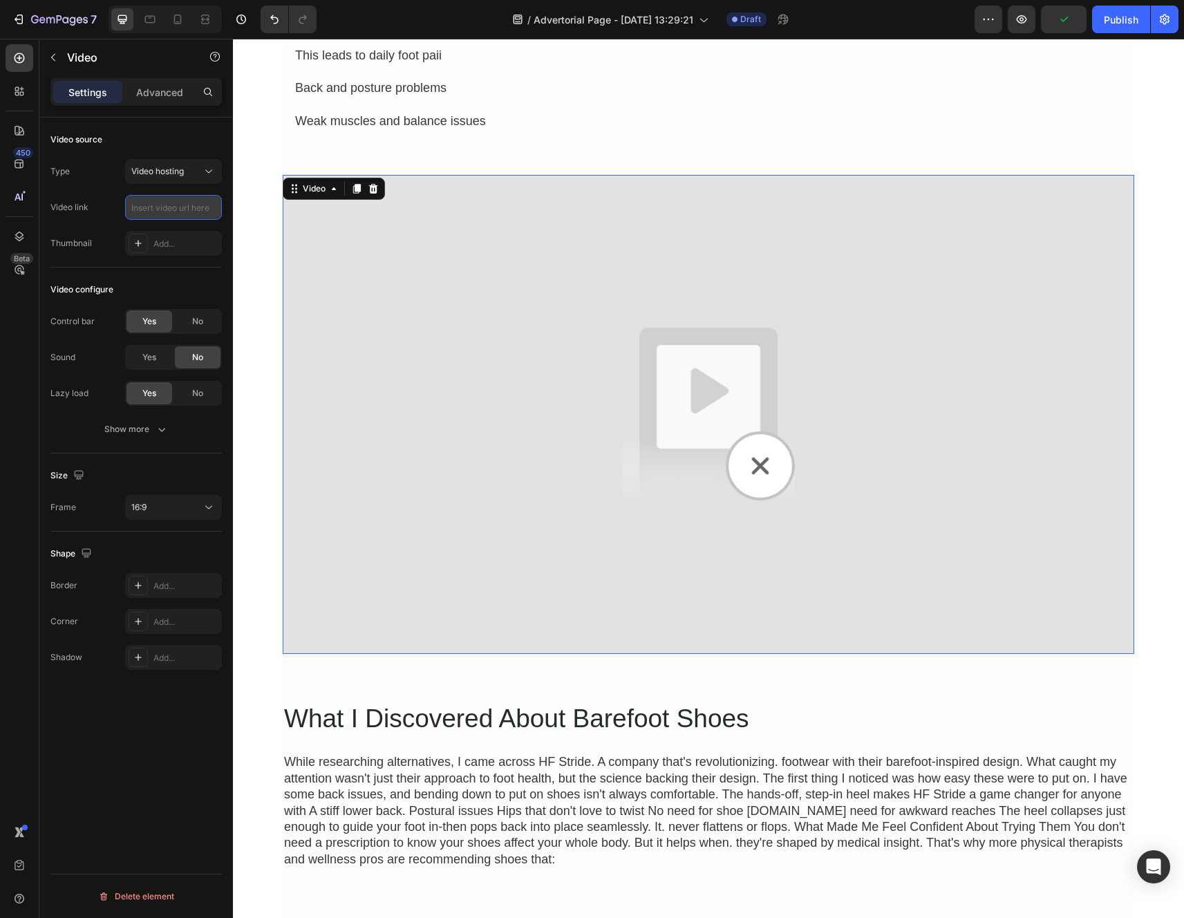
click at [168, 212] on input "text" at bounding box center [173, 207] width 97 height 25
click at [141, 242] on icon at bounding box center [138, 243] width 11 height 11
click at [106, 258] on div "Video source Type Video hosting Video link Thumbnail Https://ucarecdn.Com/06075…" at bounding box center [135, 192] width 171 height 150
click at [57, 61] on icon "button" at bounding box center [53, 57] width 11 height 11
click at [573, 286] on img at bounding box center [708, 414] width 851 height 479
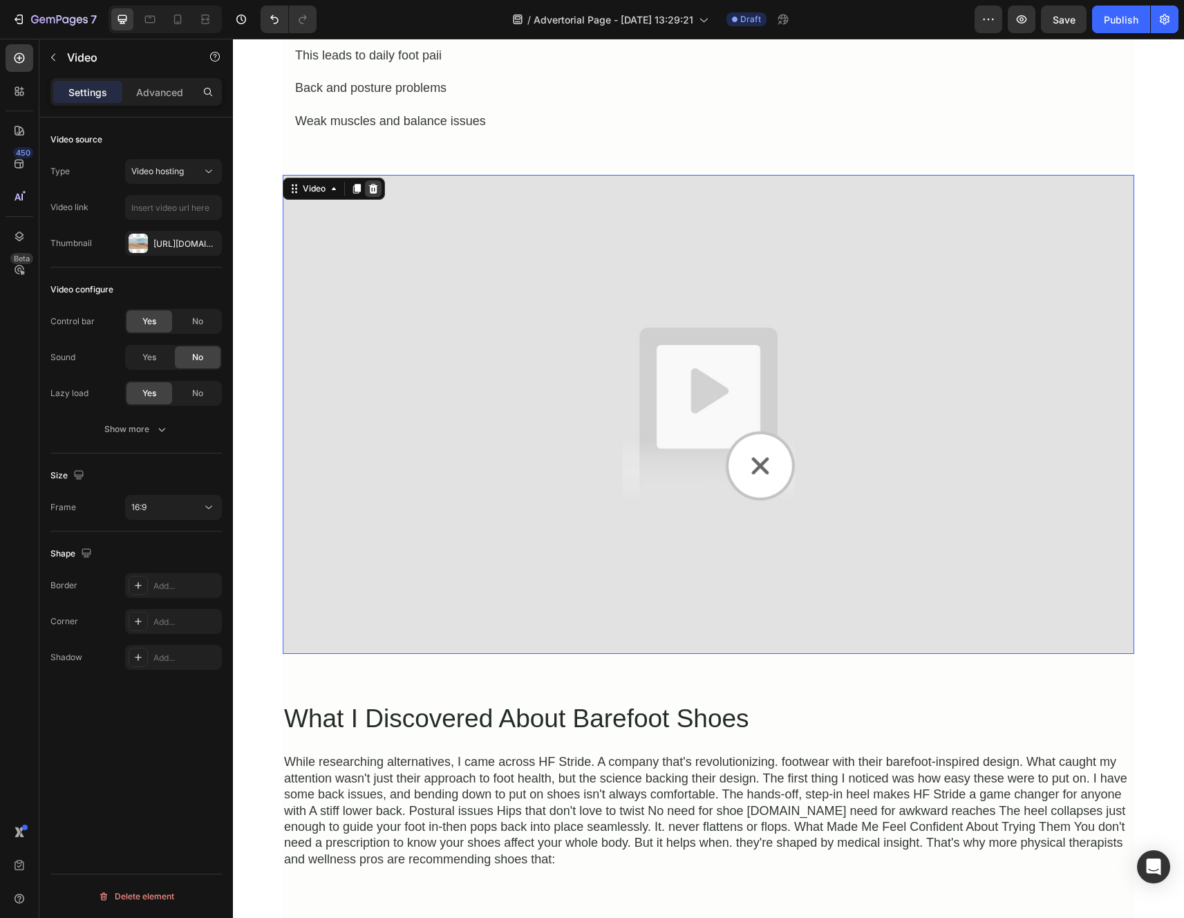
click at [375, 186] on div at bounding box center [373, 188] width 17 height 17
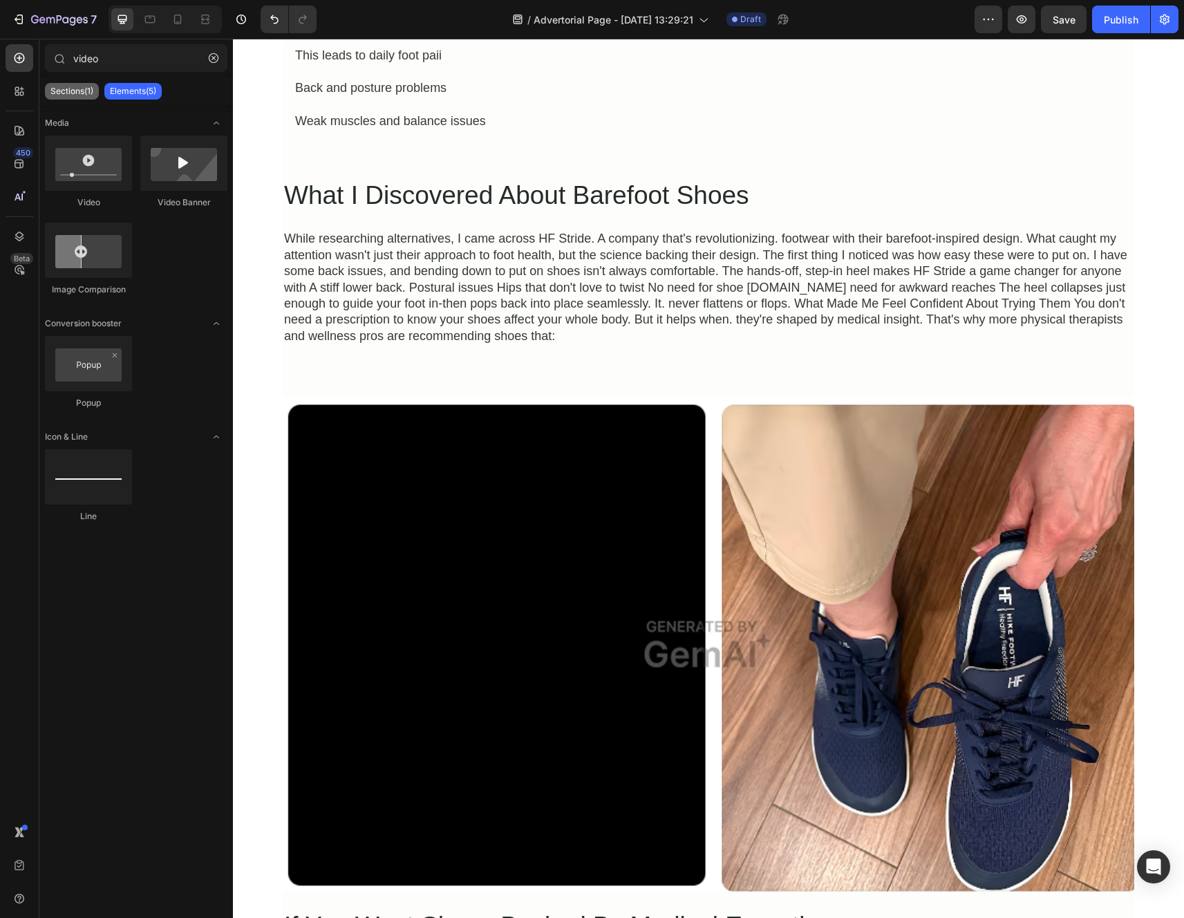
click at [85, 99] on div "Sections(1)" at bounding box center [72, 91] width 54 height 17
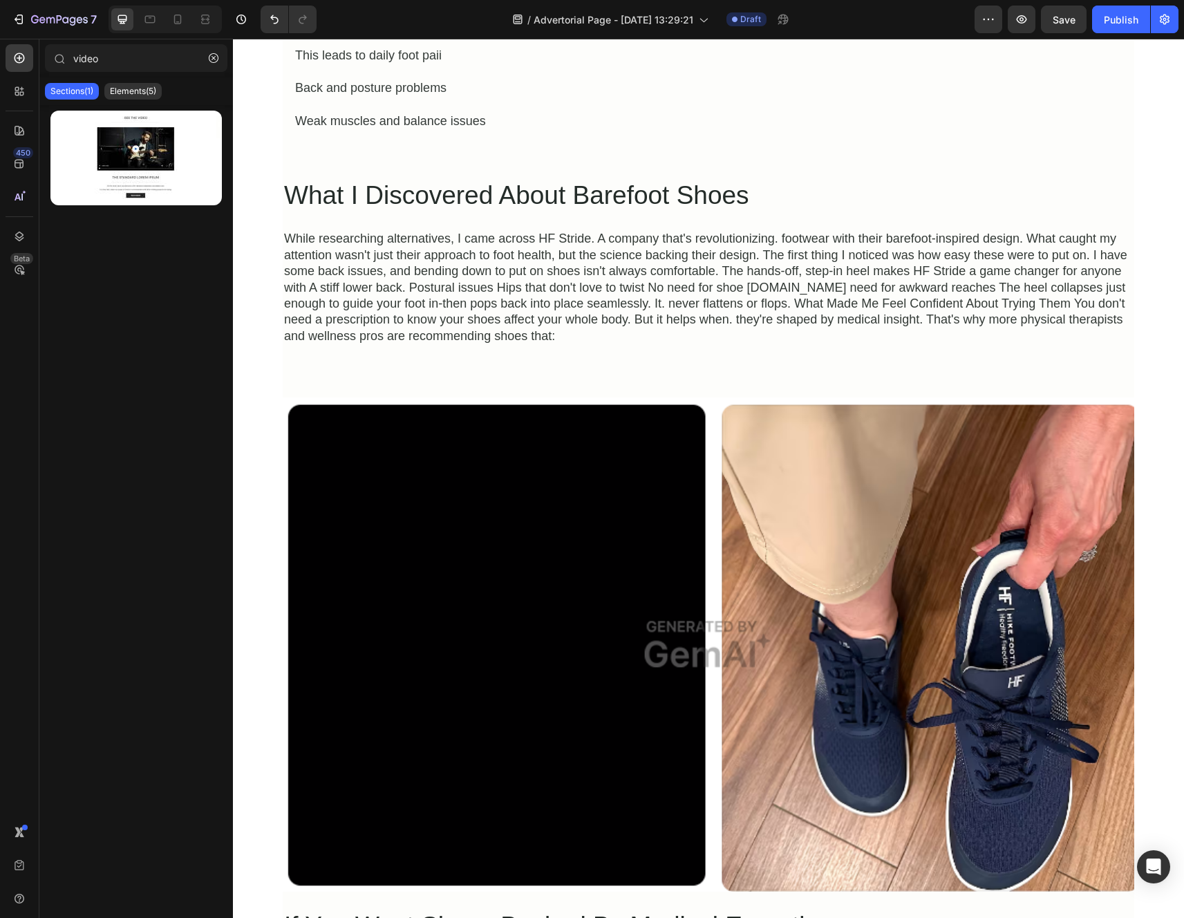
click at [84, 98] on div "Sections(1)" at bounding box center [72, 91] width 54 height 17
click at [218, 101] on div "Sections(1) Elements(5)" at bounding box center [135, 91] width 193 height 28
click at [139, 97] on div "Elements(5)" at bounding box center [132, 91] width 57 height 17
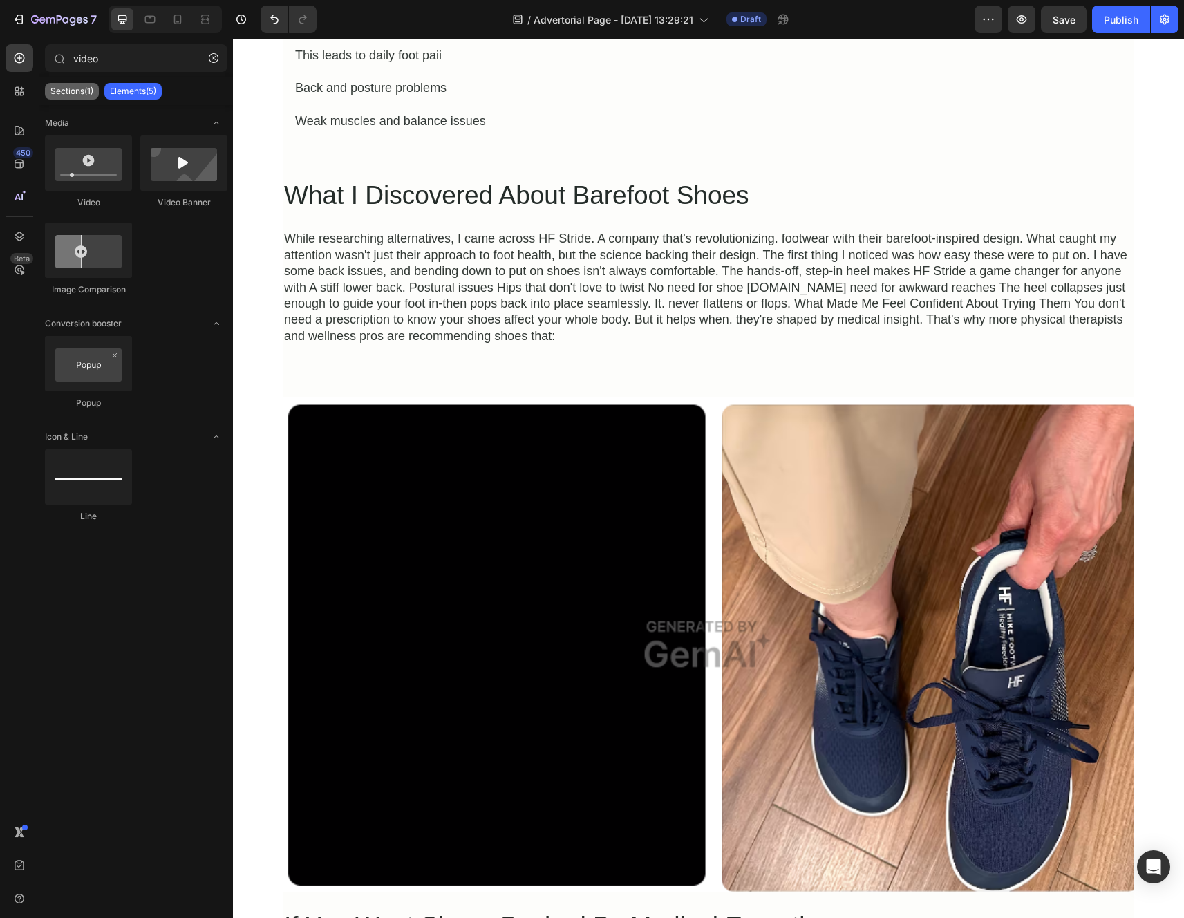
click at [86, 97] on div "Sections(1)" at bounding box center [72, 91] width 54 height 17
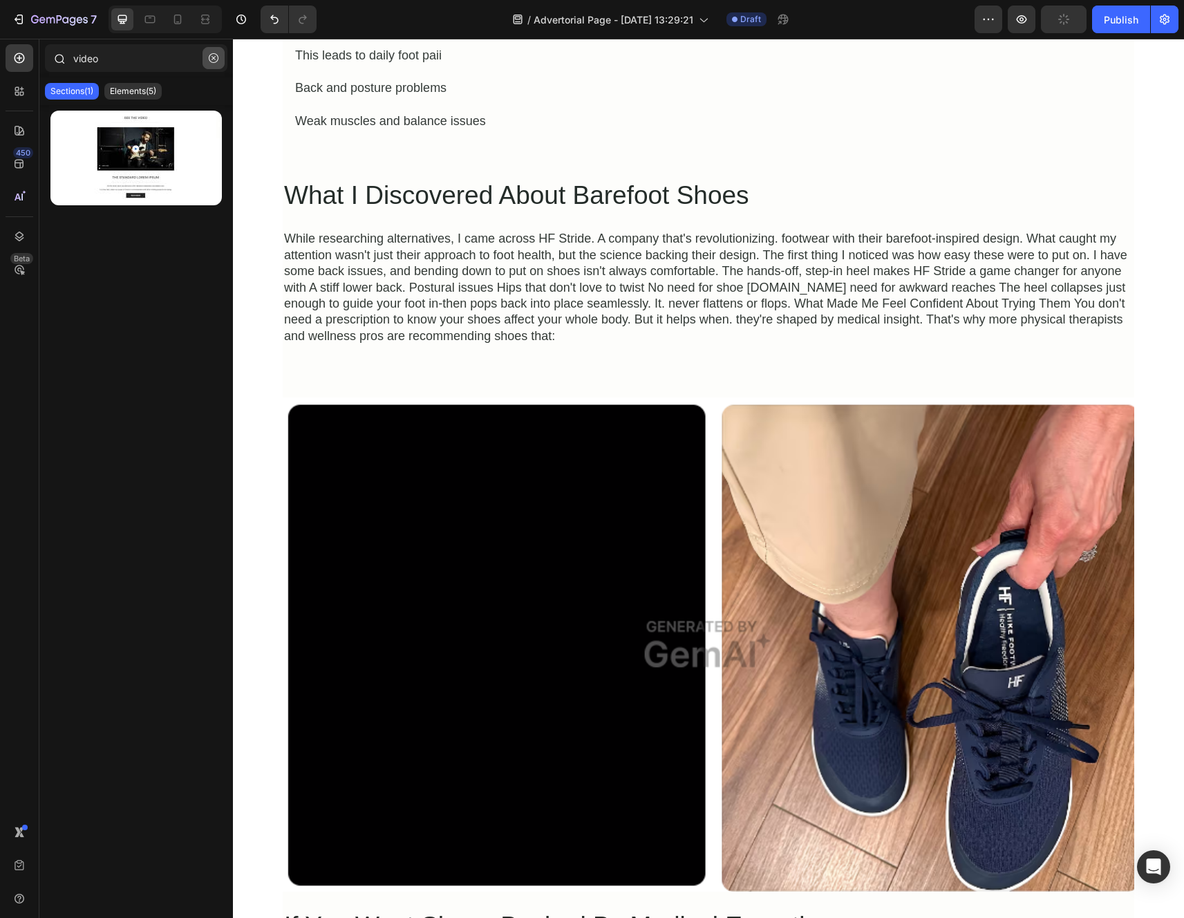
click at [216, 66] on button "button" at bounding box center [213, 58] width 22 height 22
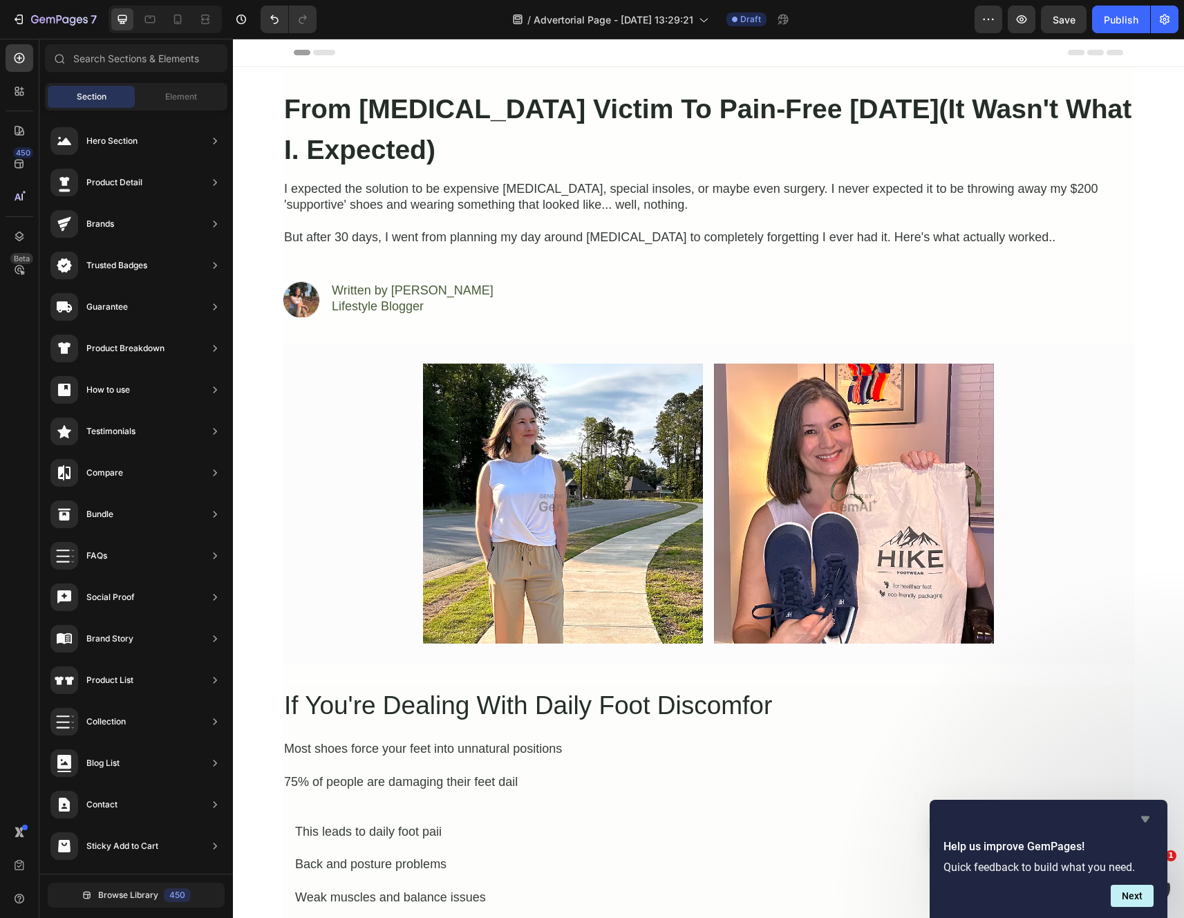
click at [1145, 820] on icon "Hide survey" at bounding box center [1145, 819] width 8 height 6
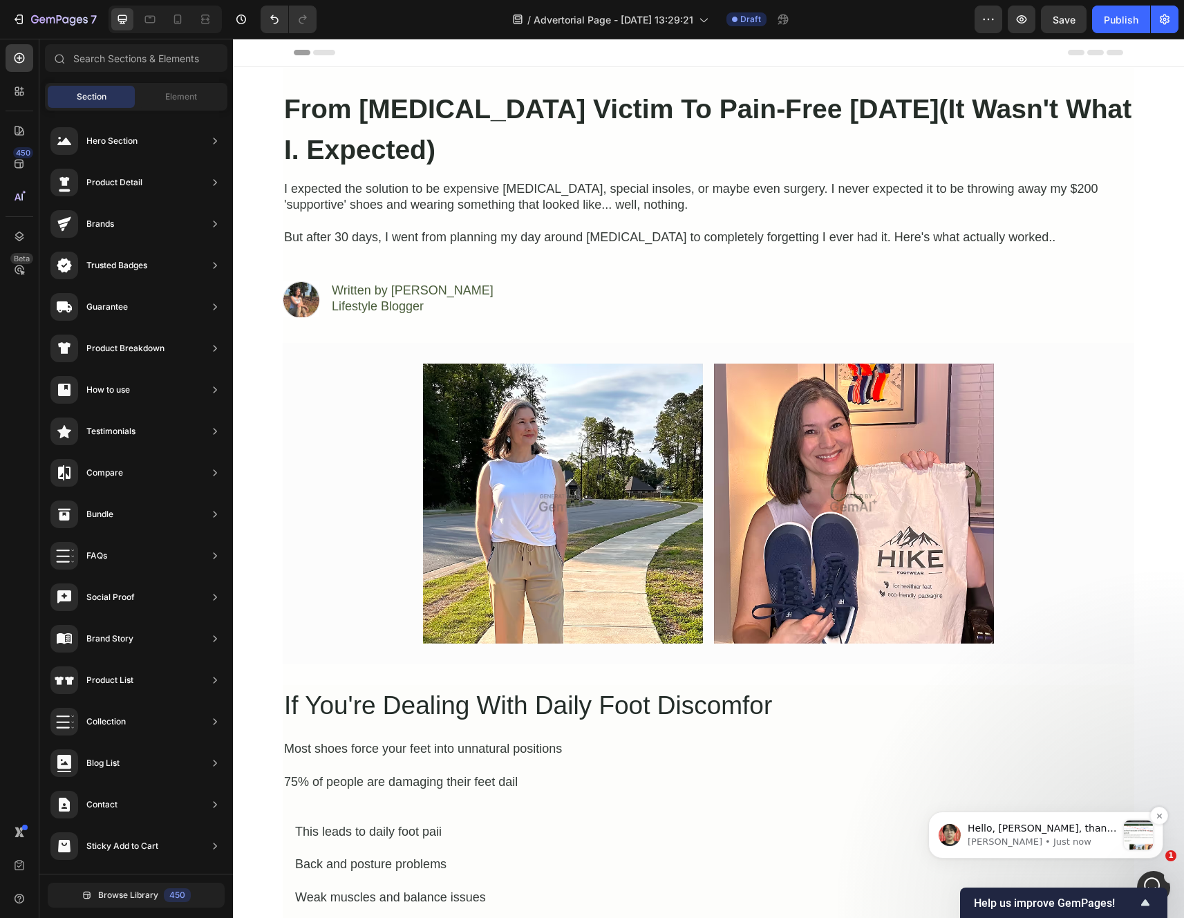
click at [1093, 837] on p "Ethan • Just now" at bounding box center [1041, 841] width 149 height 12
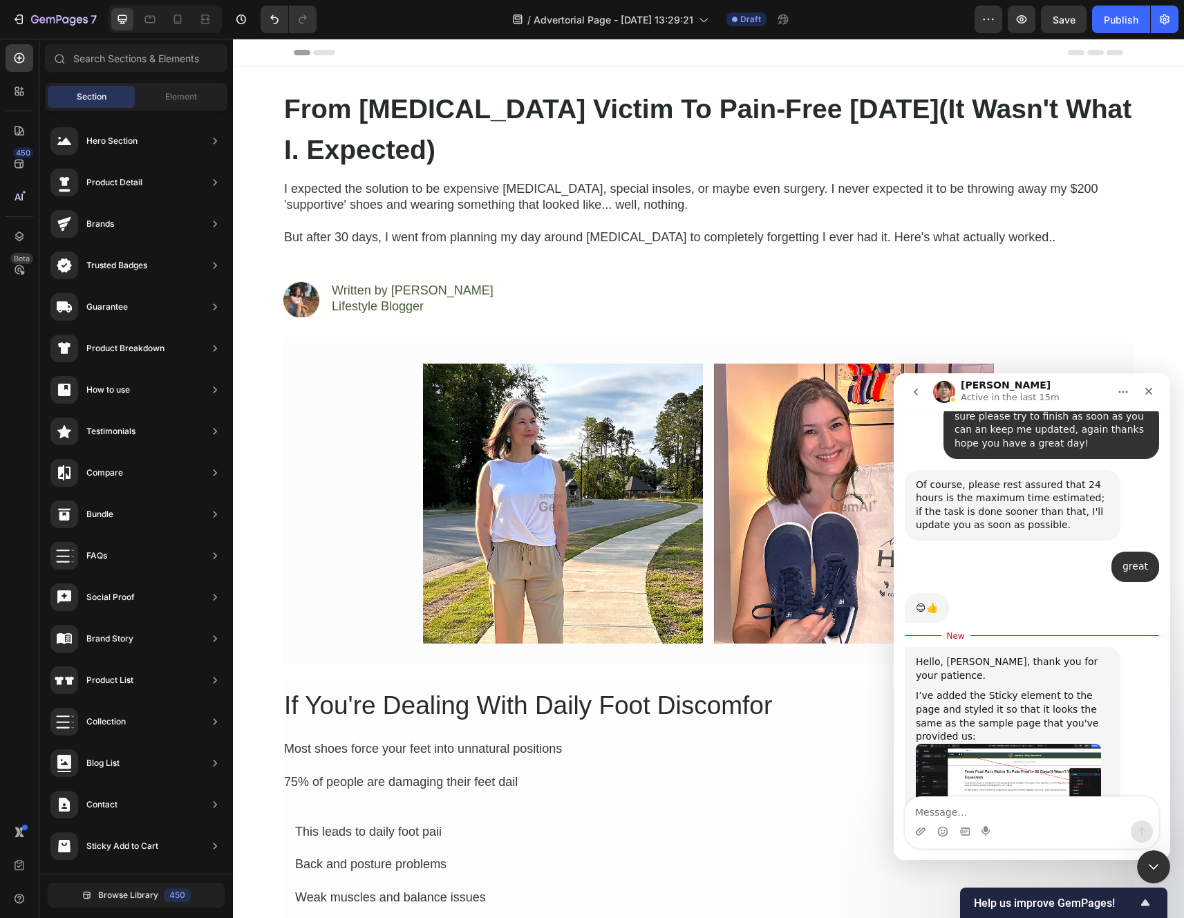
scroll to position [3490, 0]
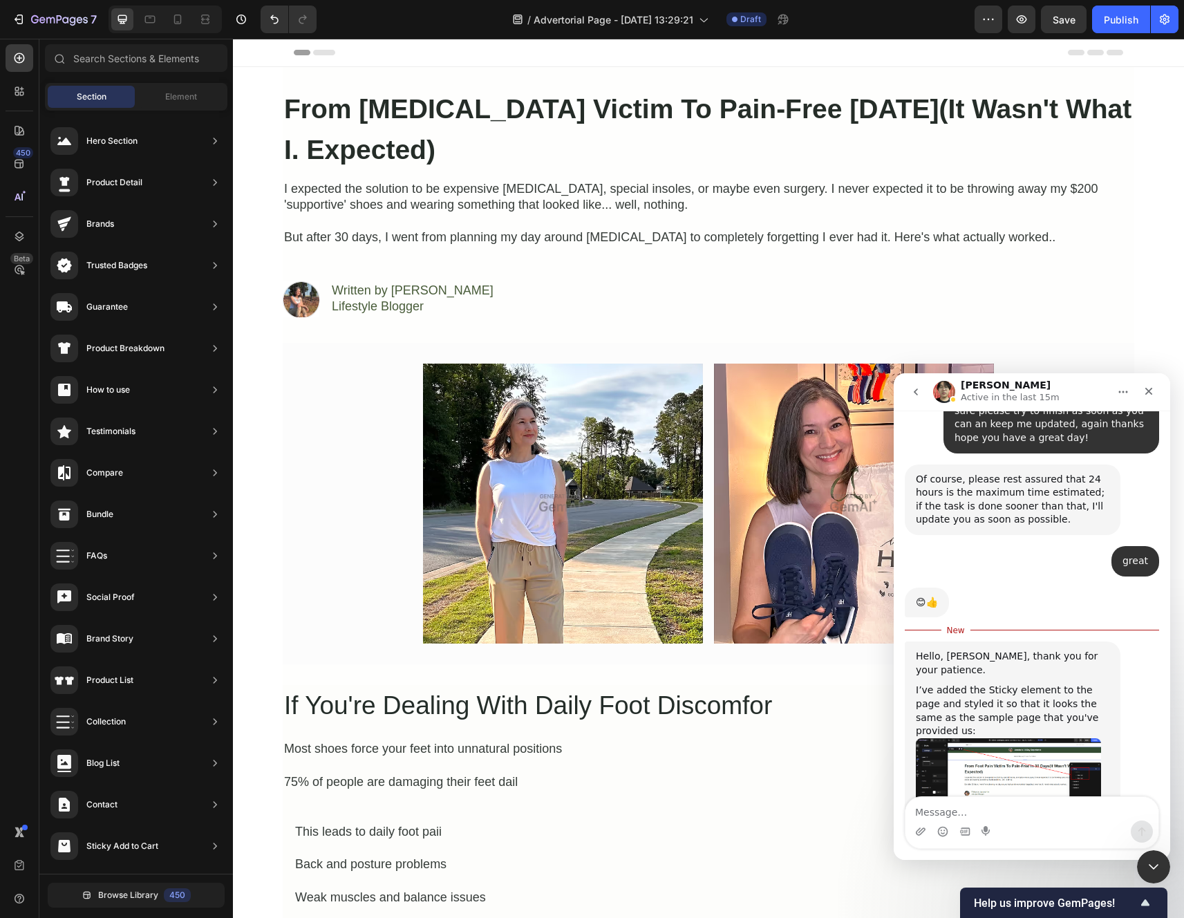
click at [958, 815] on textarea "Message…" at bounding box center [1031, 808] width 253 height 23
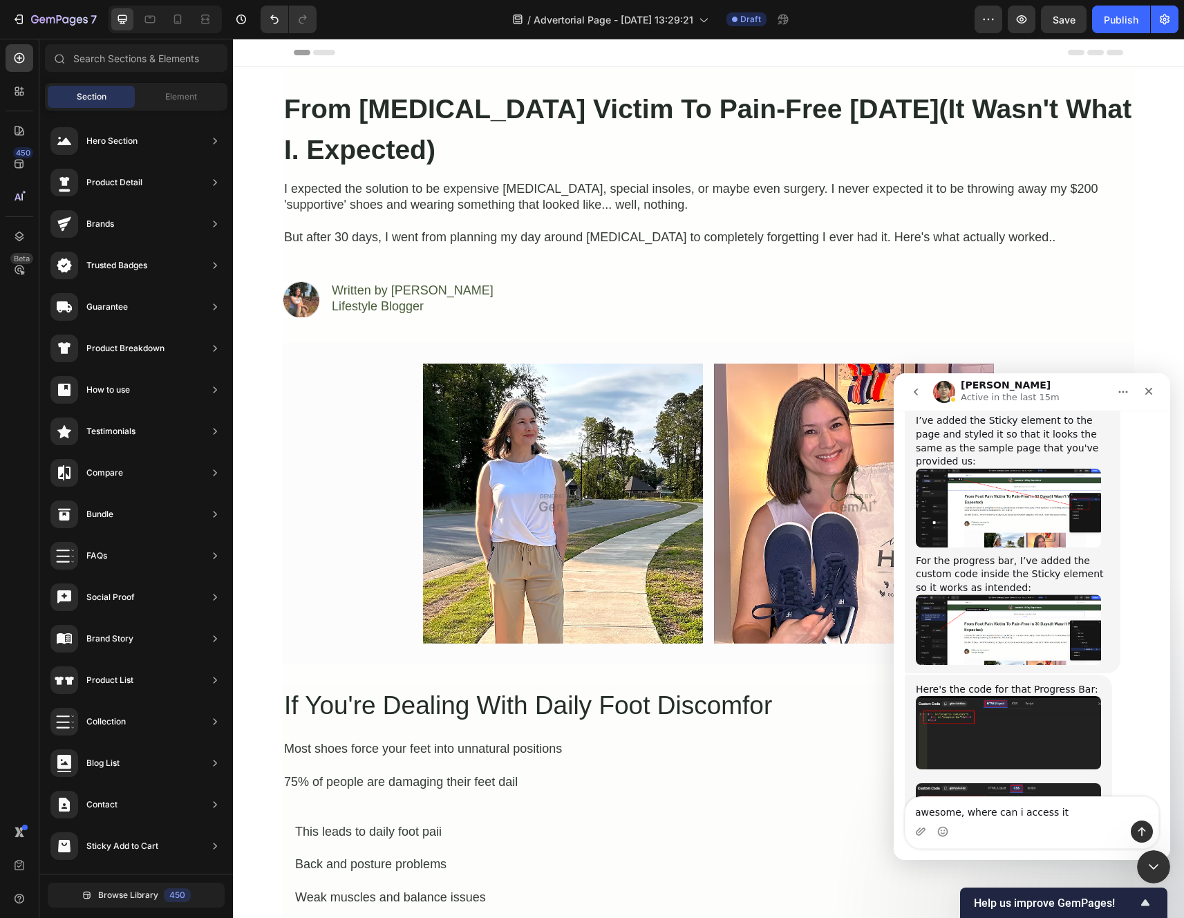
scroll to position [3742, 0]
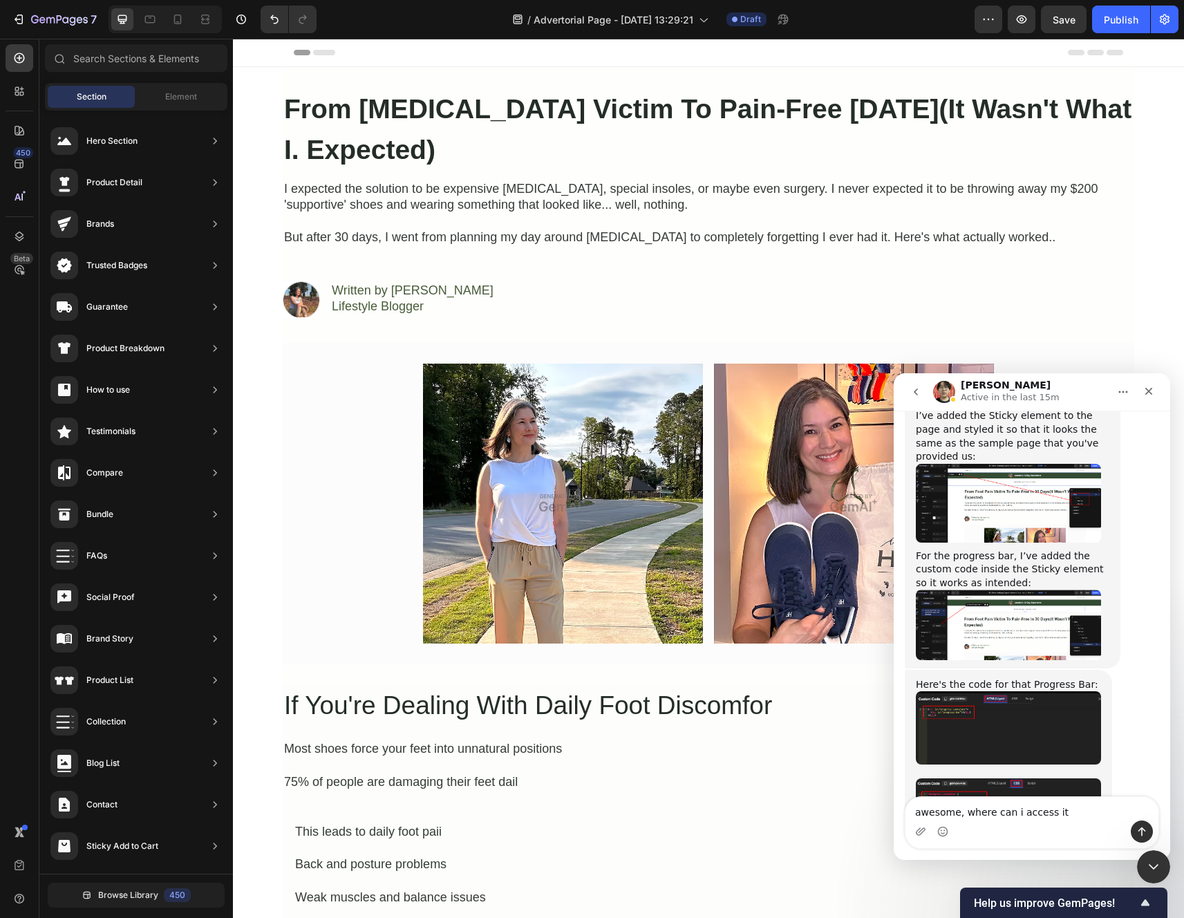
type textarea "awesome, where can i access it?"
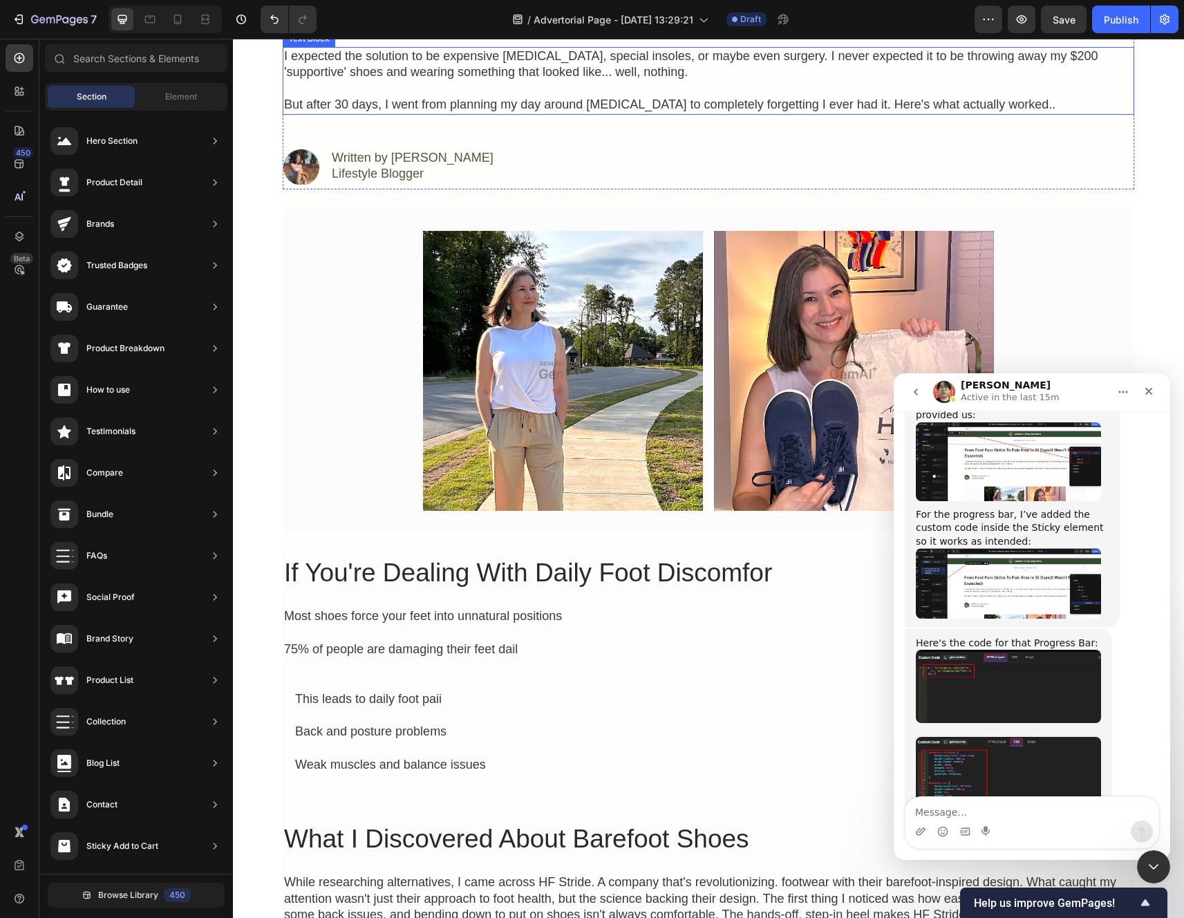
scroll to position [0, 0]
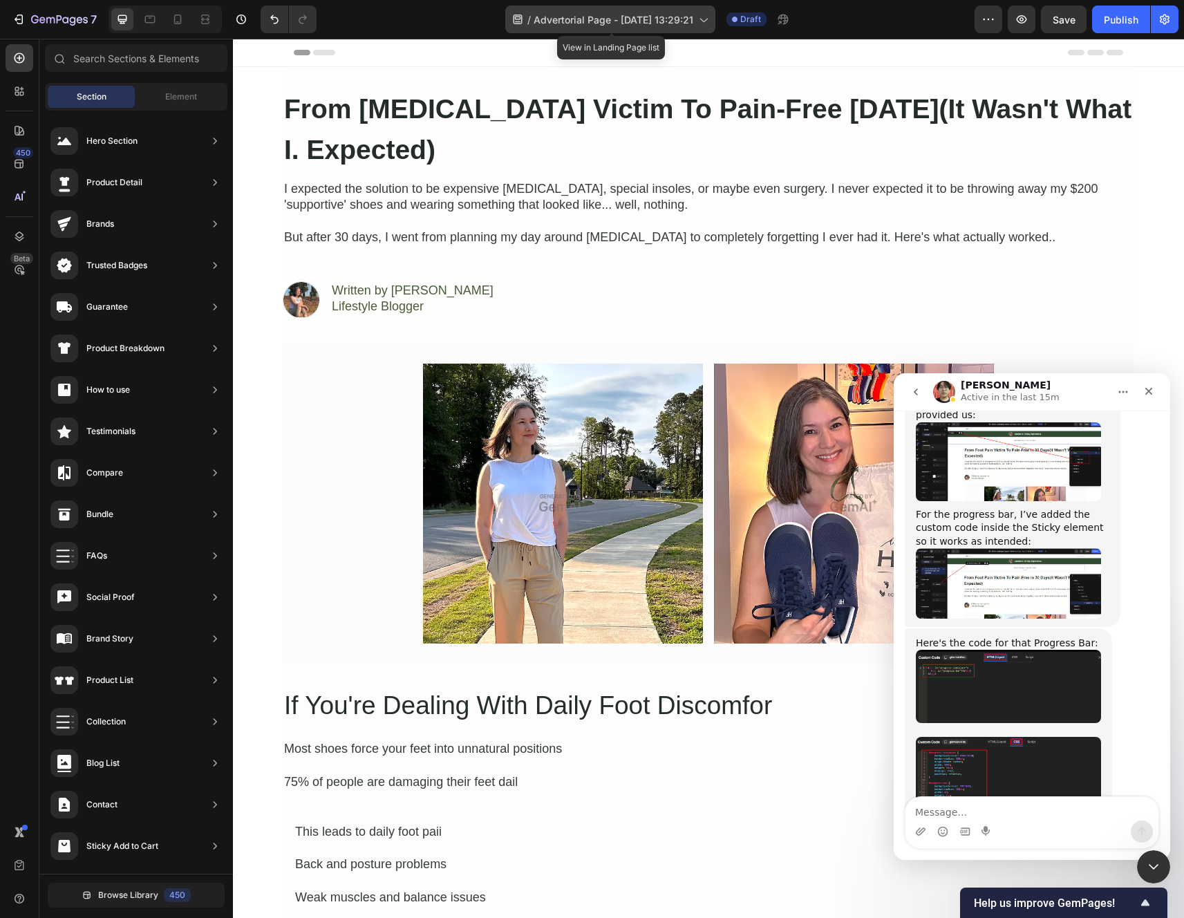
click at [693, 22] on span "Advertorial Page - [DATE] 13:29:21" at bounding box center [613, 19] width 160 height 15
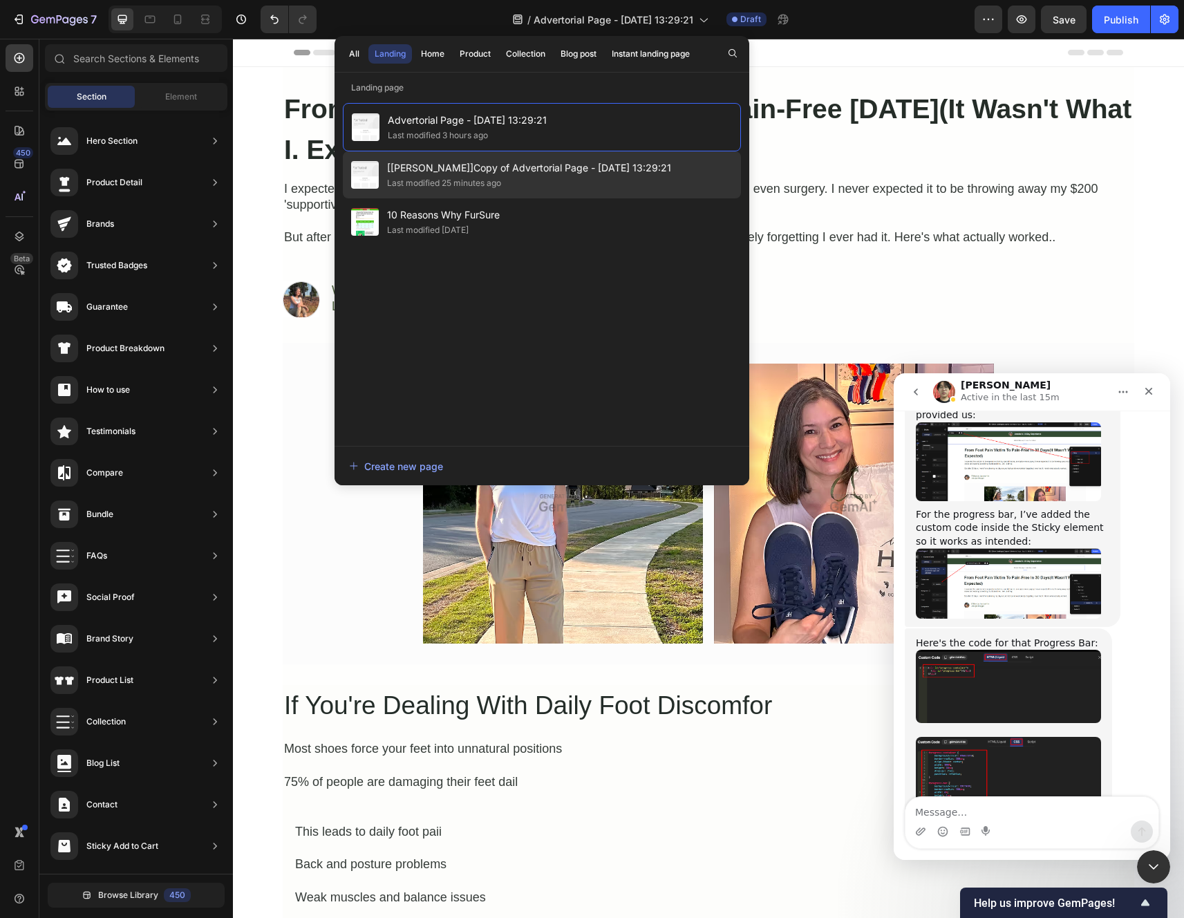
click at [579, 184] on div "Last modified 25 minutes ago" at bounding box center [529, 183] width 284 height 14
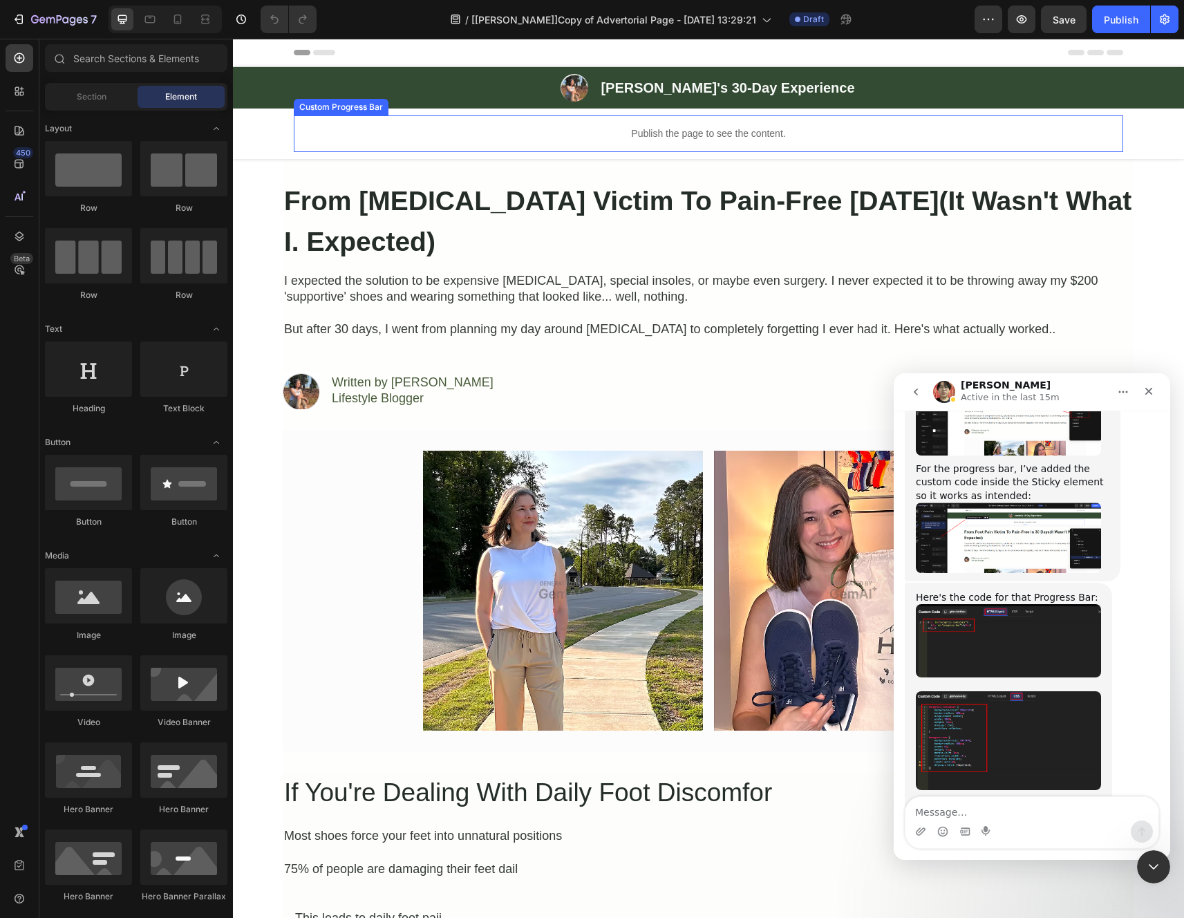
scroll to position [3837, 0]
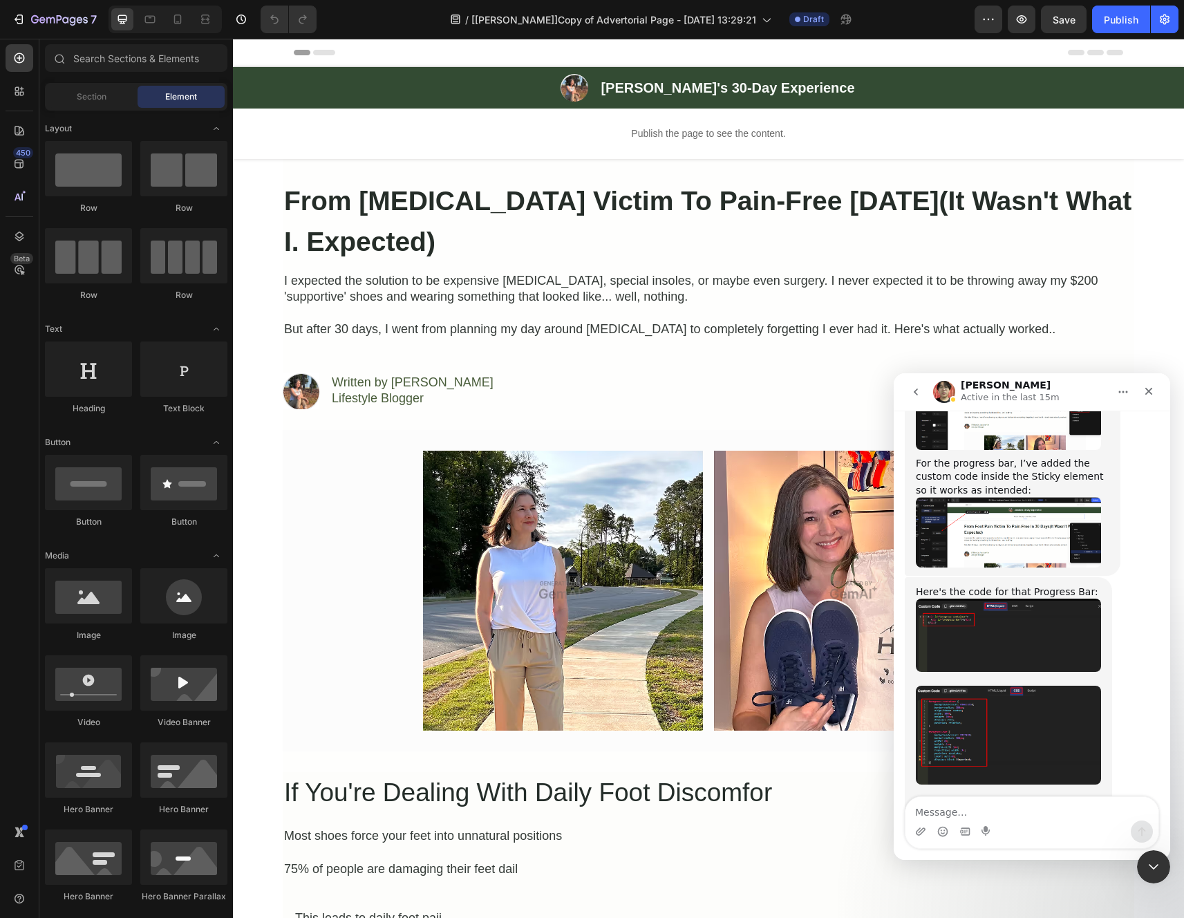
click at [968, 810] on textarea "Message…" at bounding box center [1031, 808] width 253 height 23
type textarea "p"
type textarea "oh i see already nevermind"
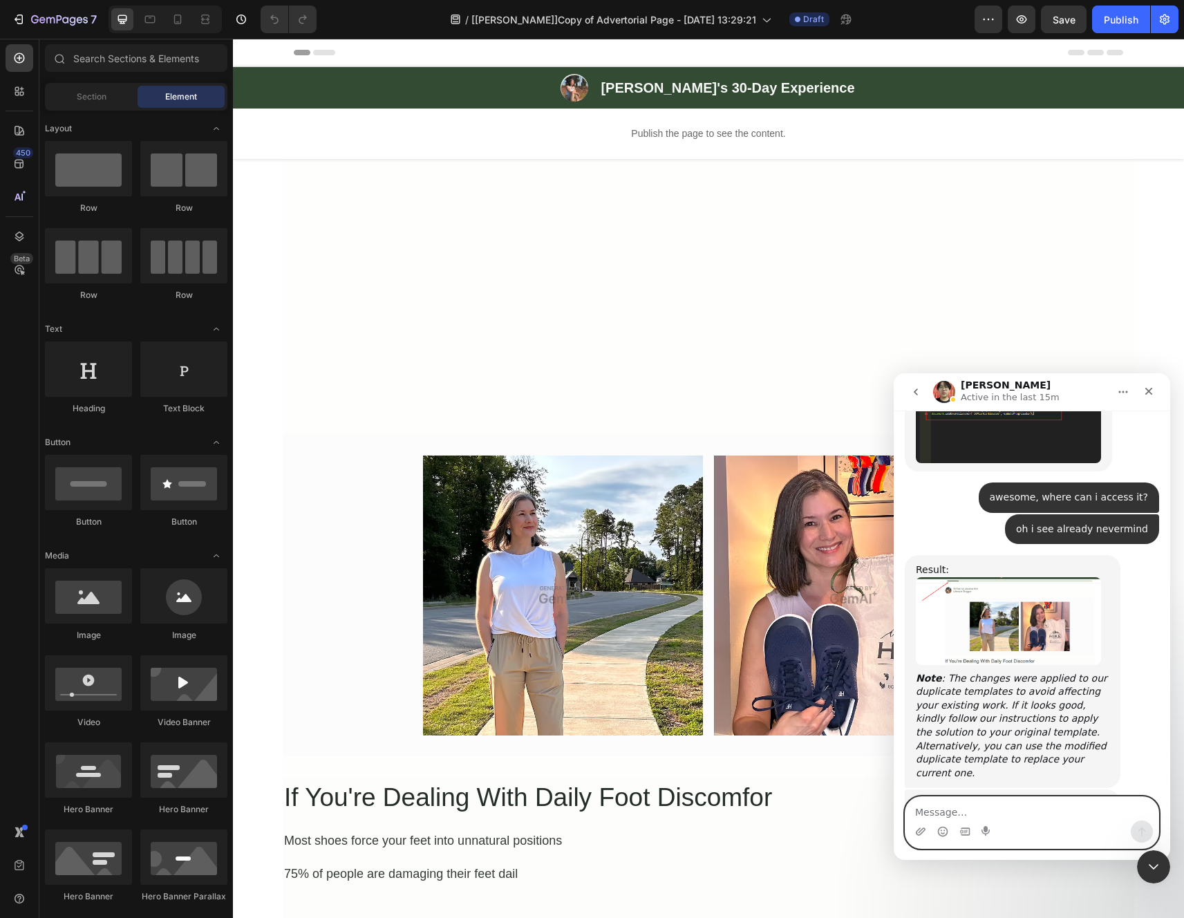
scroll to position [4272, 0]
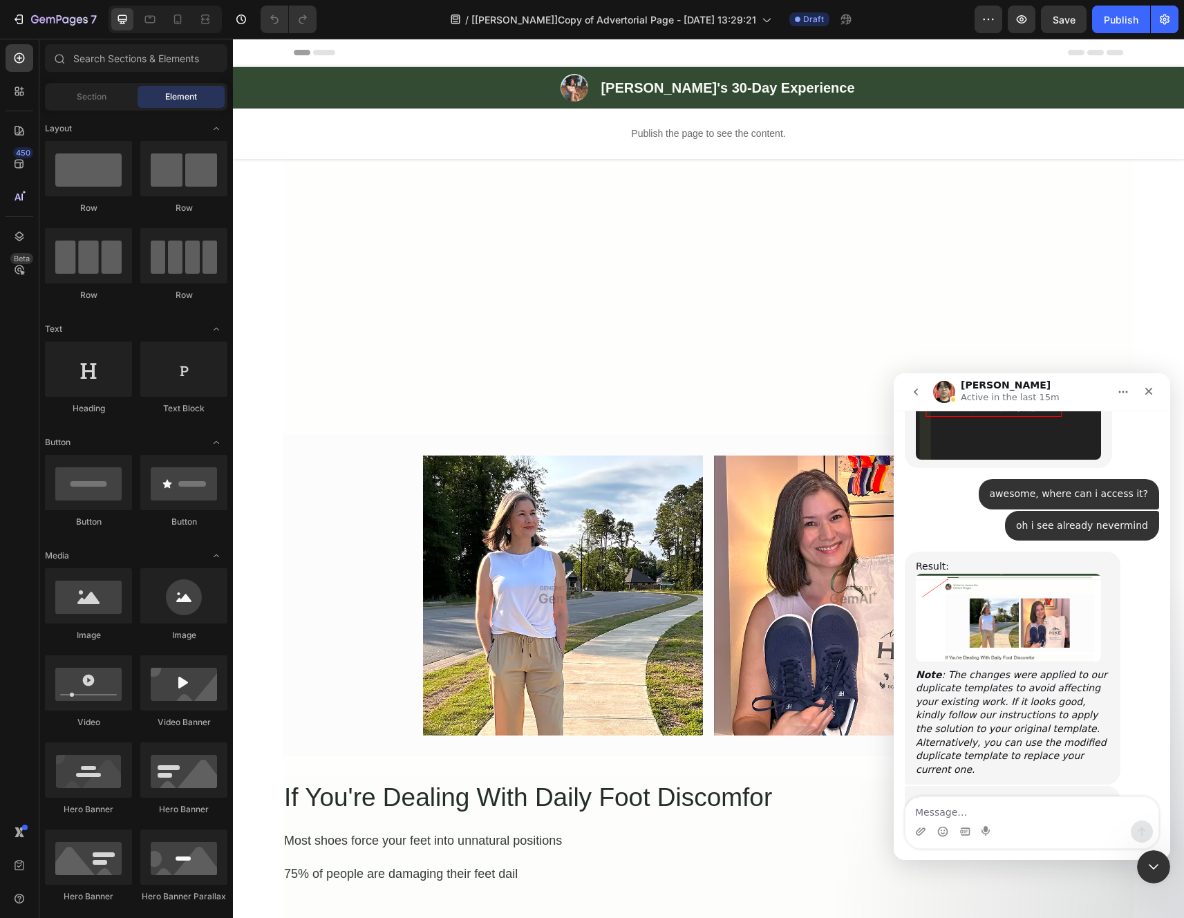
click at [1026, 842] on link "[URL][DOMAIN_NAME]" at bounding box center [1017, 847] width 108 height 11
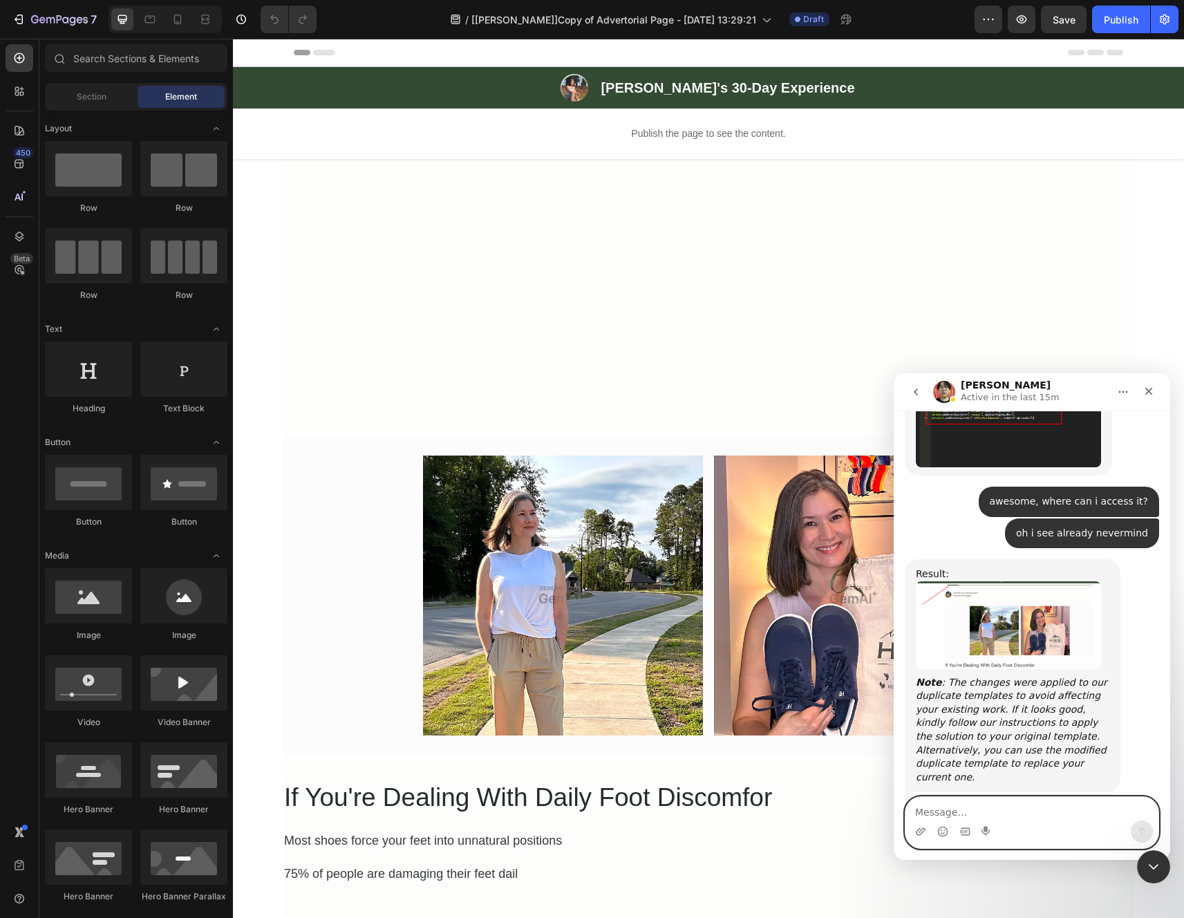
click at [994, 802] on textarea "Message…" at bounding box center [1031, 808] width 253 height 23
click at [984, 812] on textarea "Message…" at bounding box center [1031, 808] width 253 height 23
type textarea "{"
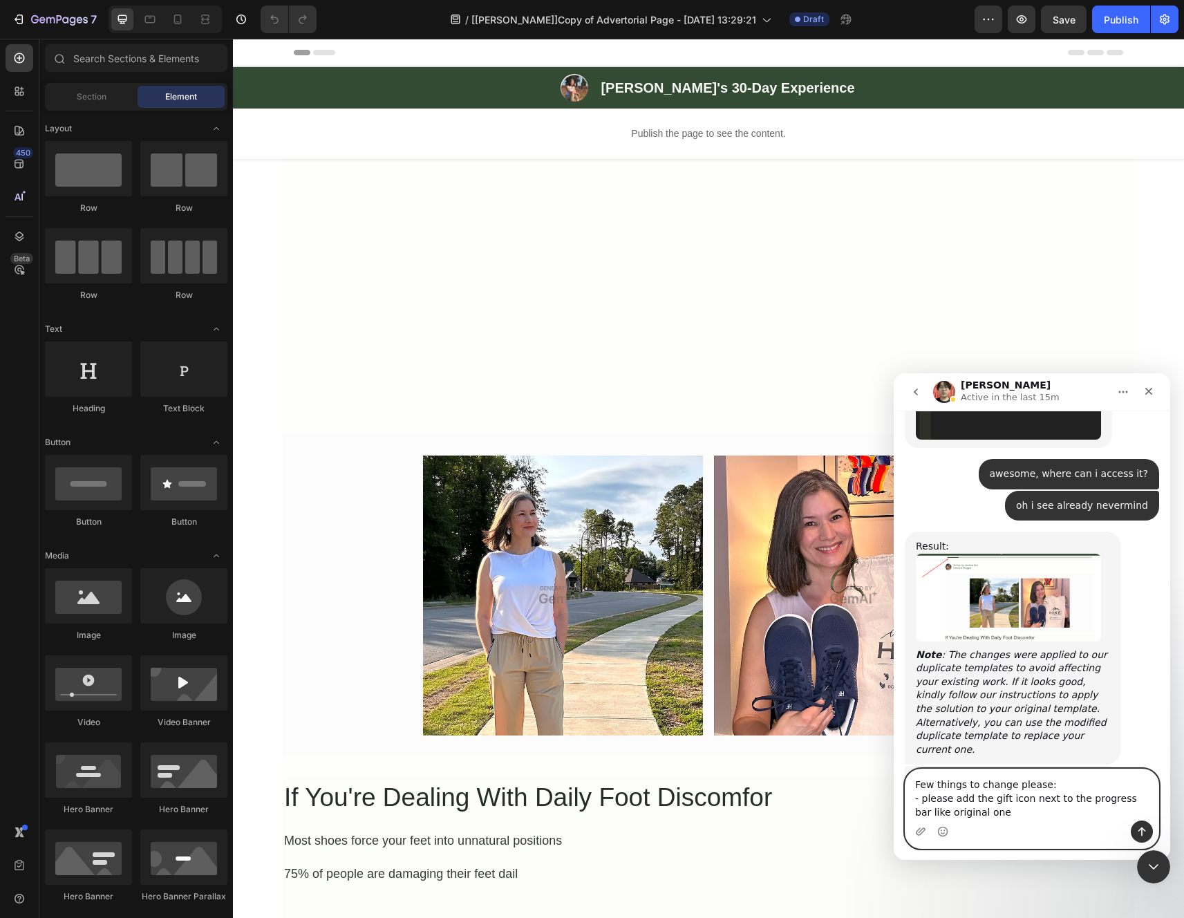
scroll to position [4306, 0]
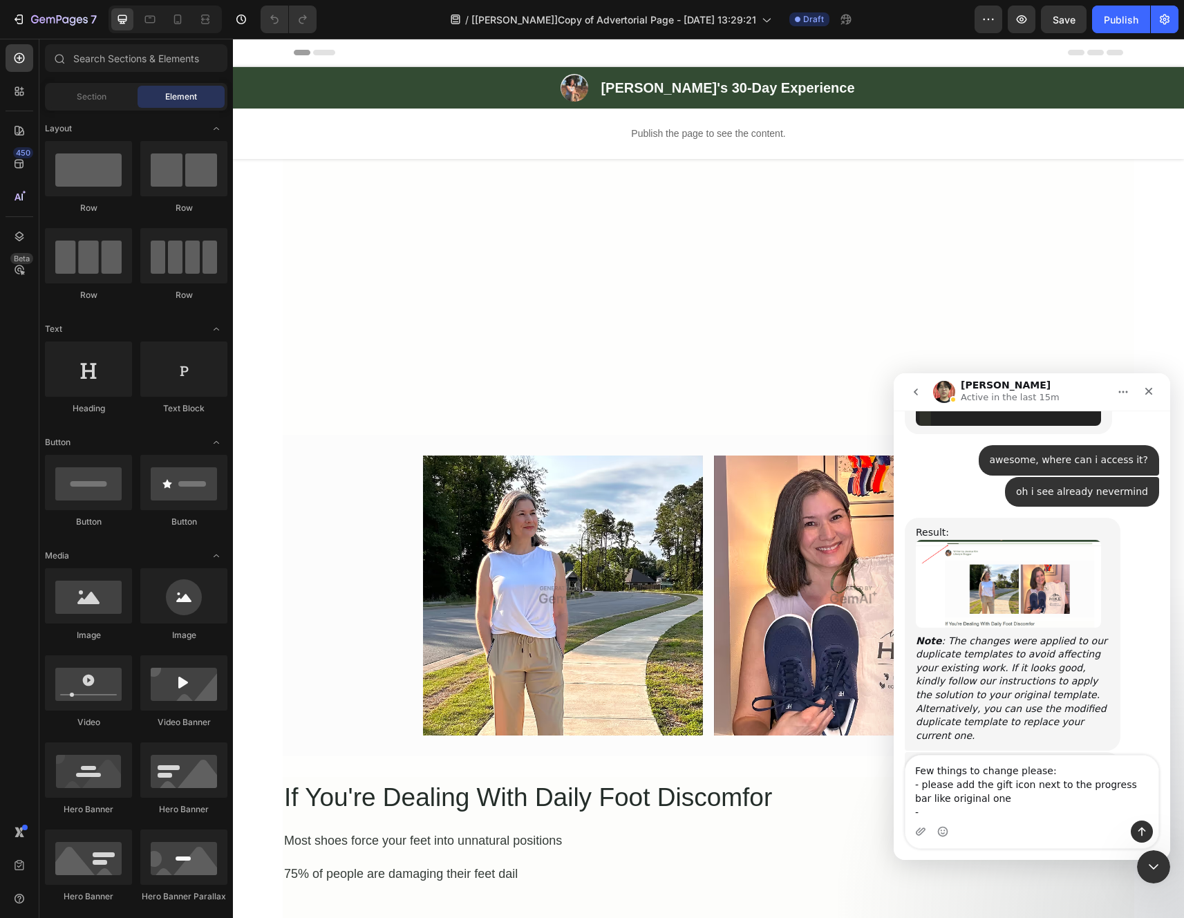
click at [972, 809] on link "[URL][DOMAIN_NAME]" at bounding box center [1017, 814] width 108 height 11
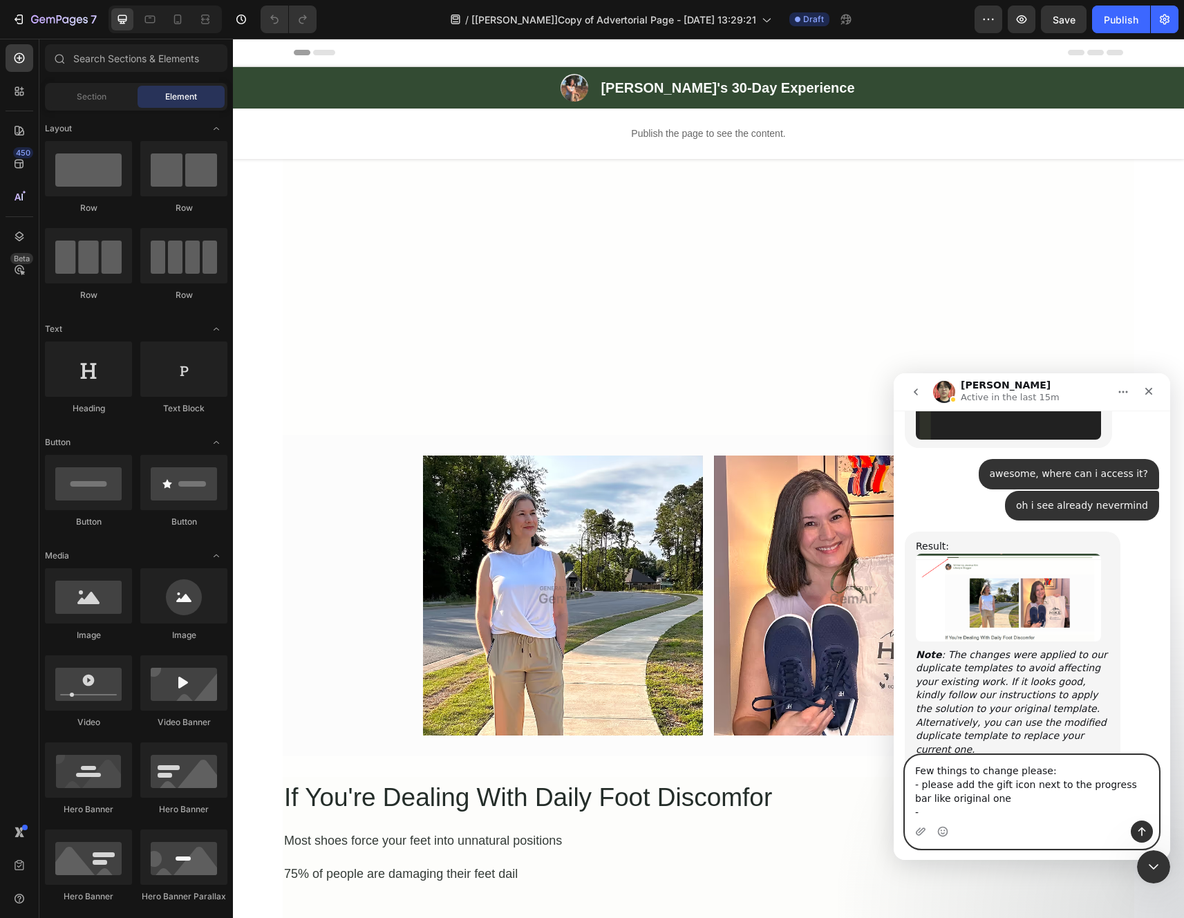
click at [986, 816] on textarea "Few things to change please: - please add the gift icon next to the progress ba…" at bounding box center [1031, 787] width 253 height 65
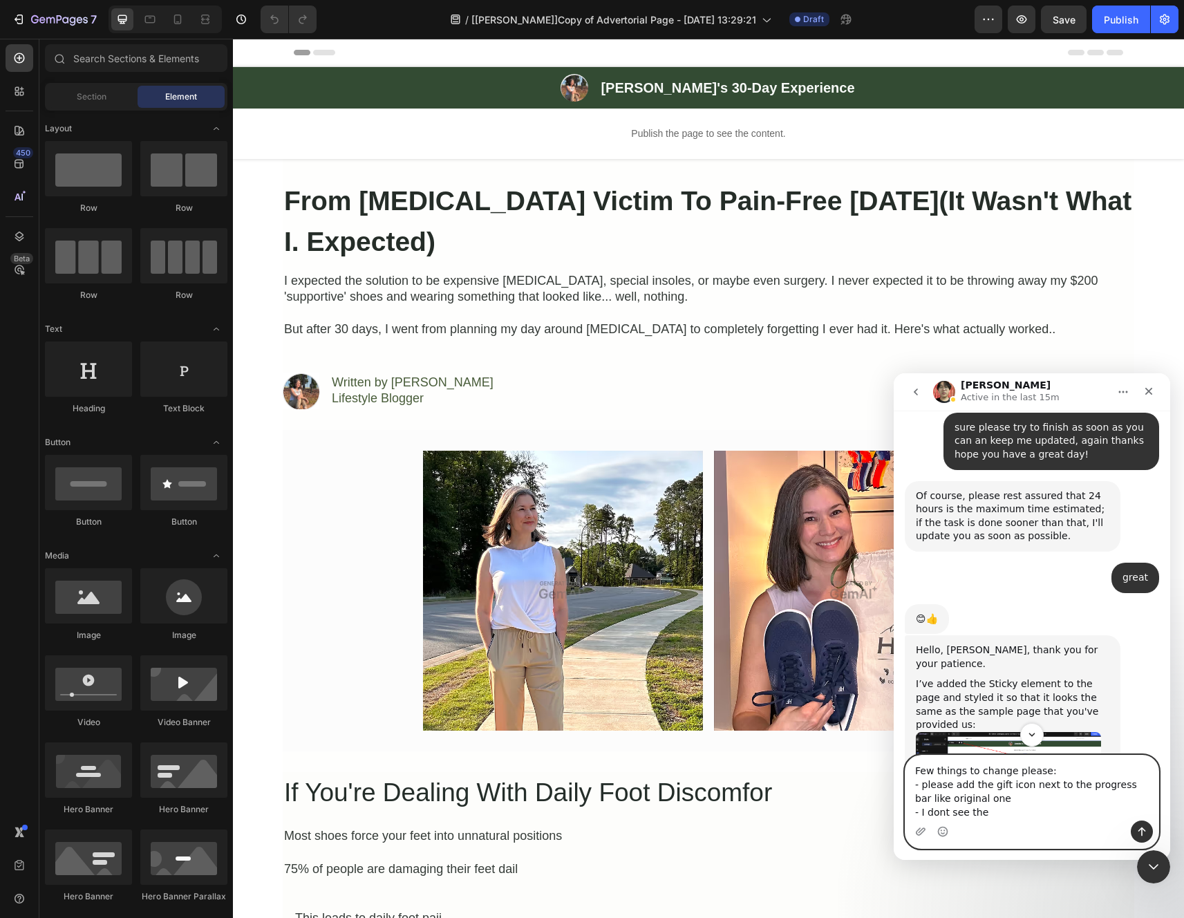
scroll to position [3498, 0]
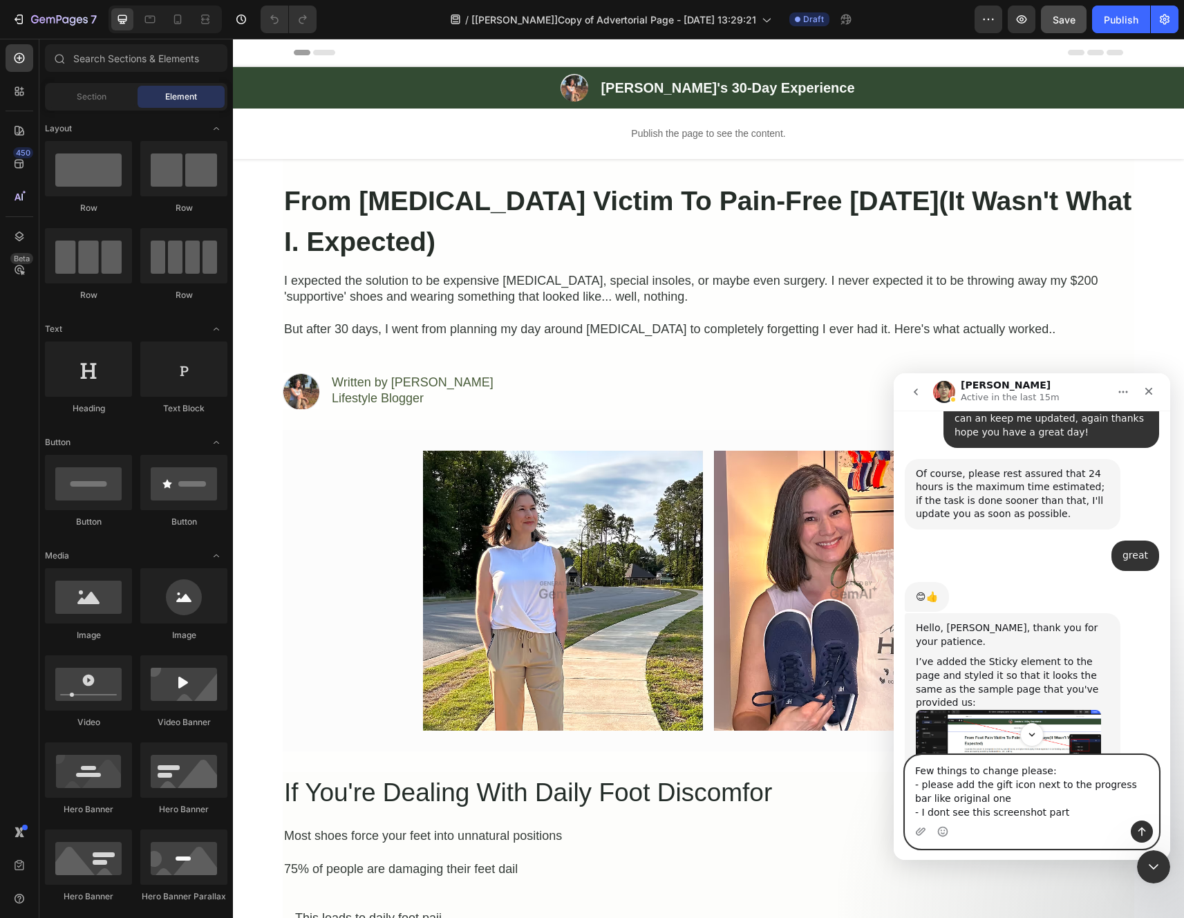
type textarea "Few things to change please: - please add the gift icon next to the progress ba…"
click at [918, 832] on icon "Upload attachment" at bounding box center [921, 831] width 10 height 8
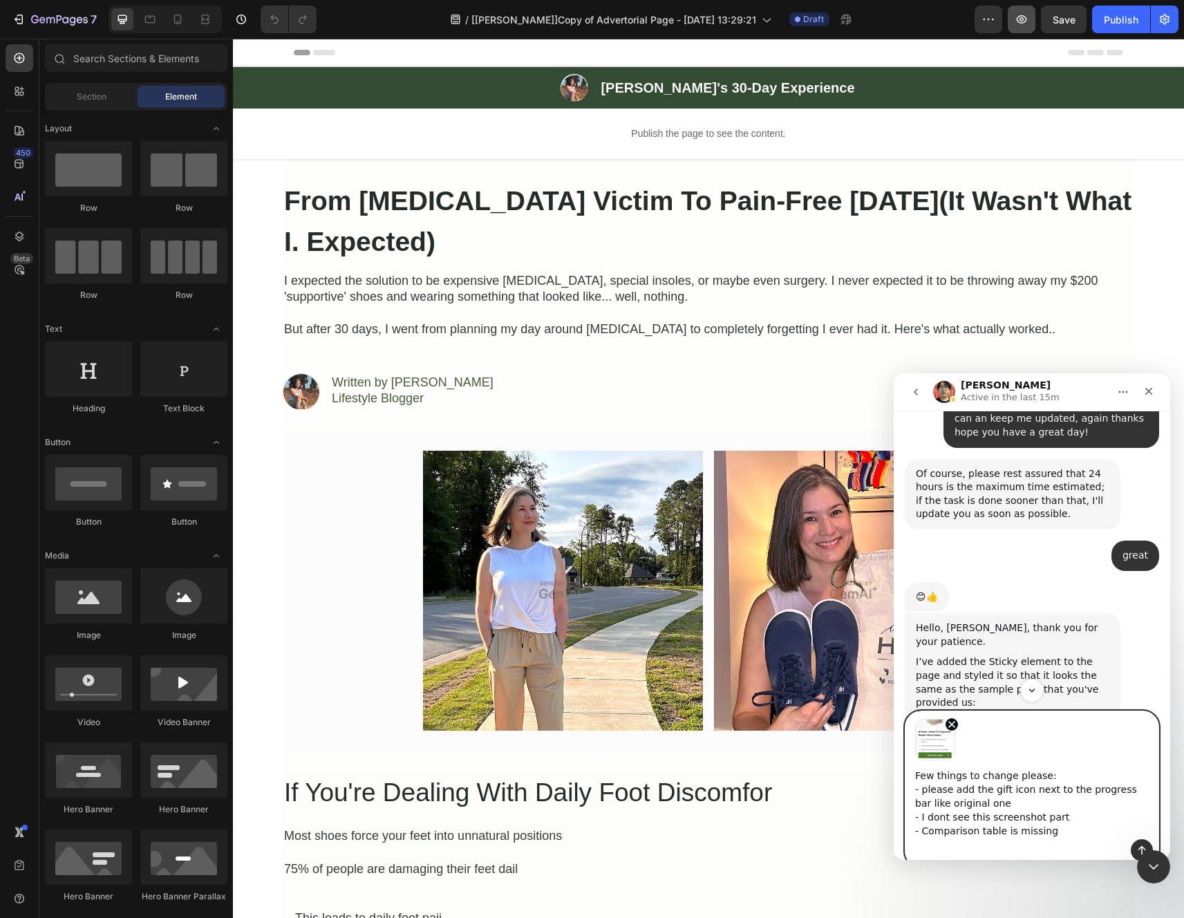
type textarea "Few things to change please: - please add the gift icon next to the progress ba…"
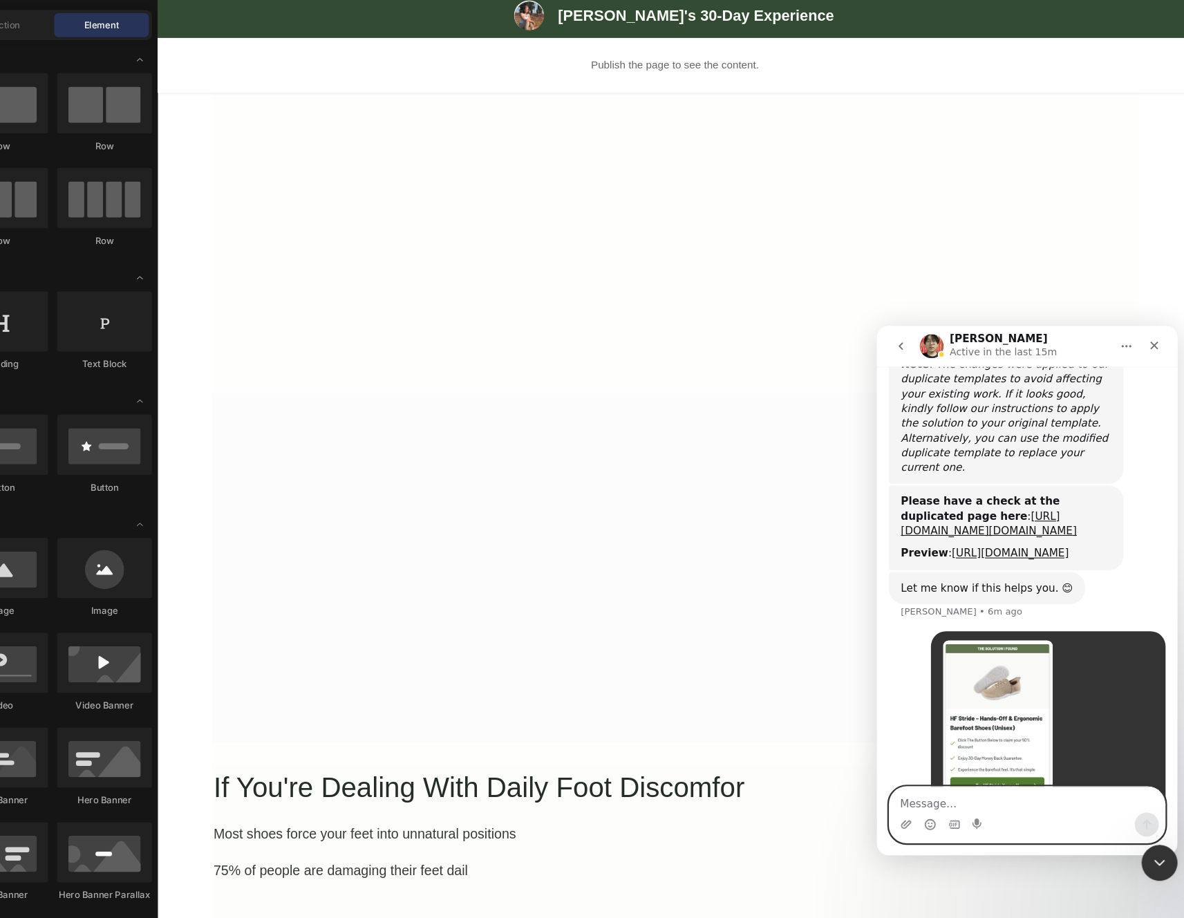
scroll to position [0, 0]
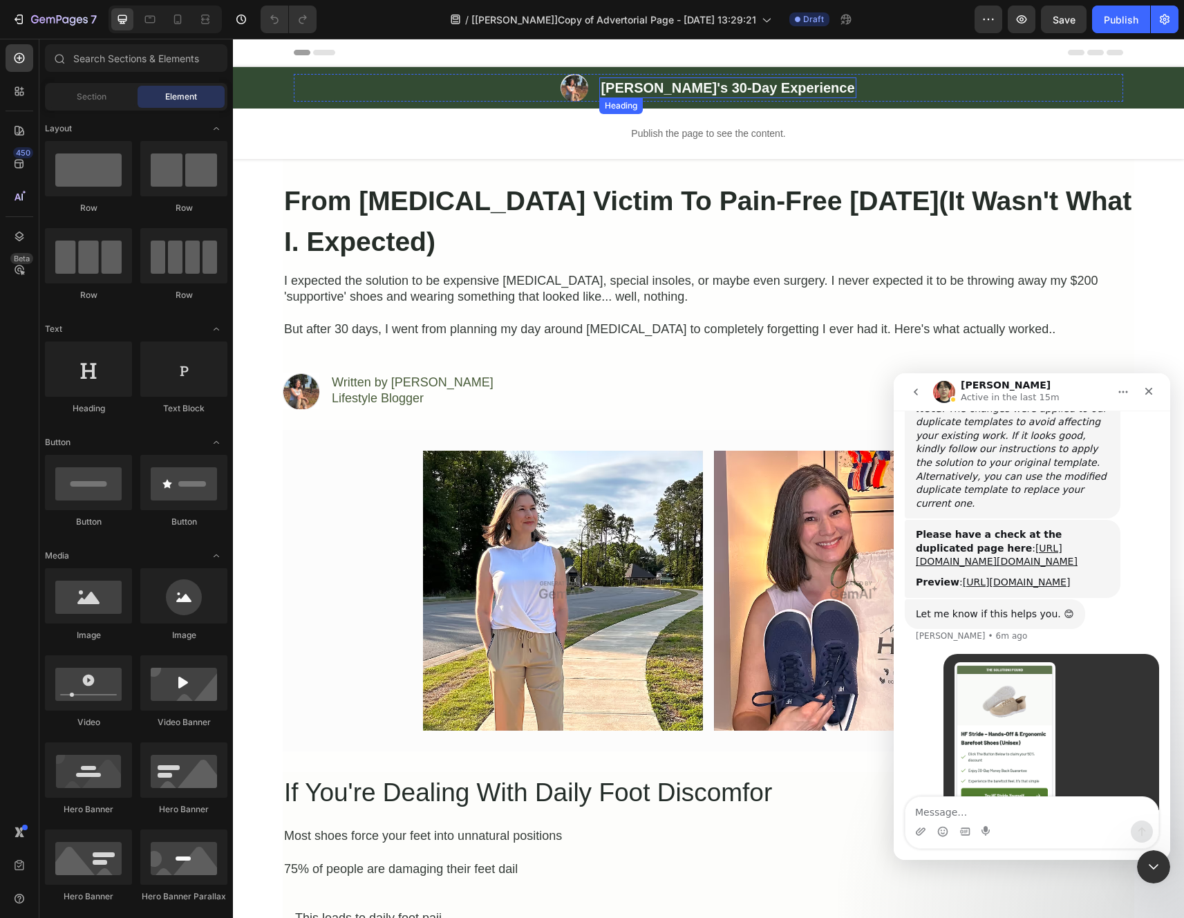
click at [670, 95] on strong "[PERSON_NAME]'s 30-Day Experience" at bounding box center [728, 87] width 254 height 15
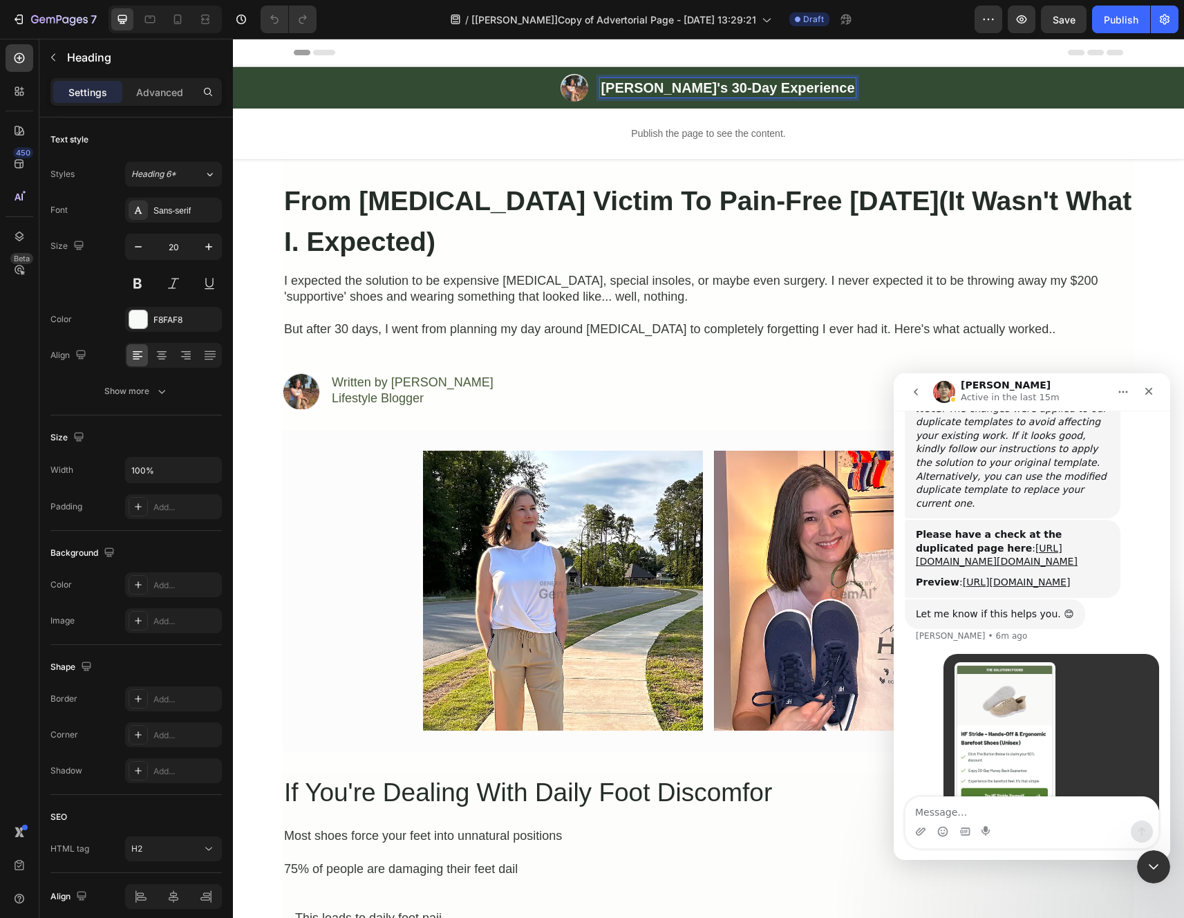
click at [684, 91] on strong "[PERSON_NAME]'s 30-Day Experience" at bounding box center [728, 87] width 254 height 15
drag, startPoint x: 688, startPoint y: 91, endPoint x: 632, endPoint y: 92, distance: 56.0
click at [632, 92] on strong "[PERSON_NAME]'s 30-Day Experience" at bounding box center [728, 87] width 254 height 15
click at [647, 231] on h2 "From [MEDICAL_DATA] Victim To Pain-Free [DATE](It Wasn't What I. Expected)" at bounding box center [708, 222] width 851 height 84
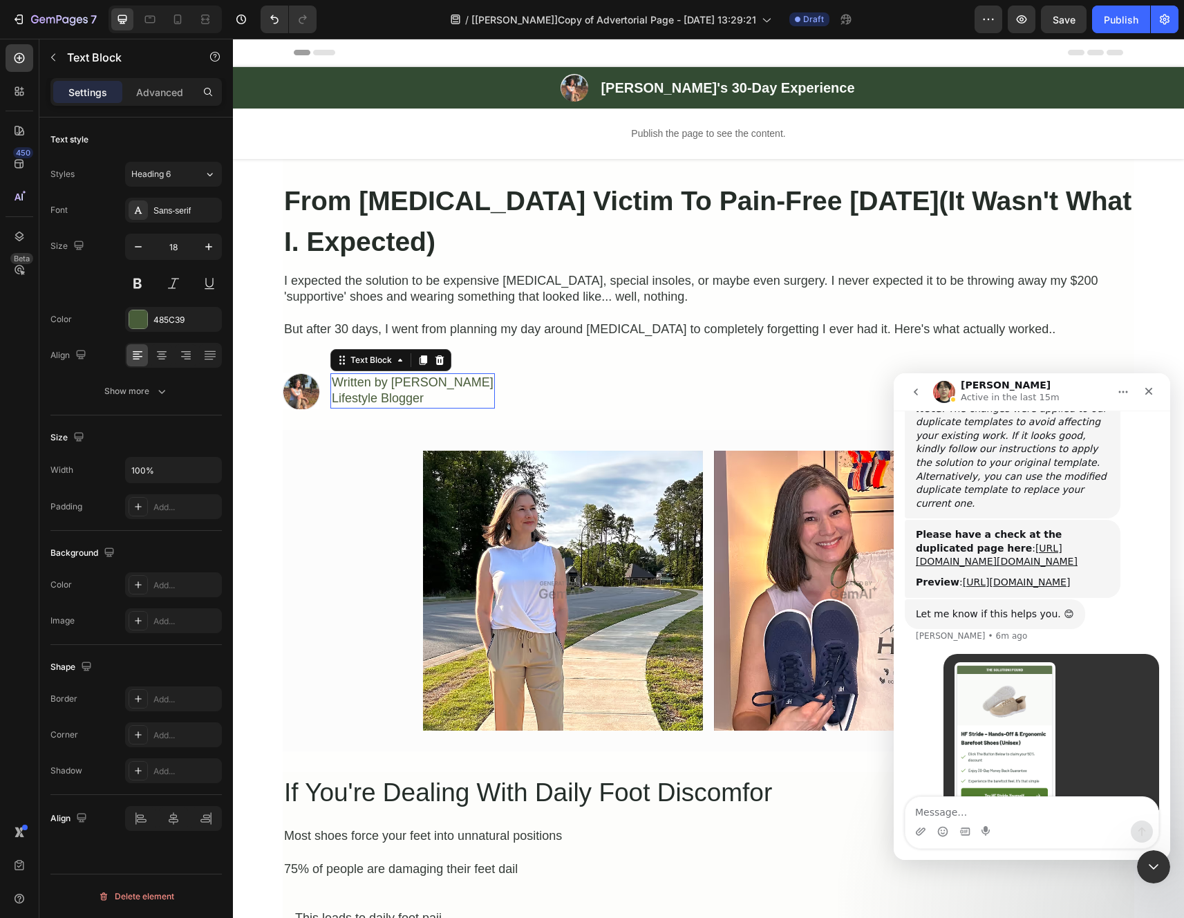
click at [429, 383] on p "Written by [PERSON_NAME]" at bounding box center [413, 383] width 162 height 16
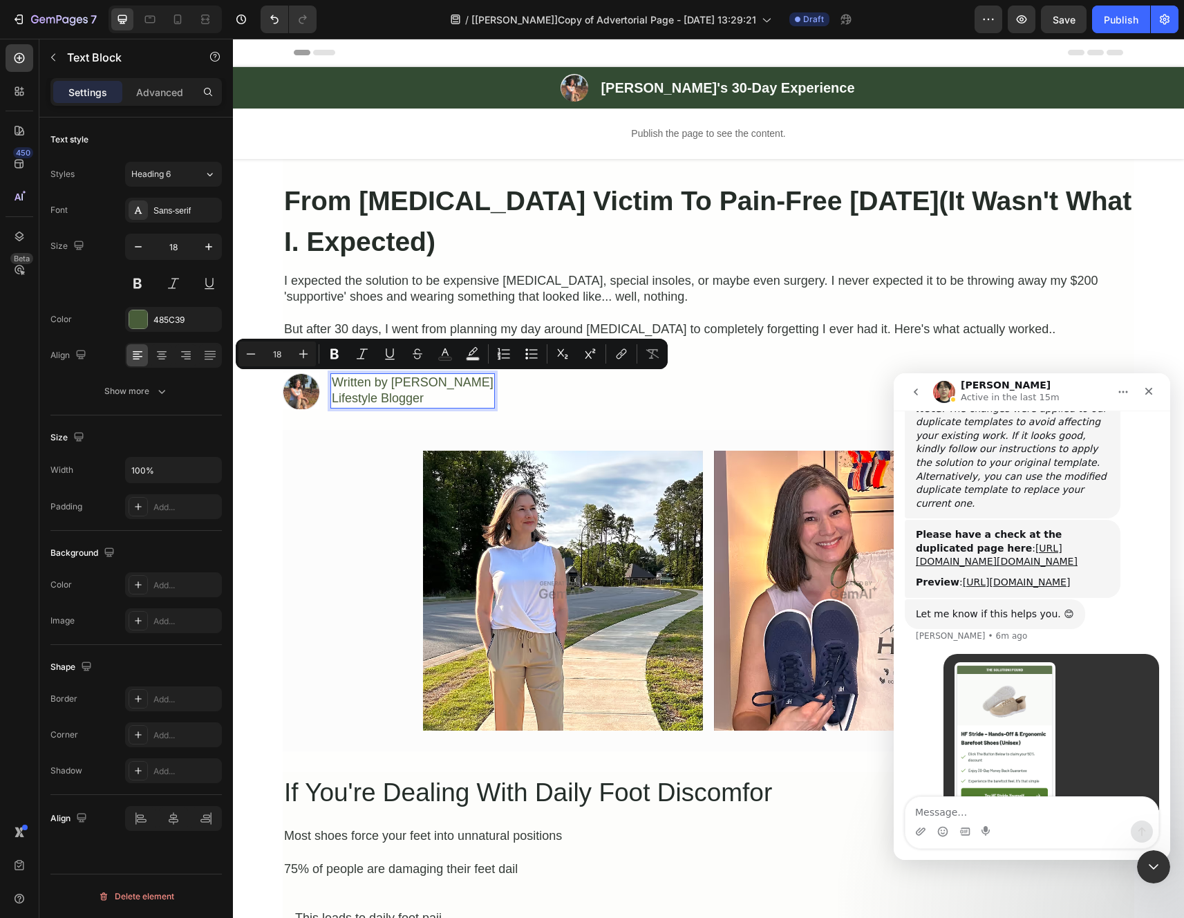
click at [424, 383] on p "Written by [PERSON_NAME]" at bounding box center [413, 383] width 162 height 16
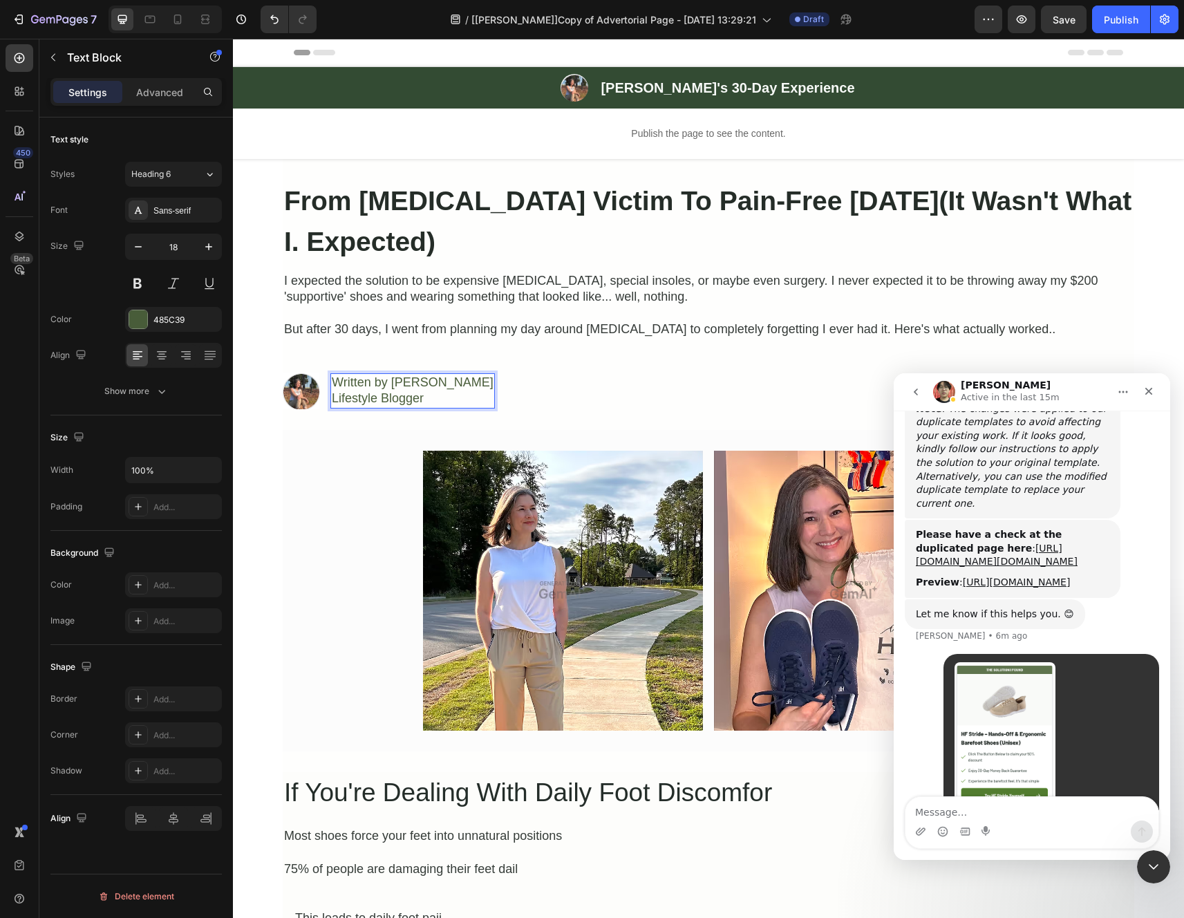
drag, startPoint x: 447, startPoint y: 384, endPoint x: 388, endPoint y: 386, distance: 59.5
click at [388, 386] on p "Written by [PERSON_NAME]" at bounding box center [413, 383] width 162 height 16
click at [365, 435] on div "Image Image Row Section 3" at bounding box center [708, 590] width 851 height 321
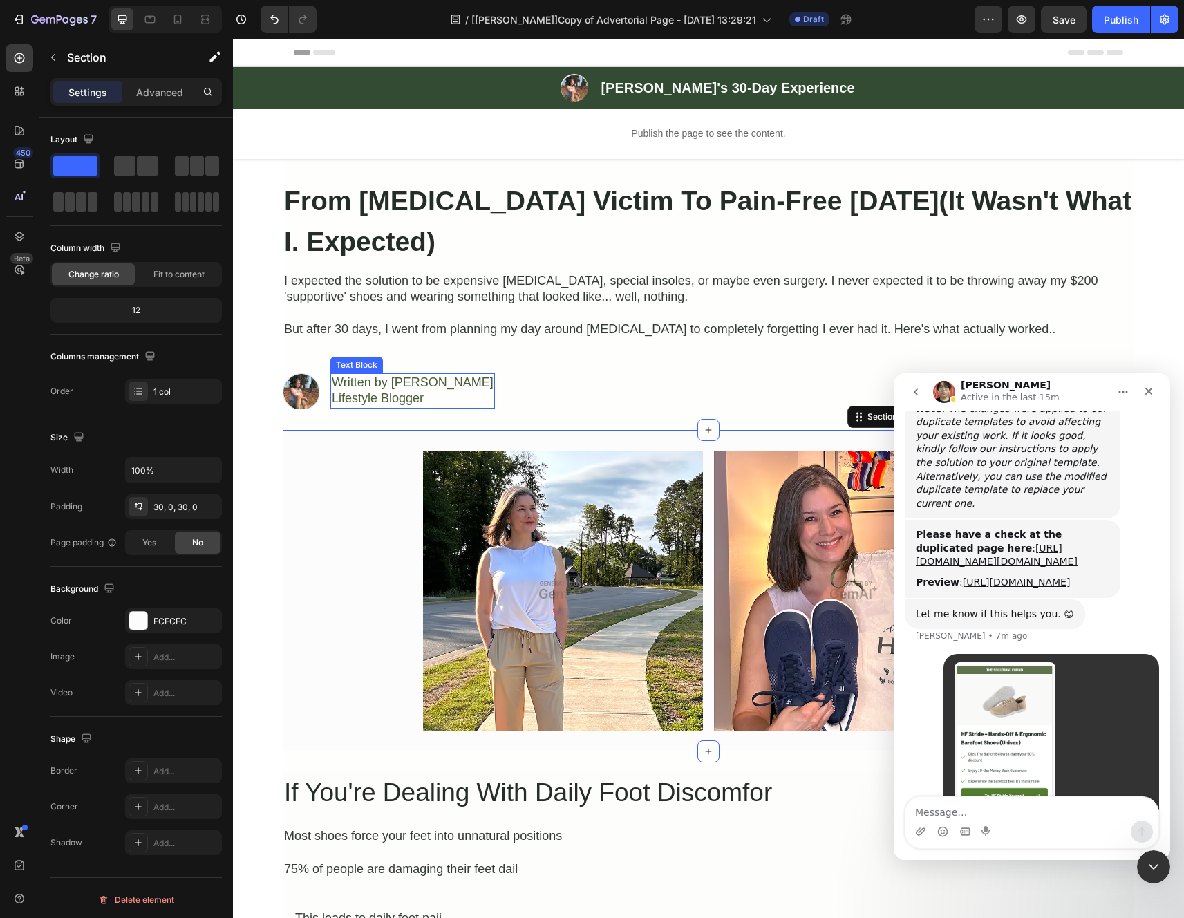
click at [371, 405] on p "Lifestyle Blogger" at bounding box center [413, 398] width 162 height 16
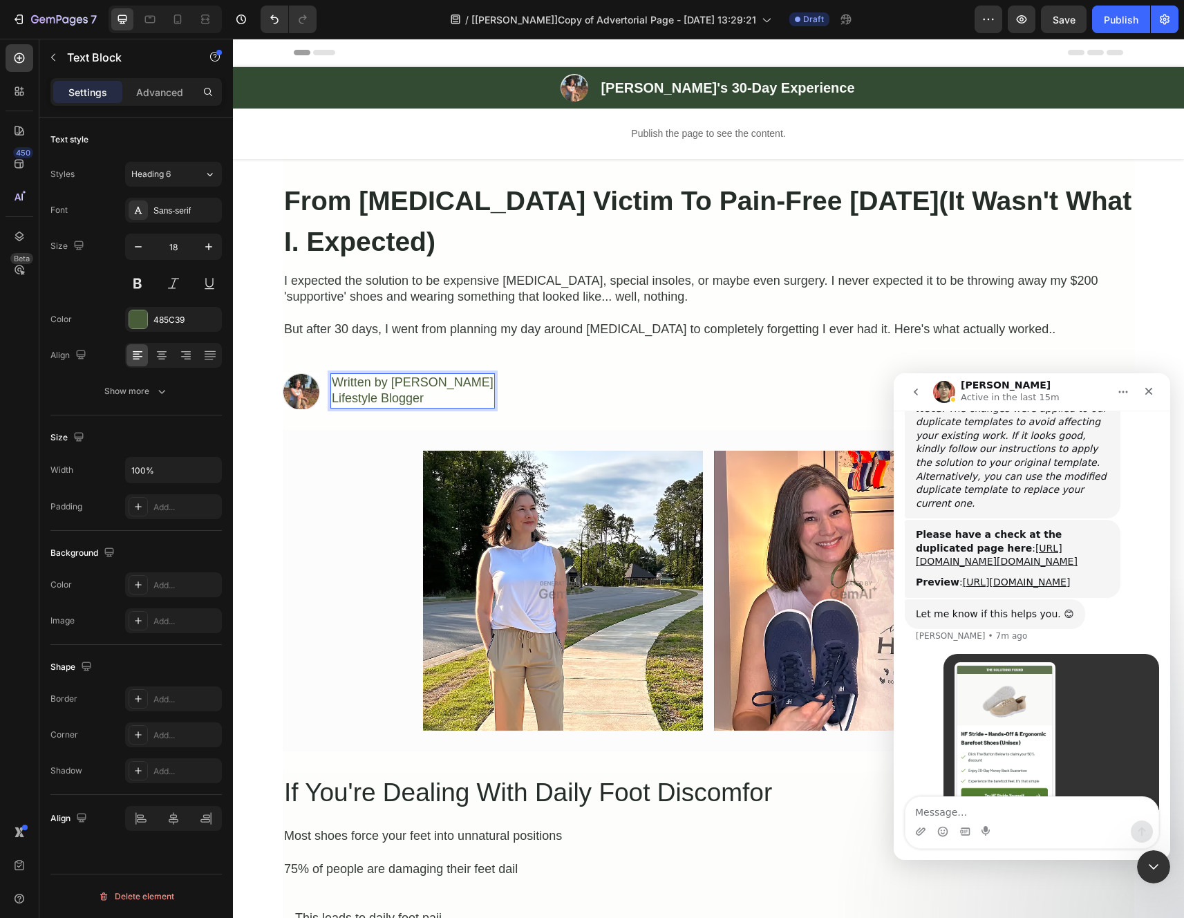
click at [372, 401] on p "Lifestyle Blogger" at bounding box center [413, 398] width 162 height 16
click at [531, 337] on p "But after 30 days, I went from planning my day around [MEDICAL_DATA] to complet…" at bounding box center [708, 329] width 849 height 16
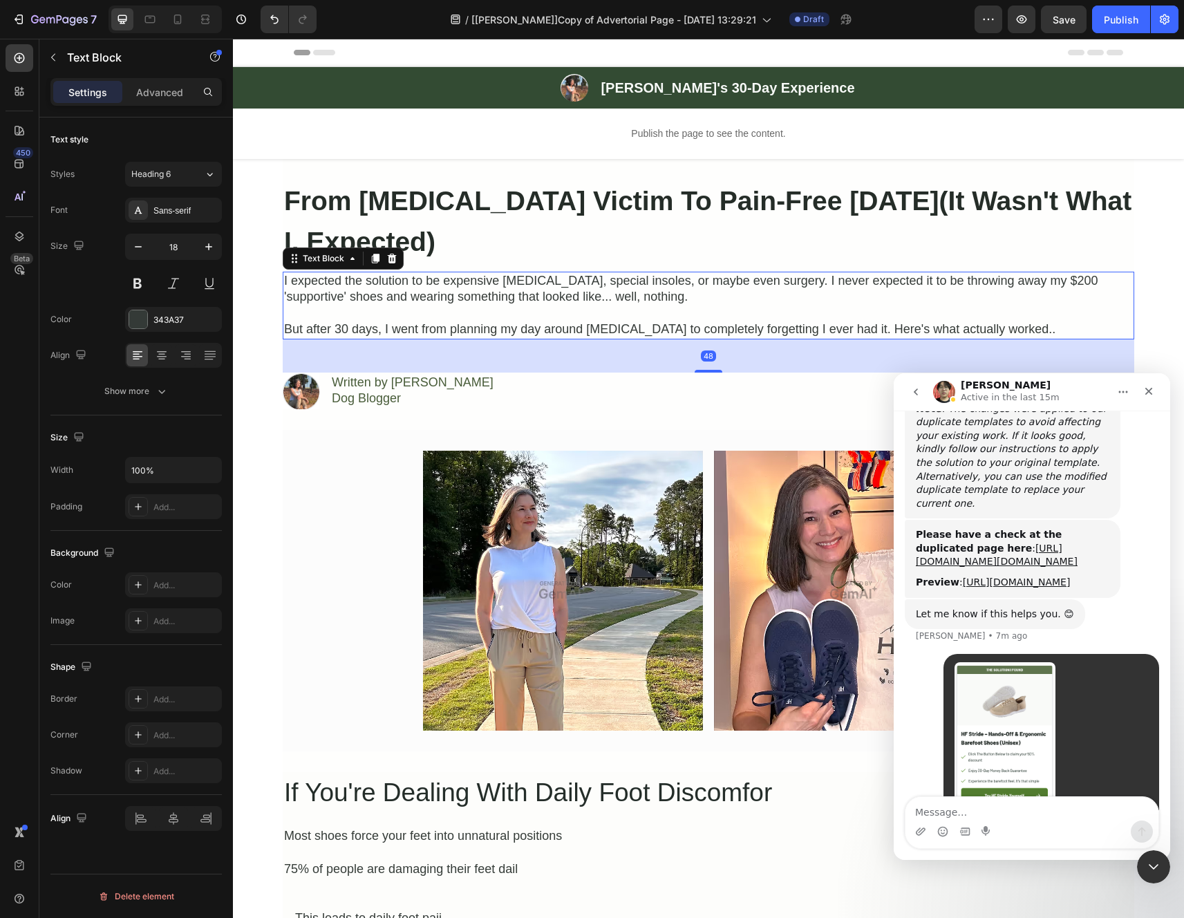
click at [517, 364] on div "48" at bounding box center [708, 355] width 851 height 33
click at [440, 435] on div "Image Image Row Section 3" at bounding box center [708, 590] width 851 height 321
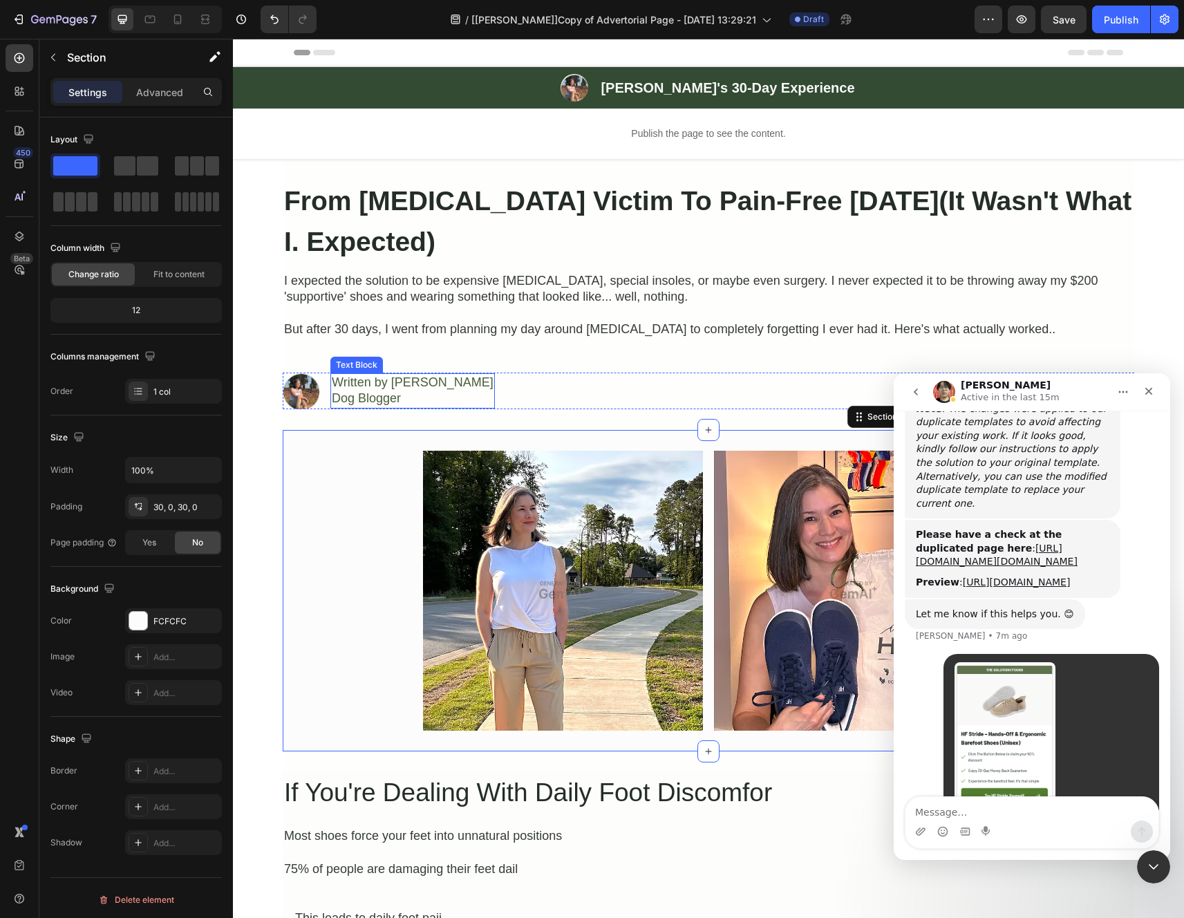
click at [393, 404] on p "Dog Blogger" at bounding box center [413, 398] width 162 height 16
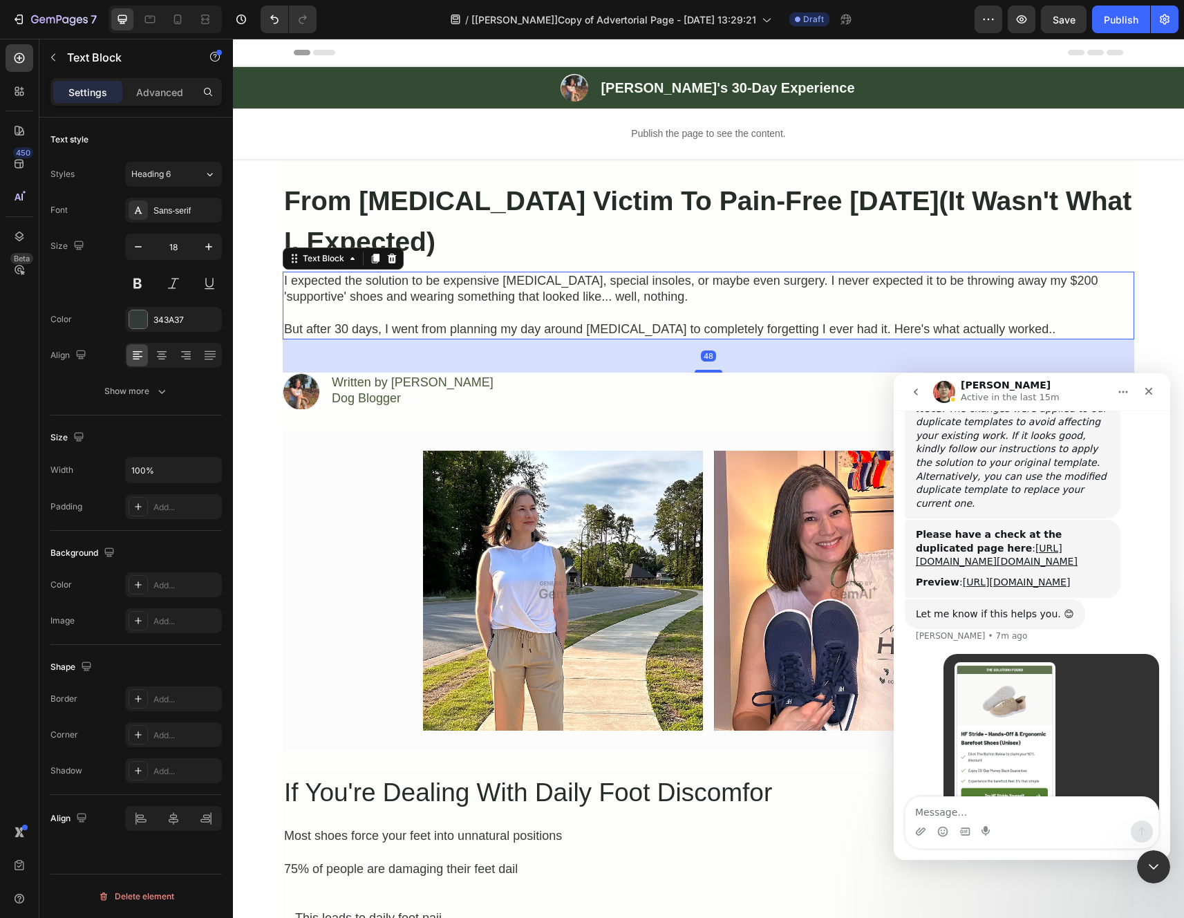
click at [578, 282] on p "I expected the solution to be expensive [MEDICAL_DATA], special insoles, or may…" at bounding box center [708, 289] width 849 height 32
click at [399, 399] on p "Dog Blogger" at bounding box center [413, 398] width 162 height 16
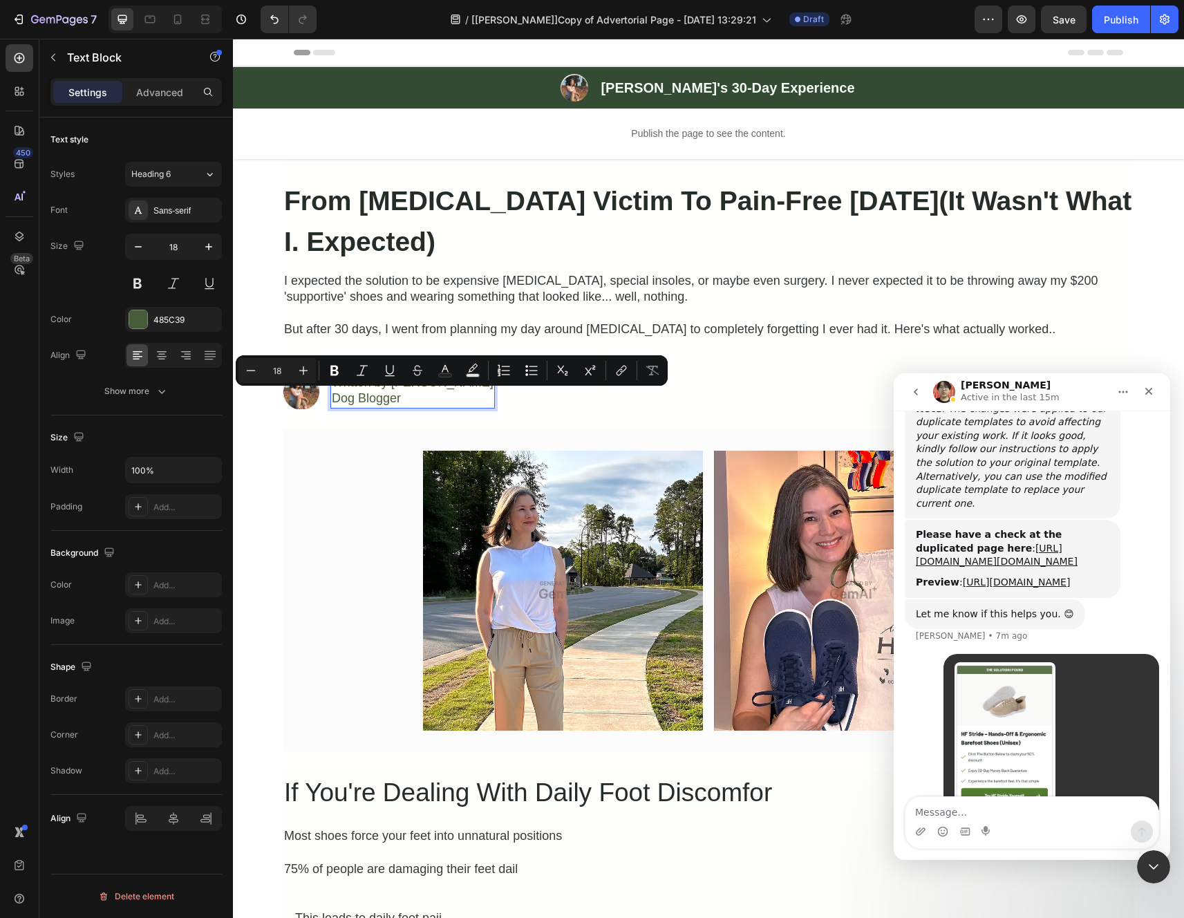
drag, startPoint x: 350, startPoint y: 397, endPoint x: 332, endPoint y: 400, distance: 18.9
click at [332, 400] on p "Dog Blogger" at bounding box center [413, 398] width 162 height 16
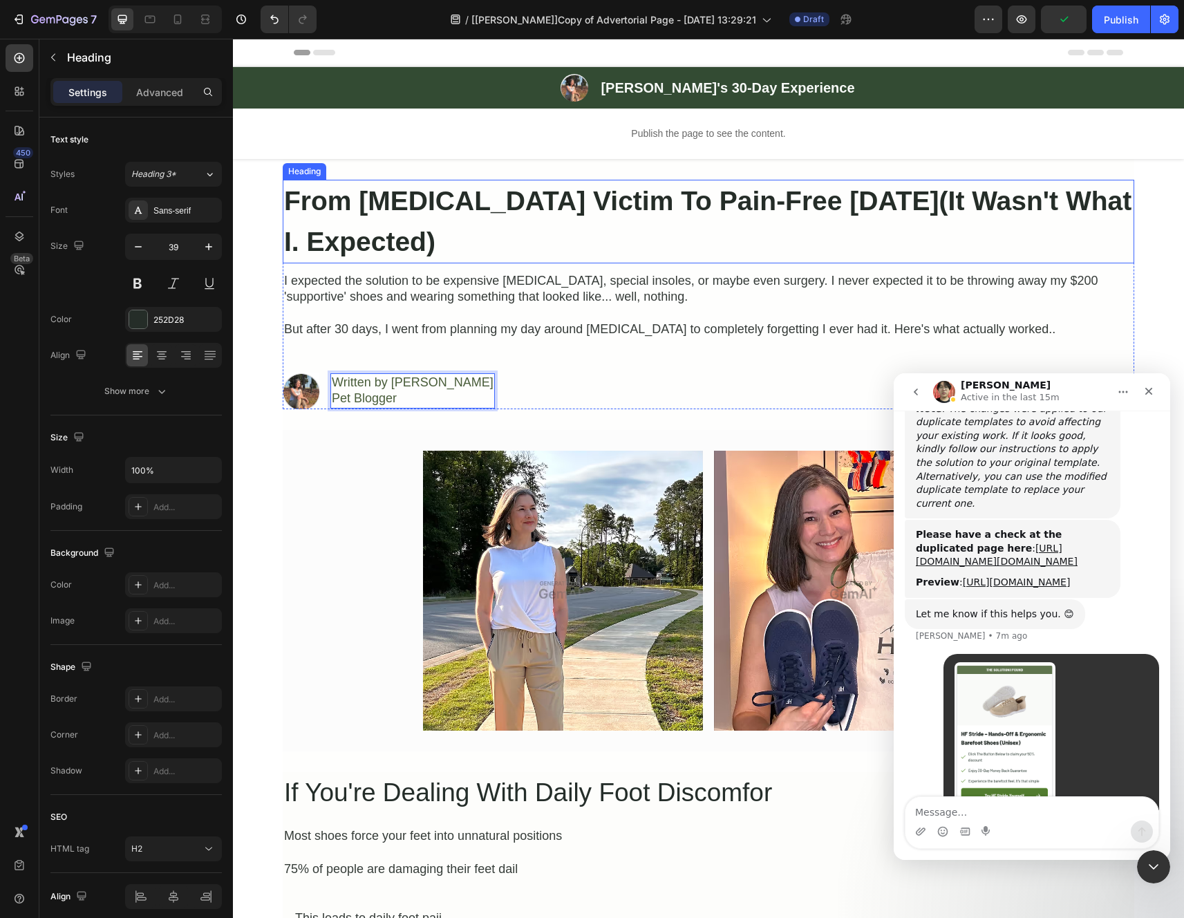
click at [547, 200] on strong "From [MEDICAL_DATA] Victim To Pain-Free [DATE](It Wasn't What I. Expected)" at bounding box center [707, 221] width 847 height 70
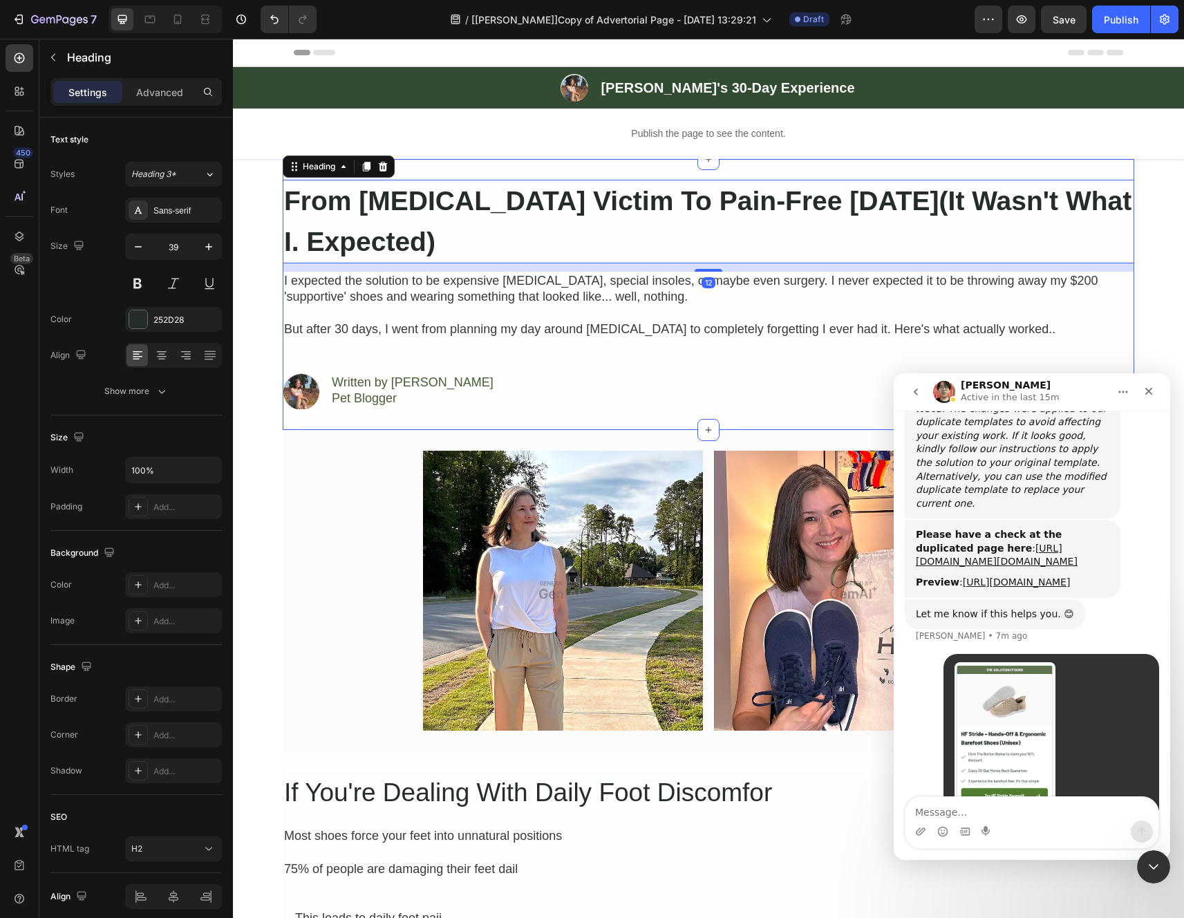
click at [495, 158] on div "Publish the page to see the content. Custom Progress Bar Row Row" at bounding box center [708, 133] width 951 height 50
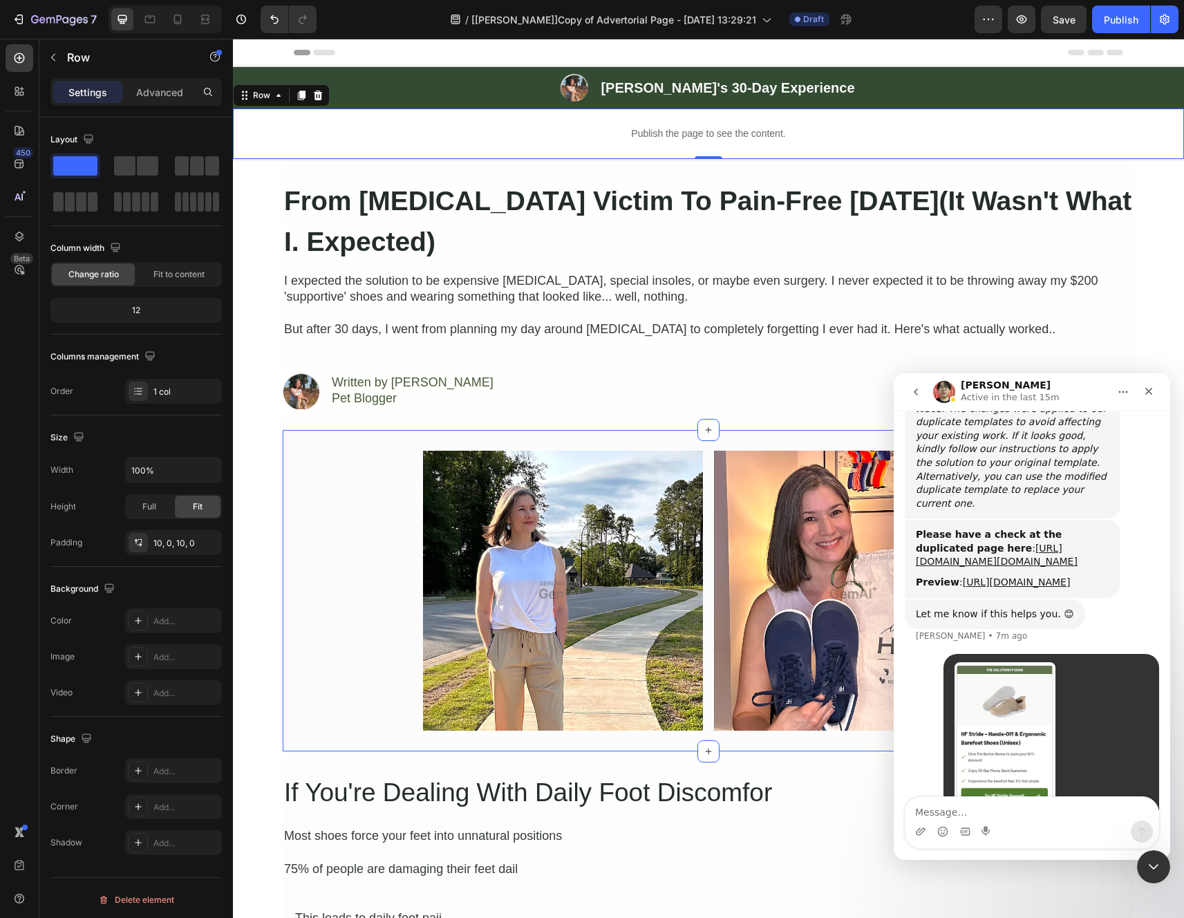
click at [325, 522] on div "Image Image Row" at bounding box center [708, 591] width 851 height 280
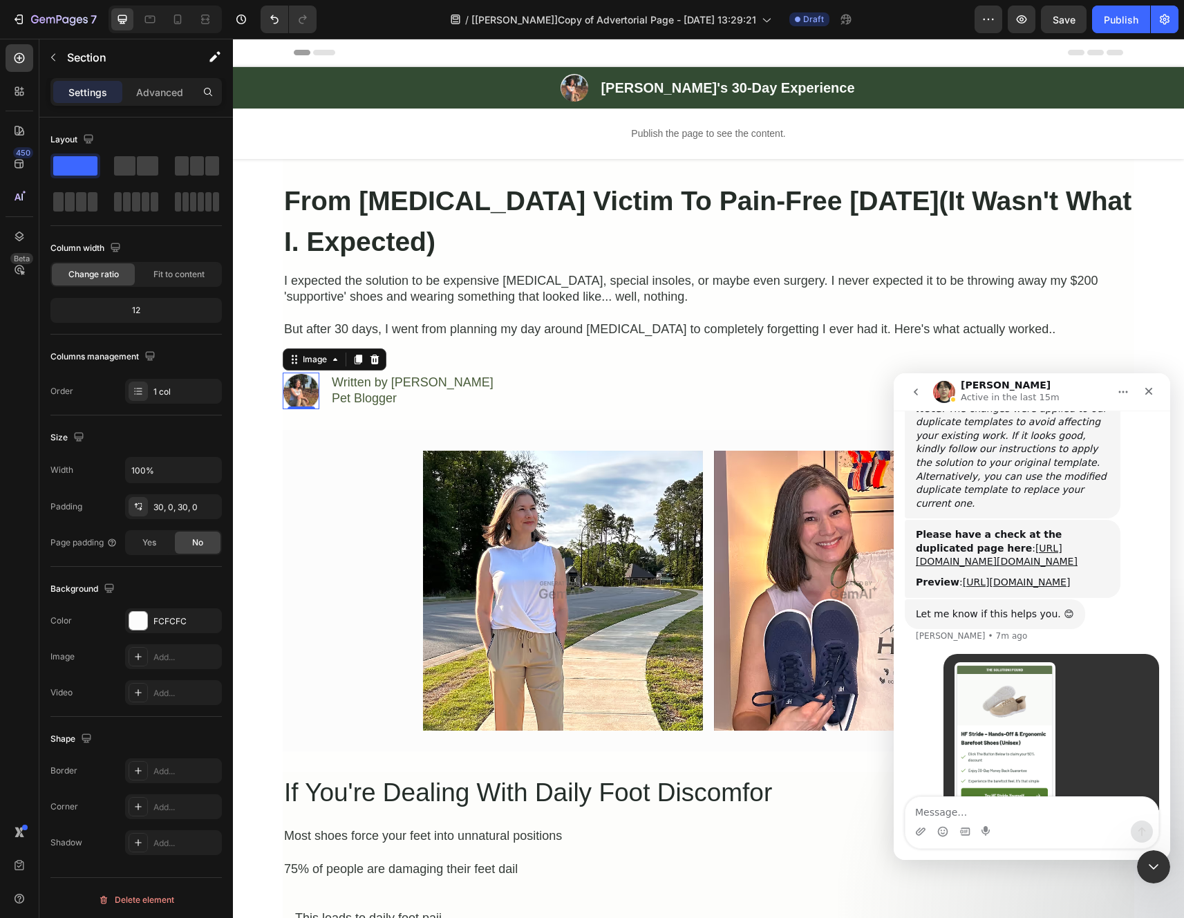
click at [299, 386] on img at bounding box center [301, 390] width 37 height 37
